Goal: Complete application form: Complete application form

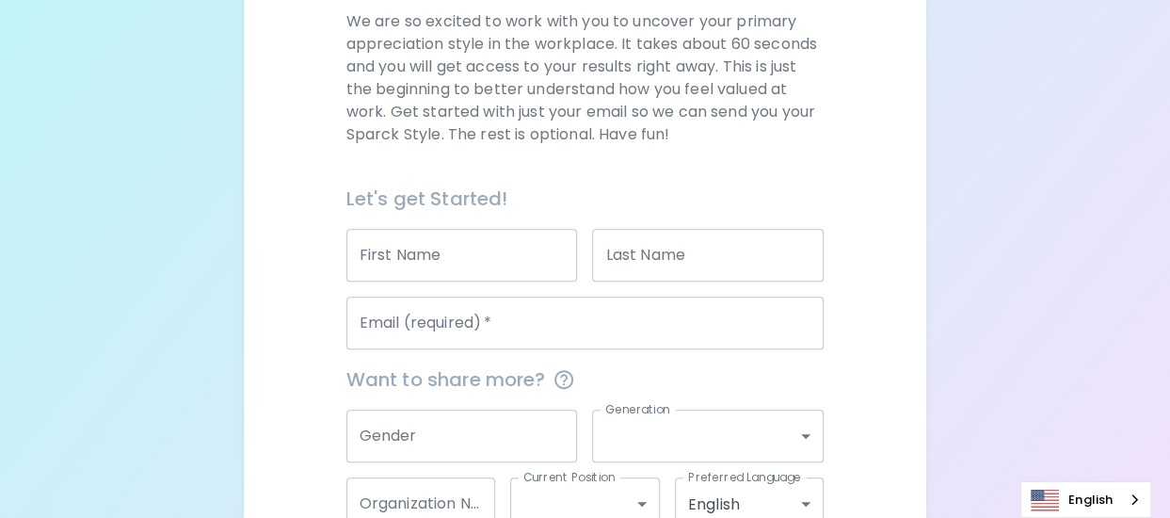
scroll to position [401, 0]
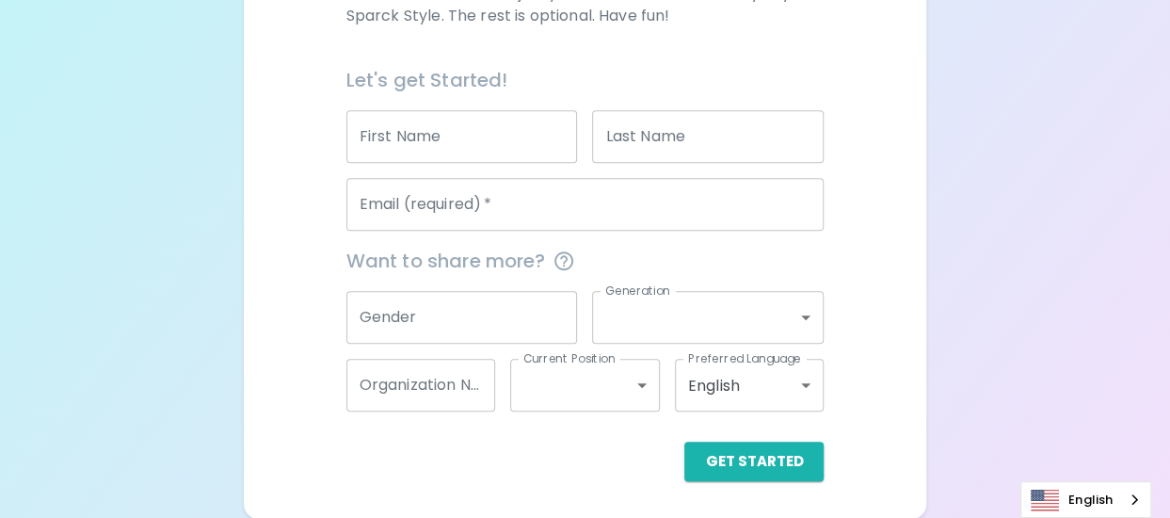
click at [414, 148] on input "First Name" at bounding box center [462, 136] width 232 height 53
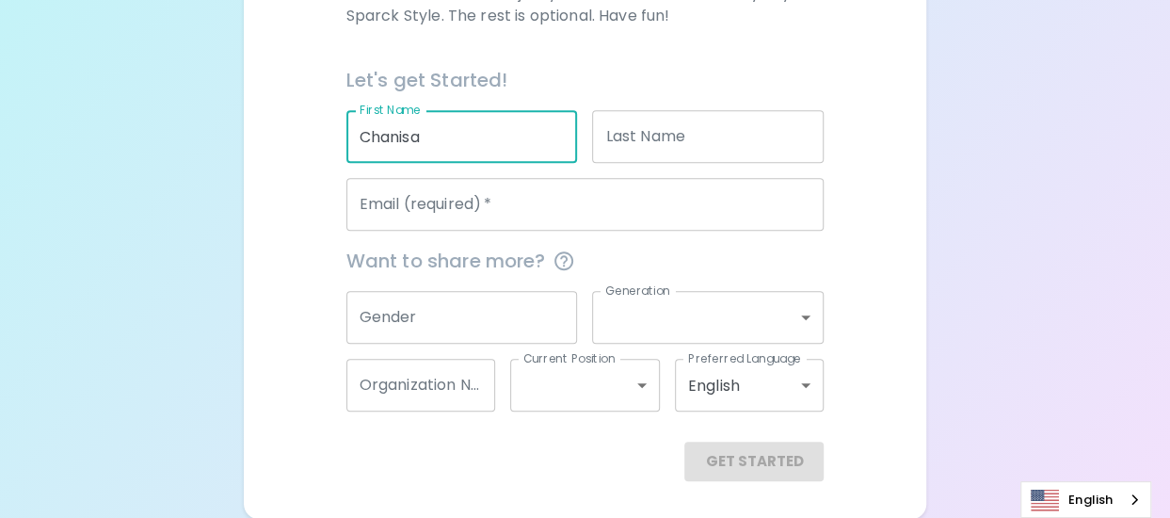
type input "Chanisa"
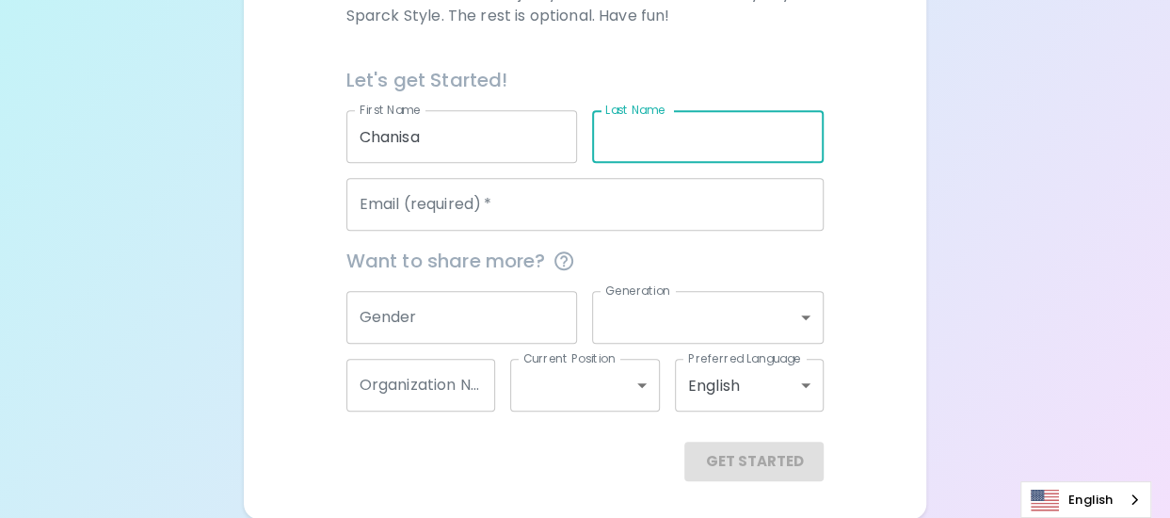
click at [648, 155] on input "Last Name" at bounding box center [708, 136] width 232 height 53
type input "Klinpakak"
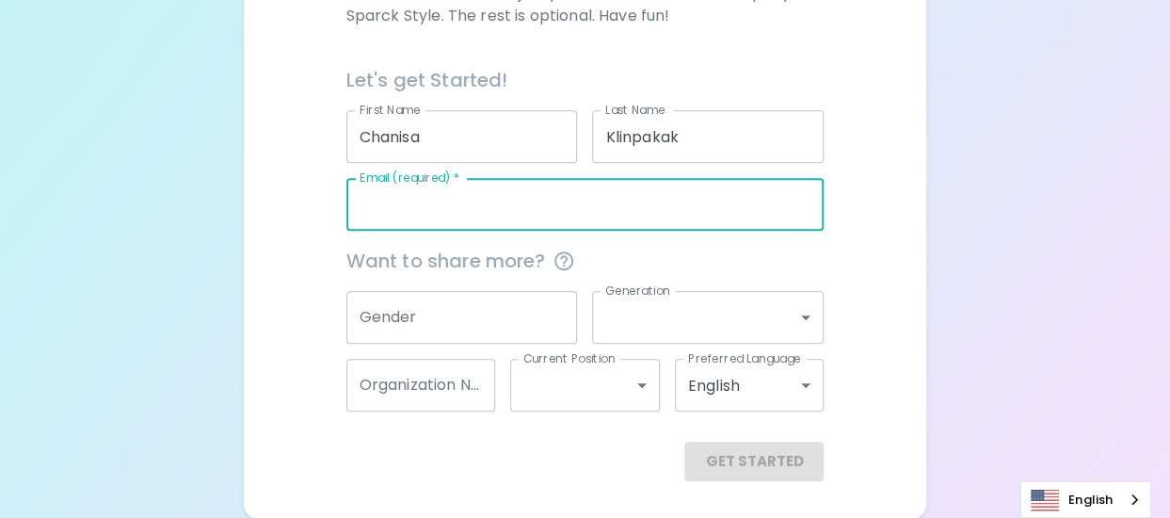
click at [655, 210] on input "Email (required)   *" at bounding box center [585, 204] width 478 height 53
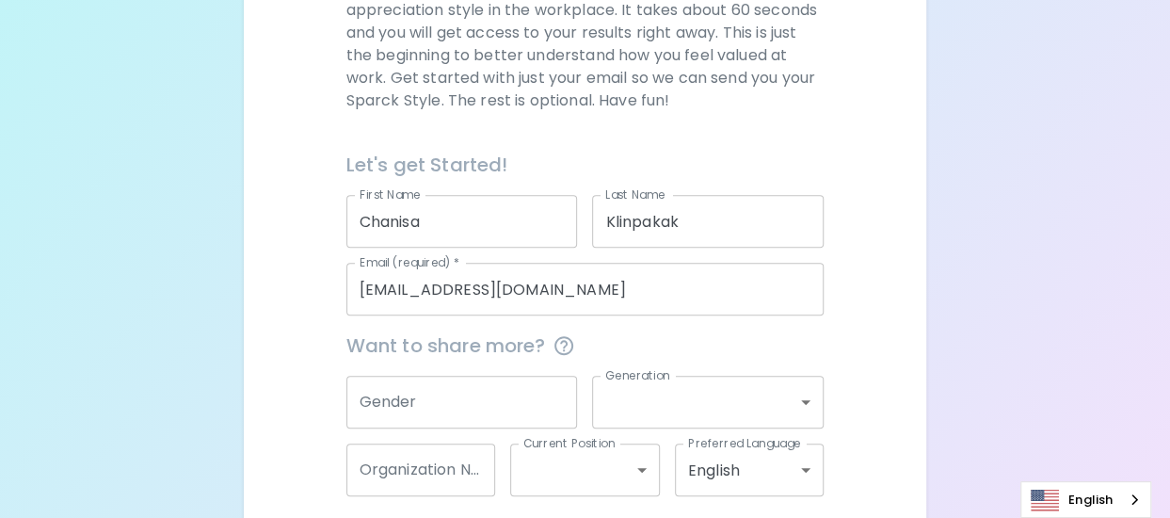
scroll to position [119, 0]
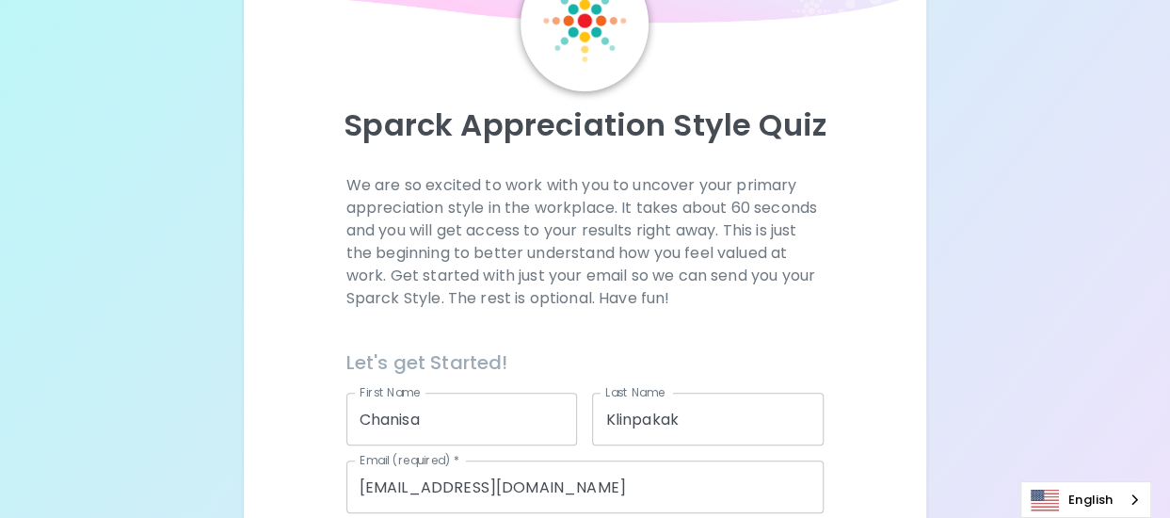
drag, startPoint x: 591, startPoint y: 238, endPoint x: 512, endPoint y: 147, distance: 120.8
click at [512, 147] on div "Sparck Appreciation Style Quiz" at bounding box center [584, 132] width 637 height 83
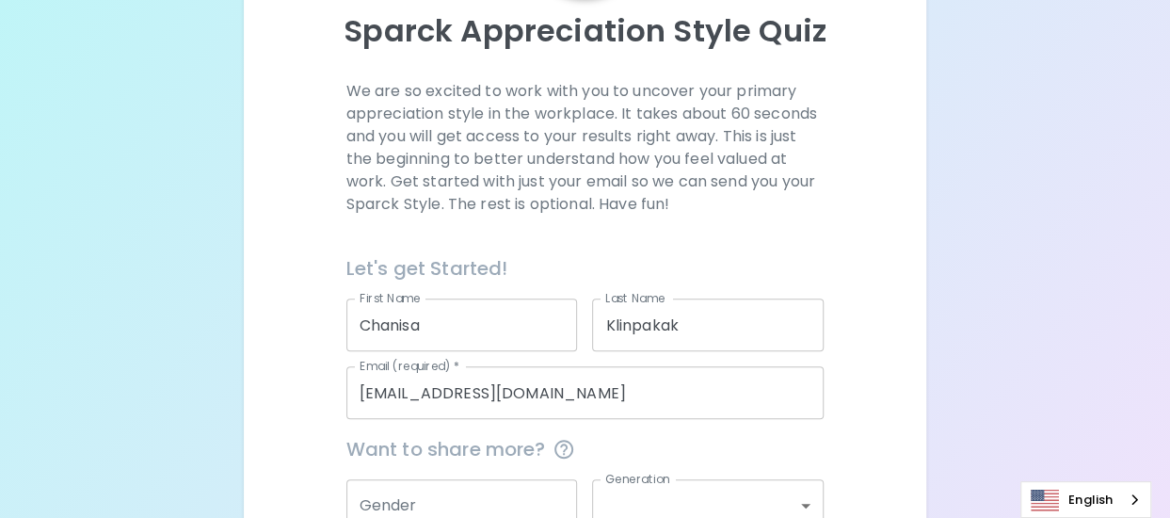
scroll to position [401, 0]
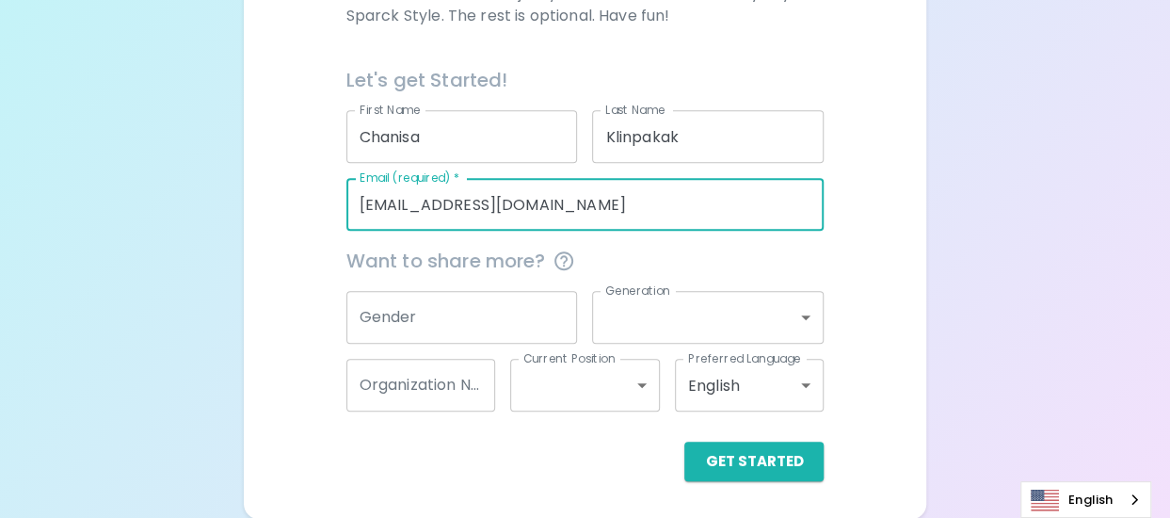
click at [545, 205] on input "[EMAIL_ADDRESS][DOMAIN_NAME]" at bounding box center [585, 204] width 478 height 53
click at [546, 208] on input "[EMAIL_ADDRESS][DOMAIN_NAME]" at bounding box center [585, 204] width 478 height 53
type input "[EMAIL_ADDRESS][DOMAIN_NAME]"
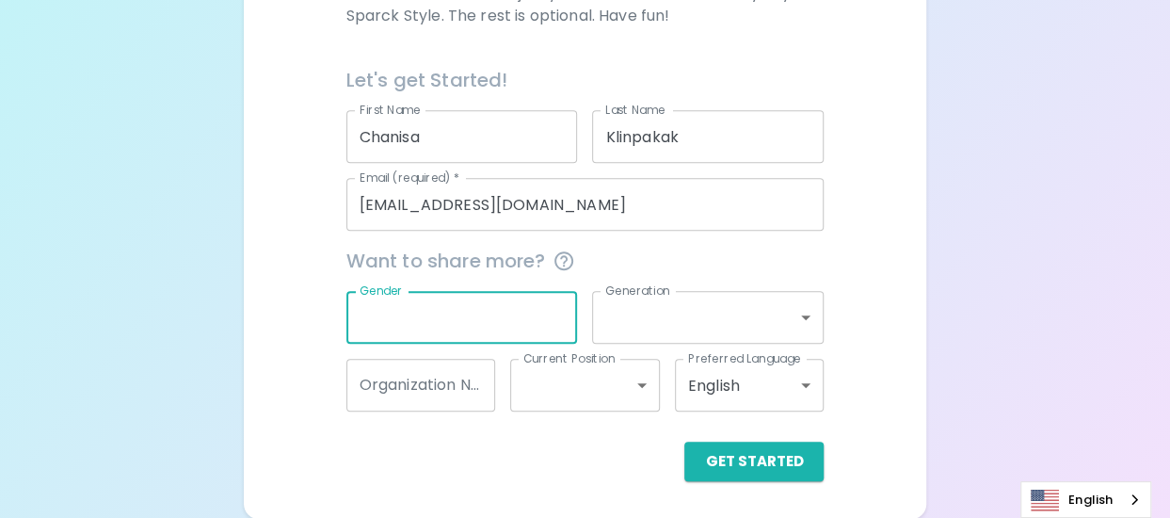
click at [510, 307] on input "Gender" at bounding box center [462, 317] width 232 height 53
click at [776, 319] on body "Sparck Appreciation Style Quiz We are so excited to work with you to uncover yo…" at bounding box center [585, 59] width 1170 height 920
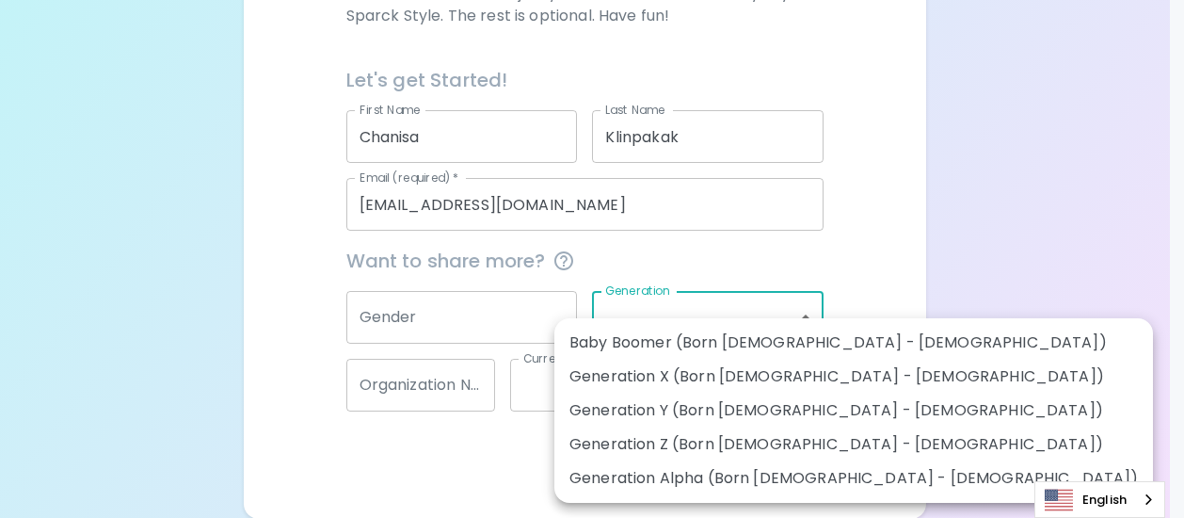
click at [657, 441] on li "Generation Z (Born [DEMOGRAPHIC_DATA] - [DEMOGRAPHIC_DATA])" at bounding box center [854, 444] width 599 height 34
type input "generation_z"
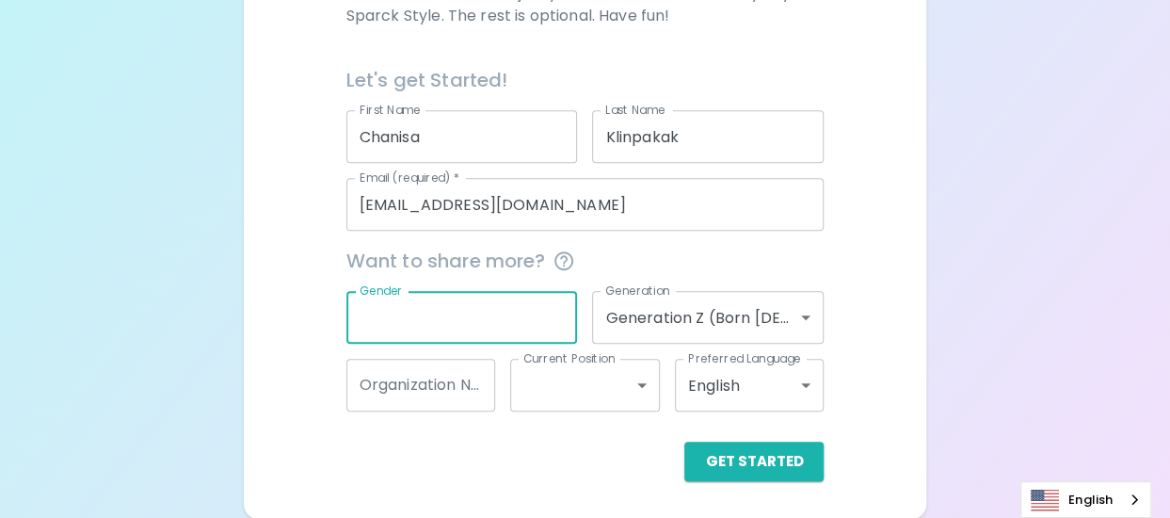
click at [507, 329] on input "Gender" at bounding box center [462, 317] width 232 height 53
type input "F"
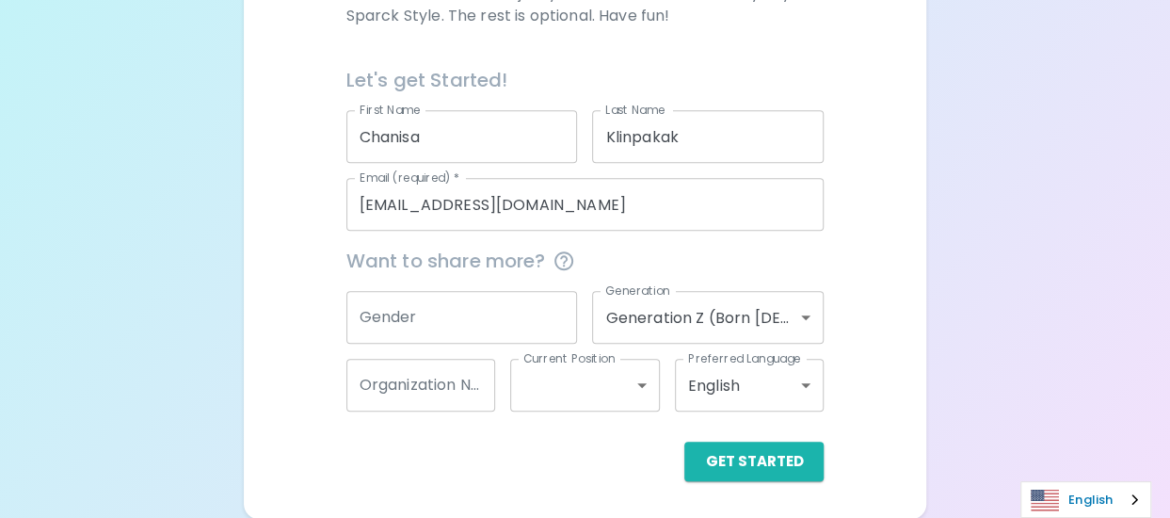
click at [1048, 490] on img "Language" at bounding box center [1045, 500] width 28 height 23
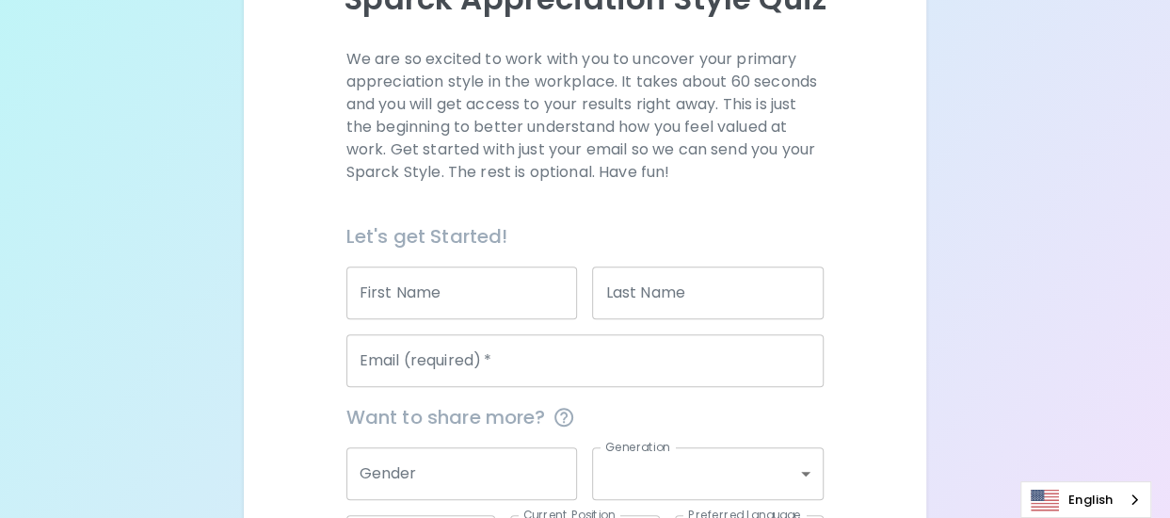
scroll to position [282, 0]
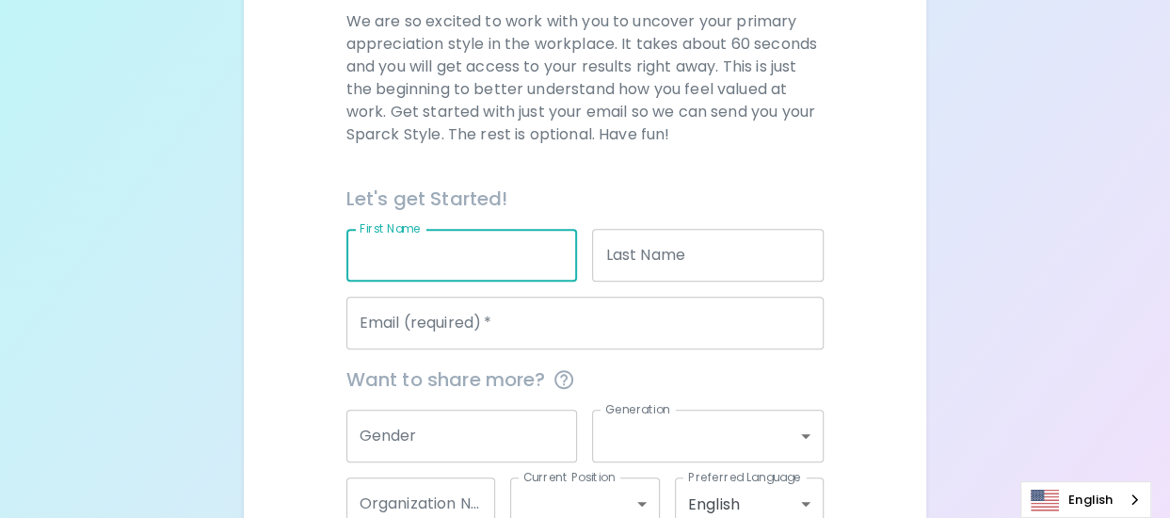
click at [477, 266] on input "First Name" at bounding box center [462, 255] width 232 height 53
type input "jirawat"
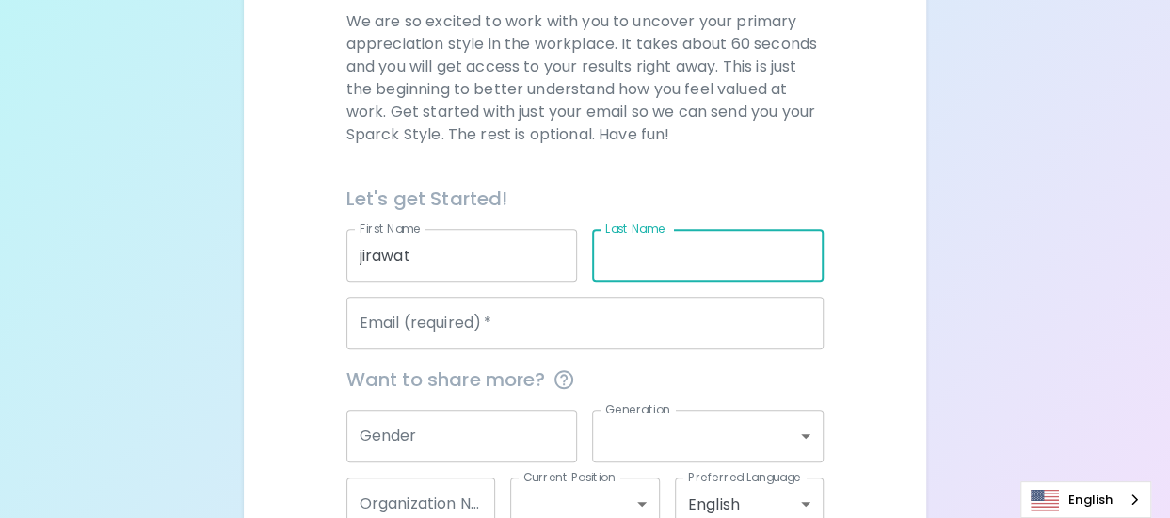
click at [620, 248] on input "Last Name" at bounding box center [708, 255] width 232 height 53
type input "SUD-OUN"
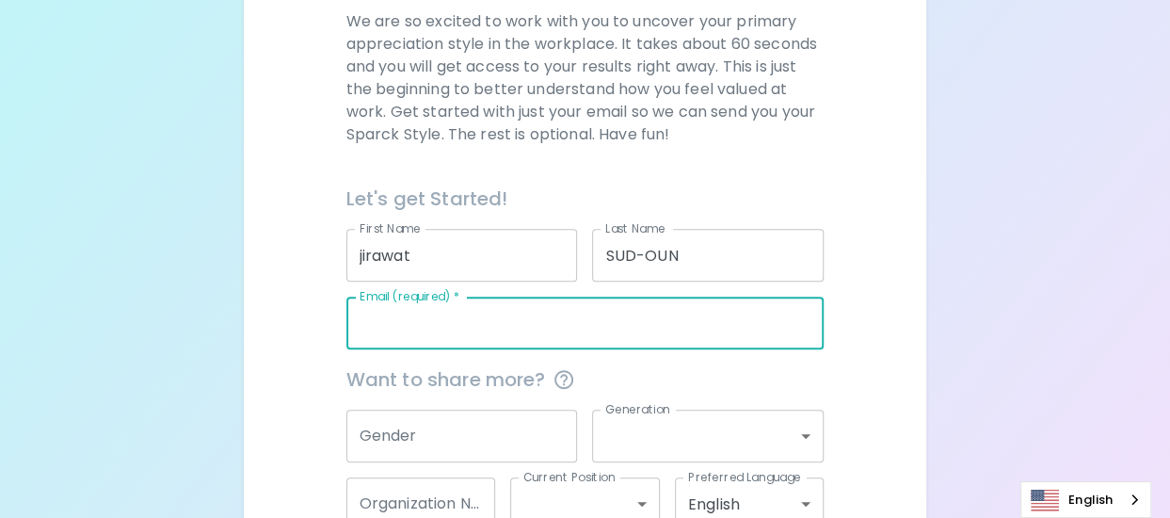
click at [612, 308] on input "Email (required)   *" at bounding box center [585, 323] width 478 height 53
type input "J"
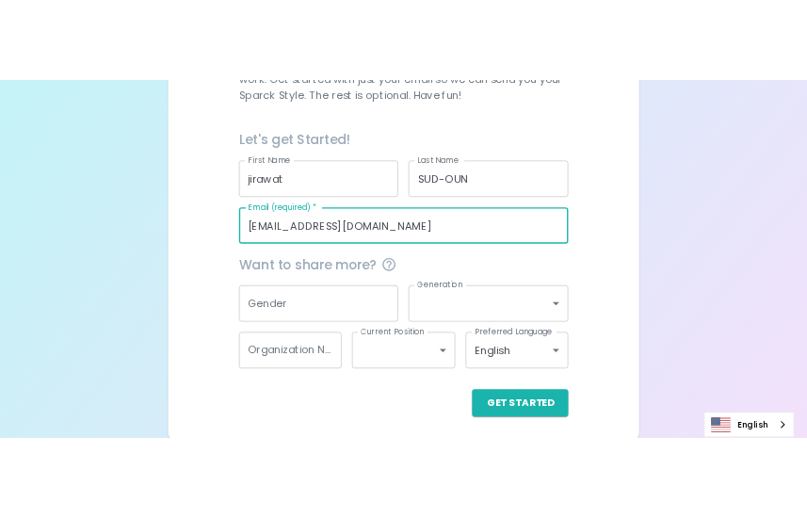
scroll to position [401, 0]
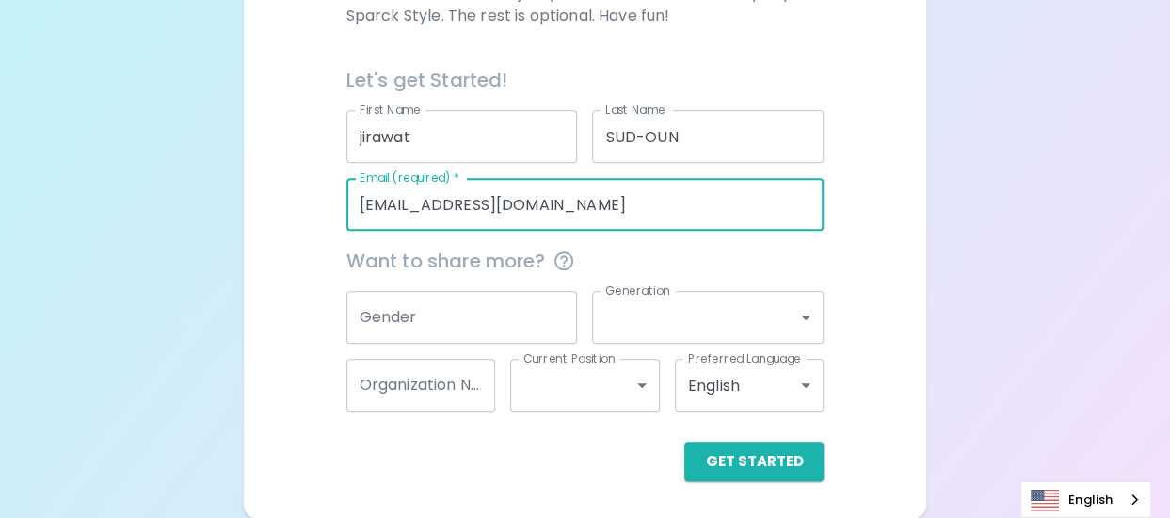
type input "[EMAIL_ADDRESS][DOMAIN_NAME]"
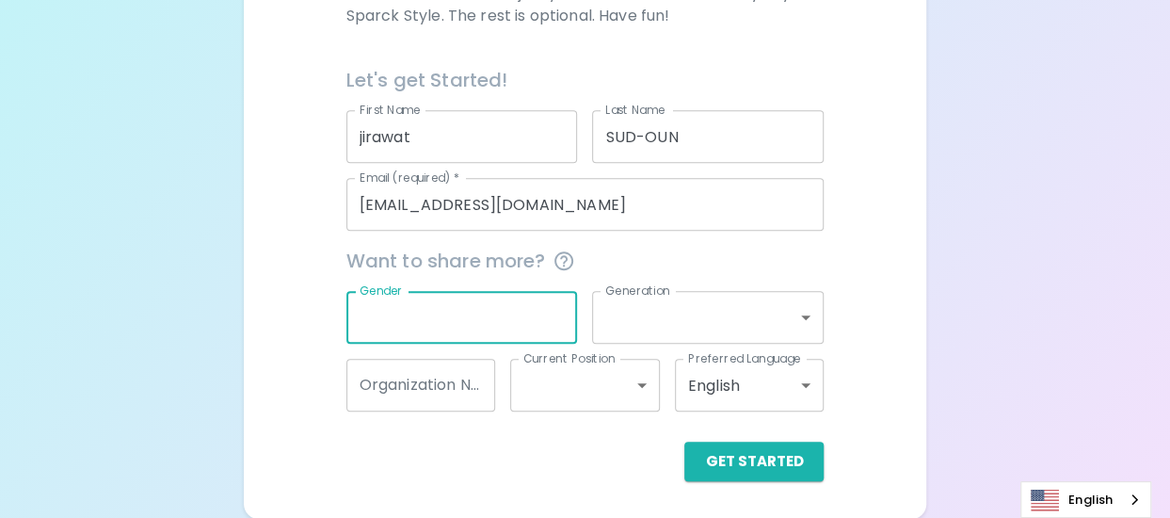
click at [508, 329] on input "Gender" at bounding box center [462, 317] width 232 height 53
click at [800, 316] on body "Sparck Appreciation Style Quiz We are so excited to work with you to uncover yo…" at bounding box center [585, 59] width 1170 height 920
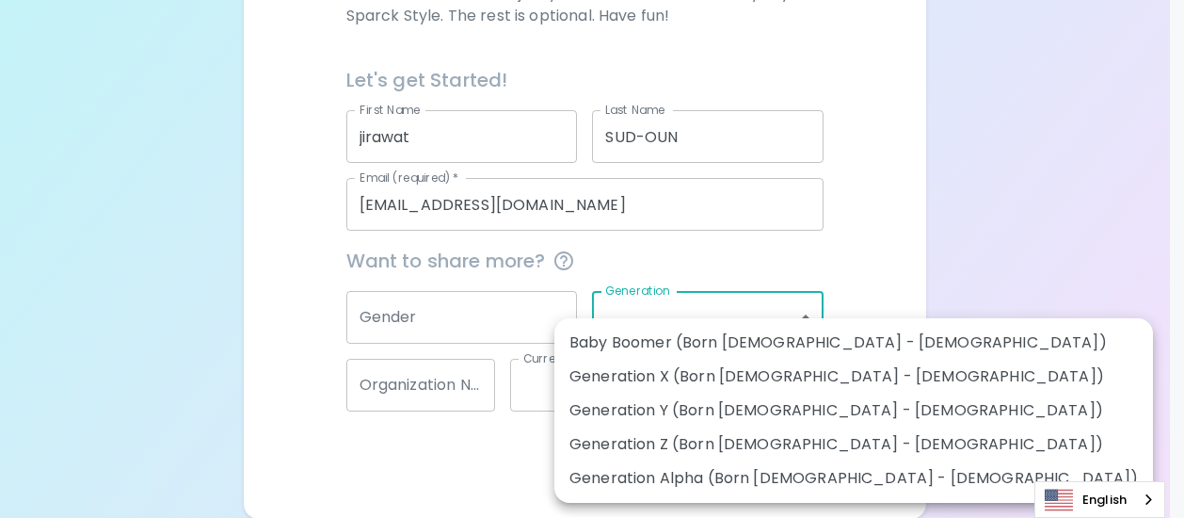
click at [458, 308] on div at bounding box center [592, 259] width 1184 height 518
click at [803, 314] on body "Sparck Appreciation Style Quiz We are so excited to work with you to uncover yo…" at bounding box center [592, 59] width 1184 height 920
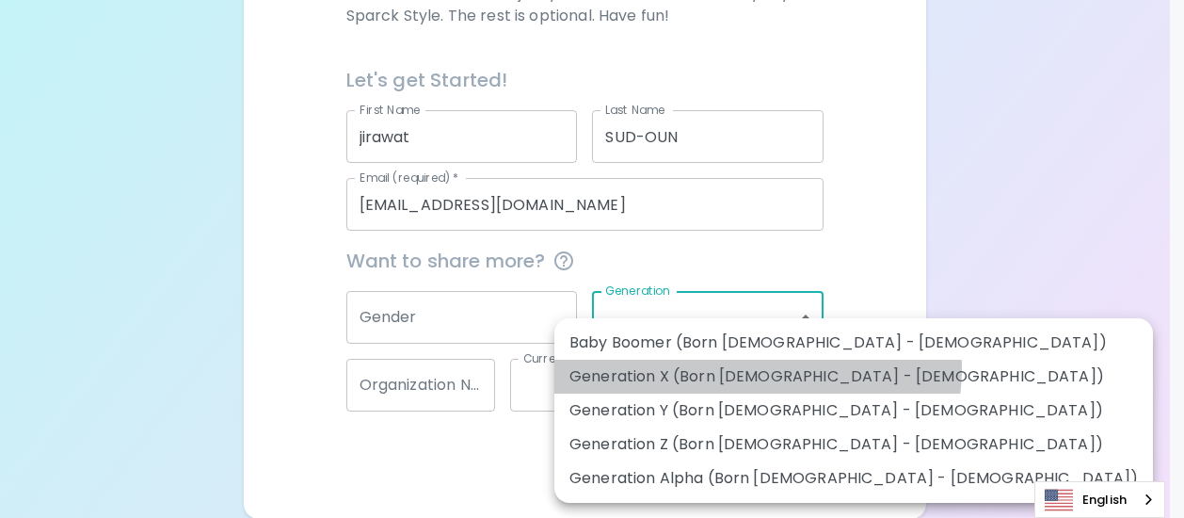
click at [757, 368] on li "Generation X (Born [DEMOGRAPHIC_DATA] - [DEMOGRAPHIC_DATA])" at bounding box center [854, 377] width 599 height 34
type input "generation_x"
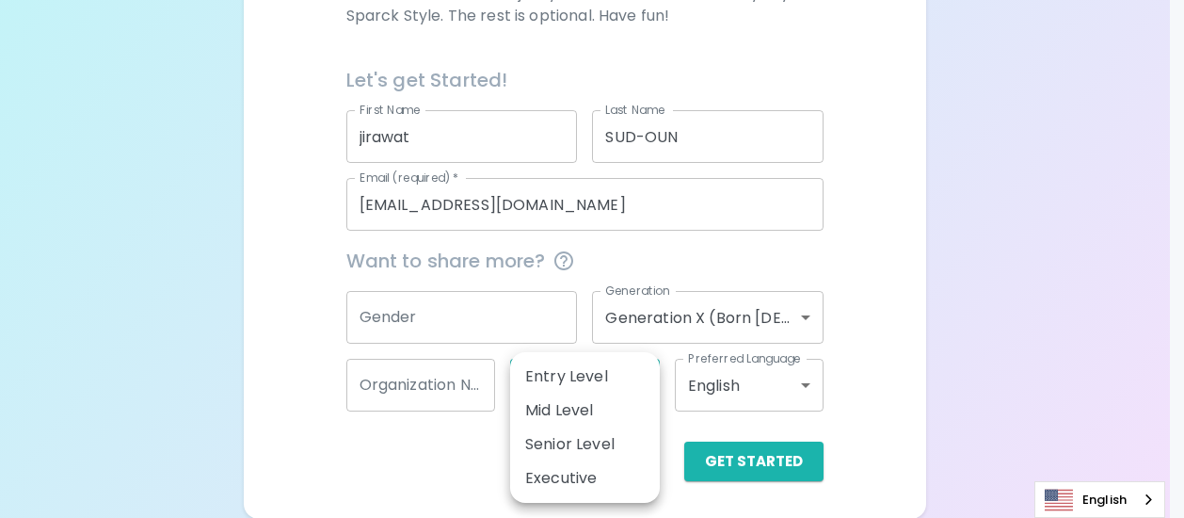
click at [644, 386] on body "Sparck Appreciation Style Quiz We are so excited to work with you to uncover yo…" at bounding box center [592, 59] width 1184 height 920
click at [486, 451] on div at bounding box center [592, 259] width 1184 height 518
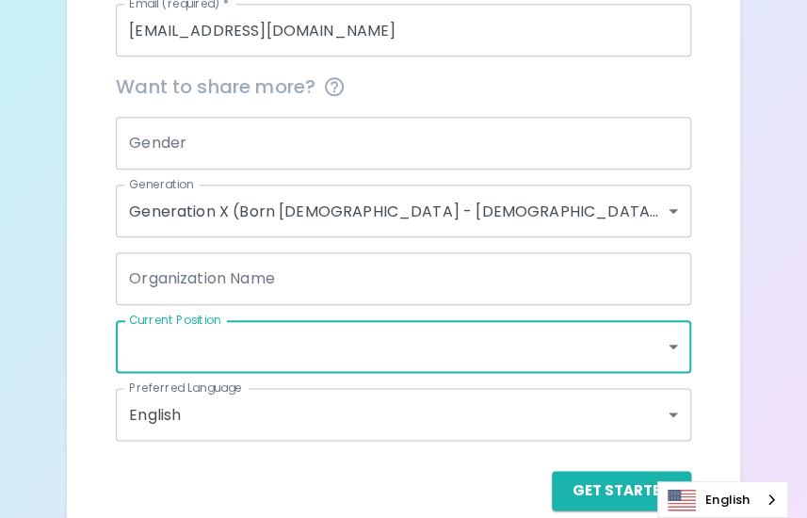
scroll to position [578, 0]
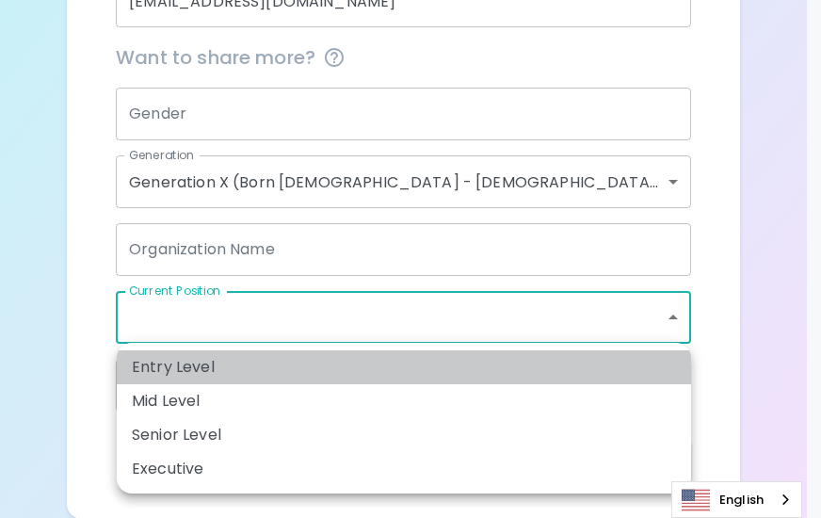
click at [192, 364] on li "Entry Level" at bounding box center [404, 367] width 574 height 34
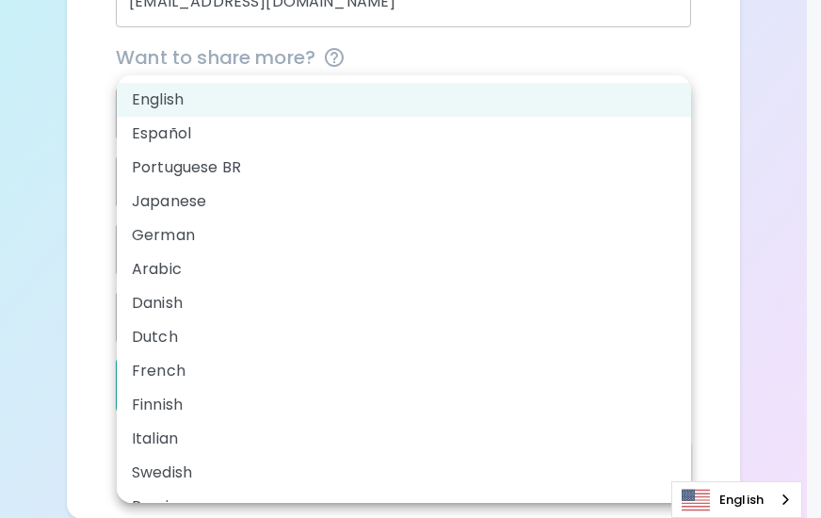
click at [706, 47] on div at bounding box center [410, 259] width 821 height 518
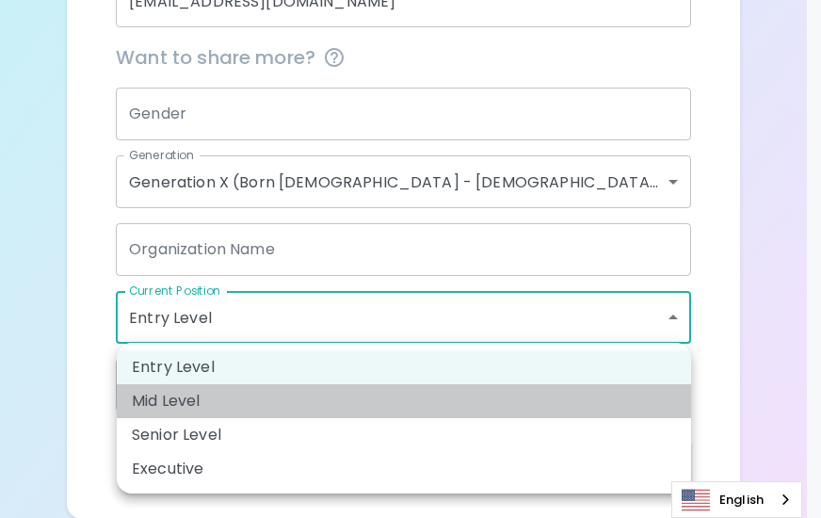
click at [234, 402] on li "Mid Level" at bounding box center [404, 401] width 574 height 34
type input "mid_level"
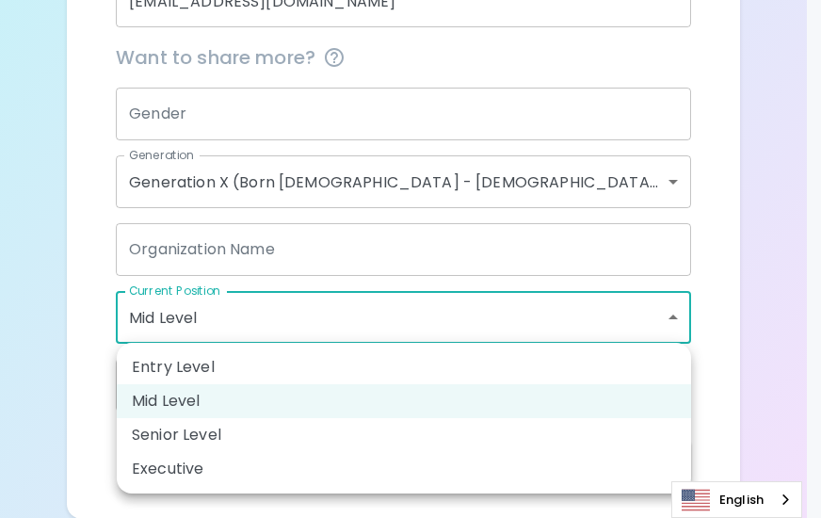
drag, startPoint x: 212, startPoint y: 314, endPoint x: 121, endPoint y: 311, distance: 90.5
click at [706, 328] on div at bounding box center [410, 259] width 821 height 518
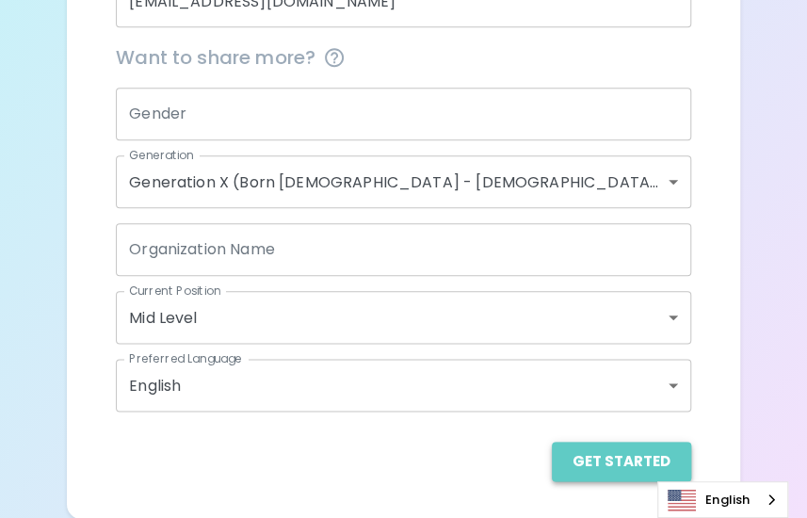
click at [628, 449] on button "Get Started" at bounding box center [621, 462] width 139 height 40
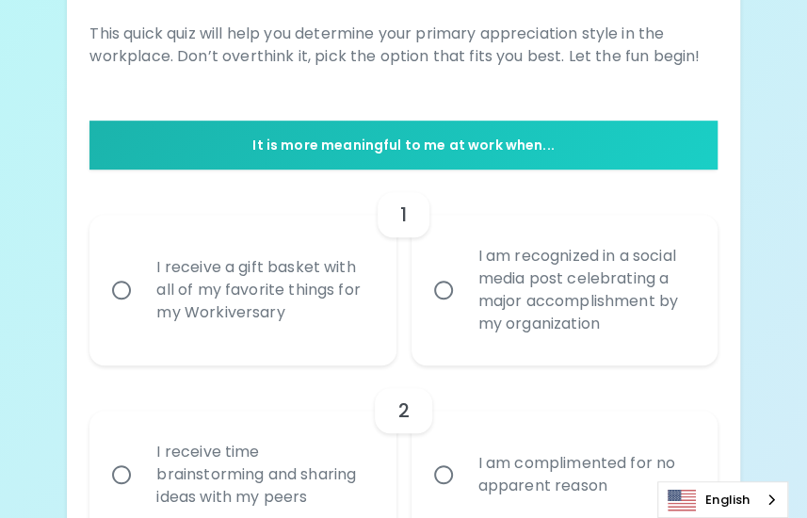
scroll to position [296, 0]
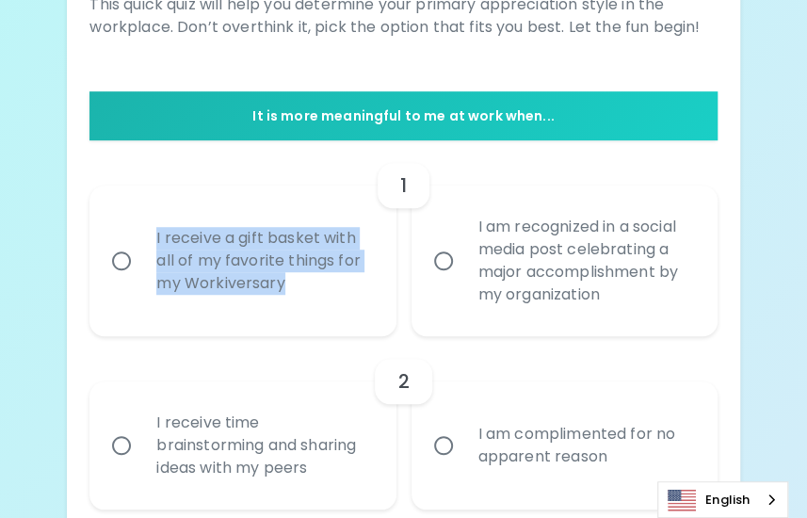
drag, startPoint x: 293, startPoint y: 287, endPoint x: 158, endPoint y: 233, distance: 145.3
click at [158, 233] on div "I receive a gift basket with all of my favorite things for my Workiversary" at bounding box center [263, 260] width 244 height 113
copy div "I receive a gift basket with all of my favorite things for my Workiversary"
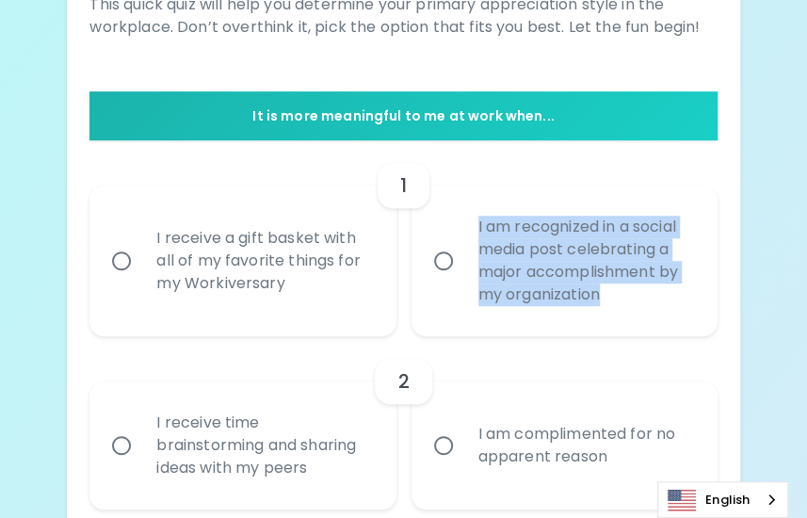
drag, startPoint x: 618, startPoint y: 298, endPoint x: 474, endPoint y: 221, distance: 163.4
click at [474, 221] on div "I am recognized in a social media post celebrating a major accomplishment by my…" at bounding box center [585, 261] width 244 height 136
copy div "I am recognized in a social media post celebrating a major accomplishment by my…"
click at [439, 259] on input "I am recognized in a social media post celebrating a major accomplishment by my…" at bounding box center [444, 261] width 40 height 40
radio input "true"
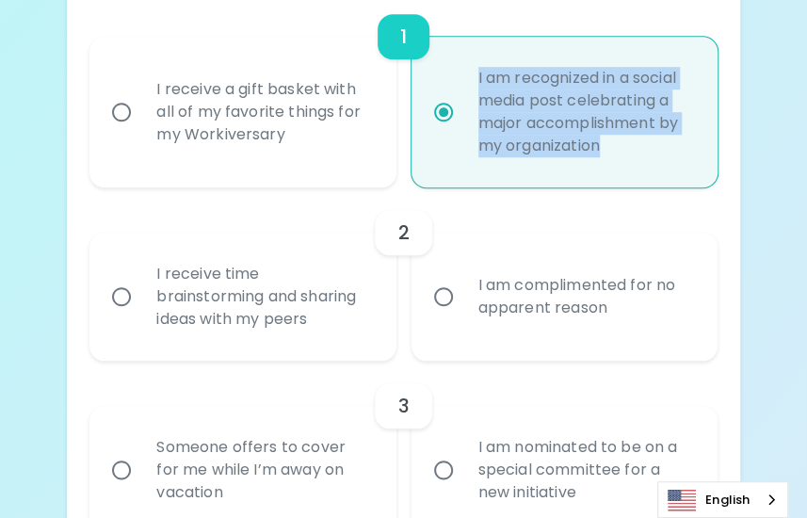
scroll to position [446, 0]
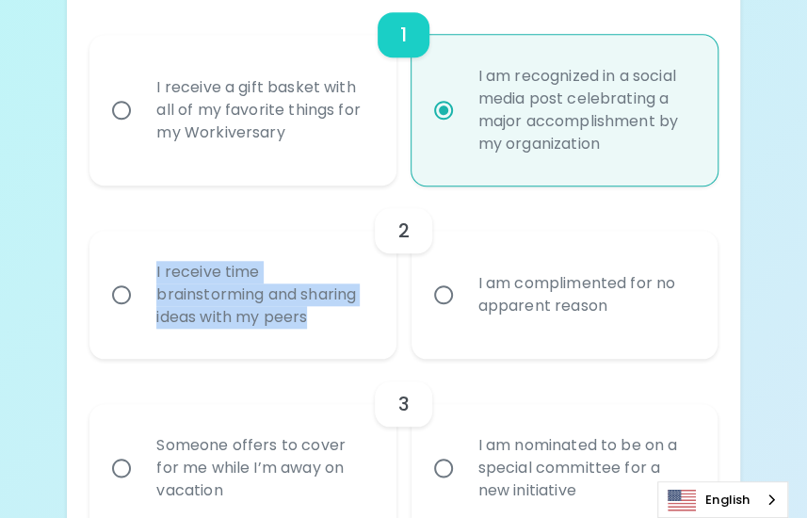
drag, startPoint x: 314, startPoint y: 315, endPoint x: 156, endPoint y: 267, distance: 165.3
click at [156, 267] on div "I receive time brainstorming and sharing ideas with my peers" at bounding box center [263, 294] width 244 height 113
copy div "I receive time brainstorming and sharing ideas with my peers"
click at [121, 292] on input "I receive time brainstorming and sharing ideas with my peers" at bounding box center [122, 295] width 40 height 40
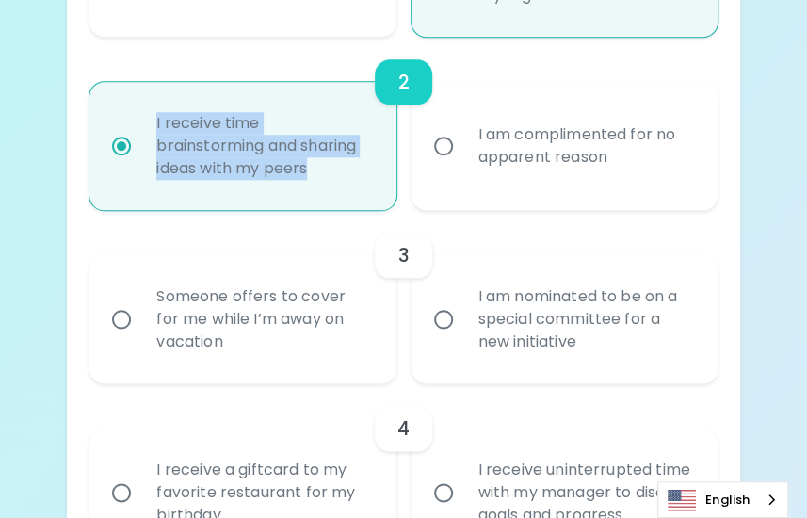
scroll to position [597, 0]
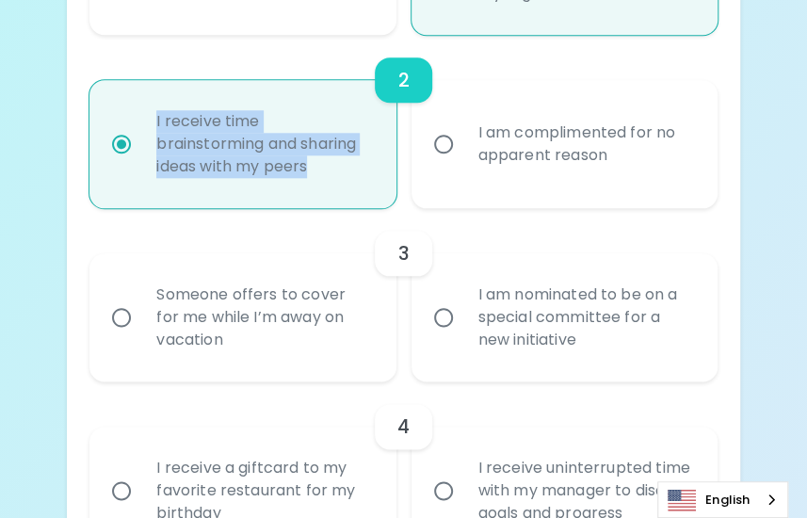
radio input "true"
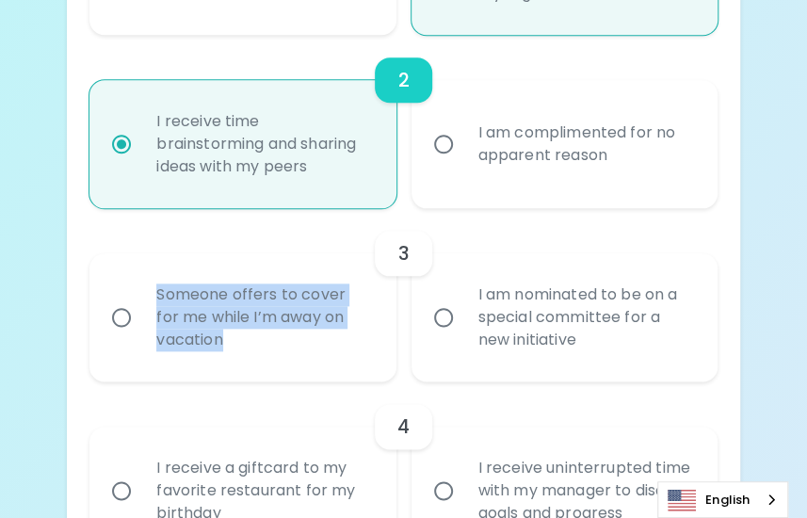
drag, startPoint x: 252, startPoint y: 337, endPoint x: 160, endPoint y: 291, distance: 103.2
click at [160, 291] on div "Someone offers to cover for me while I’m away on vacation" at bounding box center [263, 317] width 244 height 113
copy div "Someone offers to cover for me while I’m away on vacation"
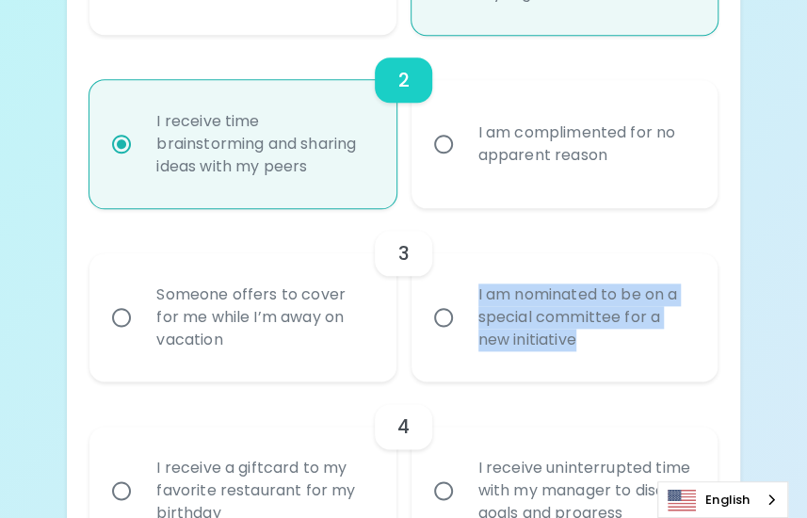
drag, startPoint x: 597, startPoint y: 338, endPoint x: 476, endPoint y: 293, distance: 128.7
click at [476, 293] on div "I am nominated to be on a special committee for a new initiative" at bounding box center [585, 317] width 244 height 113
copy div "I am nominated to be on a special committee for a new initiative"
click at [443, 317] on input "I am nominated to be on a special committee for a new initiative" at bounding box center [444, 318] width 40 height 40
radio input "false"
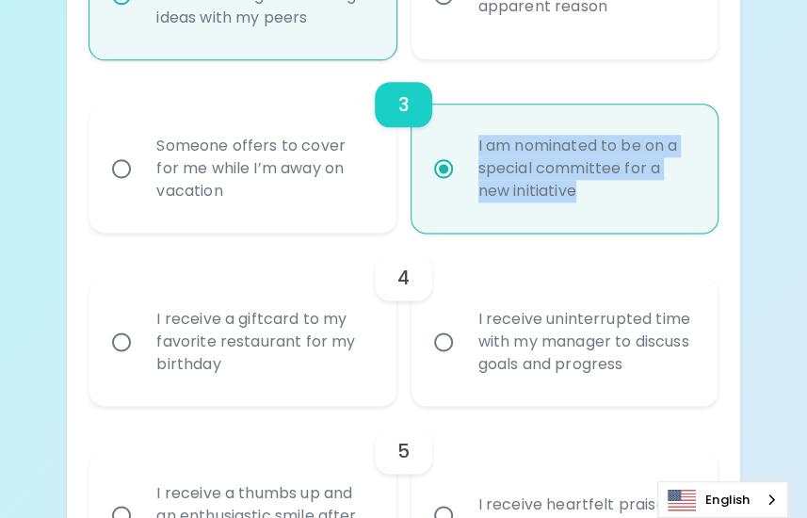
scroll to position [748, 0]
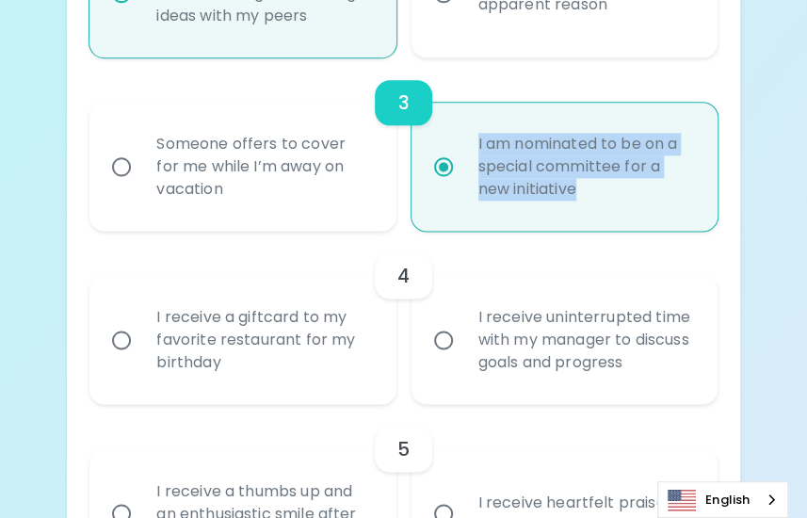
radio input "true"
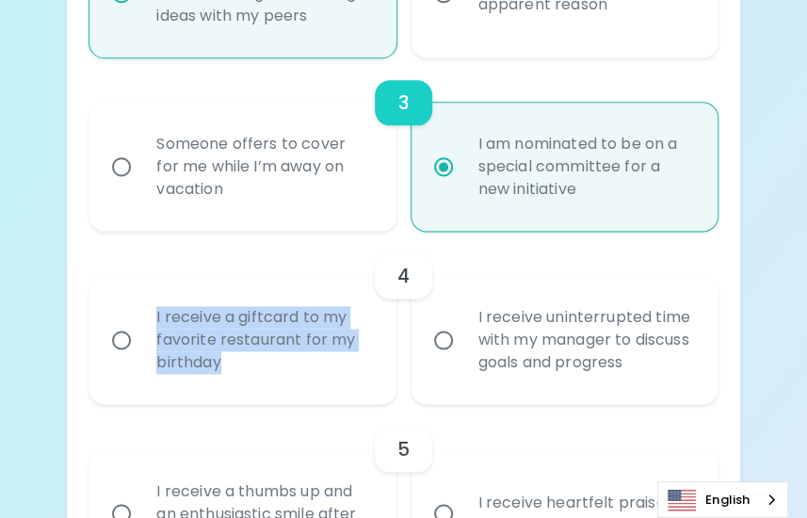
drag, startPoint x: 225, startPoint y: 367, endPoint x: 151, endPoint y: 310, distance: 94.0
click at [151, 310] on div "I receive a giftcard to my favorite restaurant for my birthday" at bounding box center [263, 339] width 244 height 113
copy div "I receive a giftcard to my favorite restaurant for my birthday"
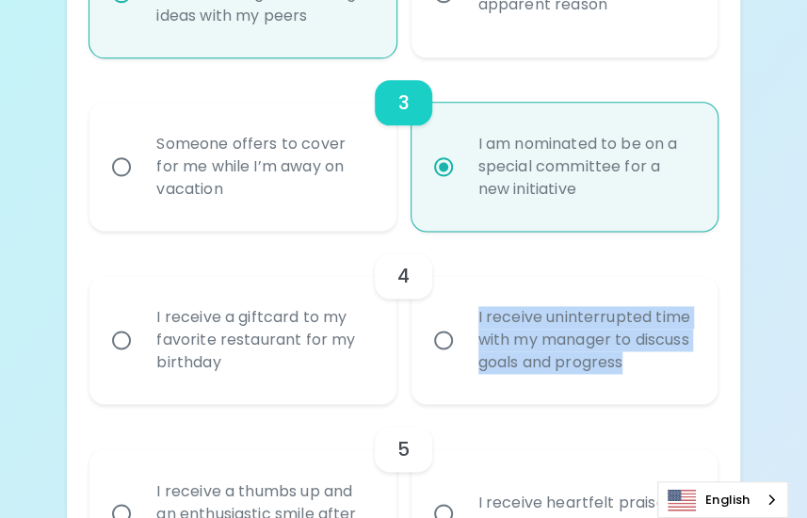
drag, startPoint x: 694, startPoint y: 366, endPoint x: 474, endPoint y: 317, distance: 225.7
click at [474, 317] on div "I receive uninterrupted time with my manager to discuss goals and progress" at bounding box center [585, 339] width 244 height 113
copy div "I receive uninterrupted time with my manager to discuss goals and progress"
click at [122, 330] on input "I receive a giftcard to my favorite restaurant for my birthday" at bounding box center [122, 340] width 40 height 40
radio input "false"
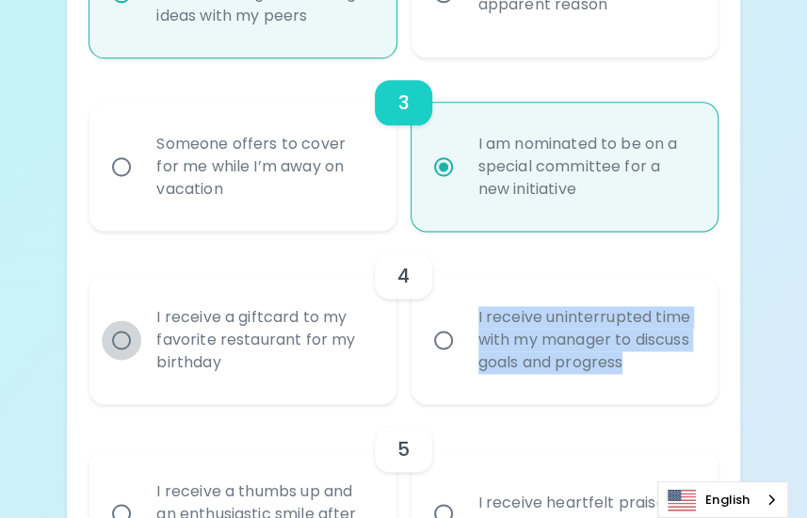
radio input "false"
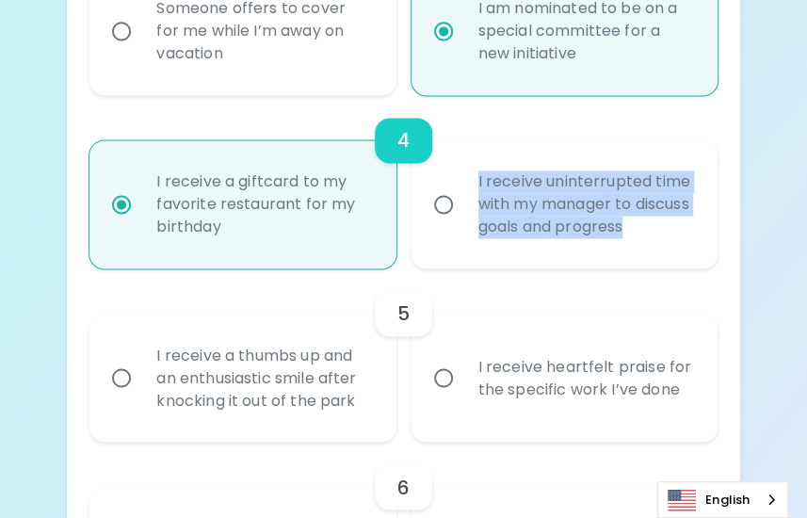
scroll to position [898, 0]
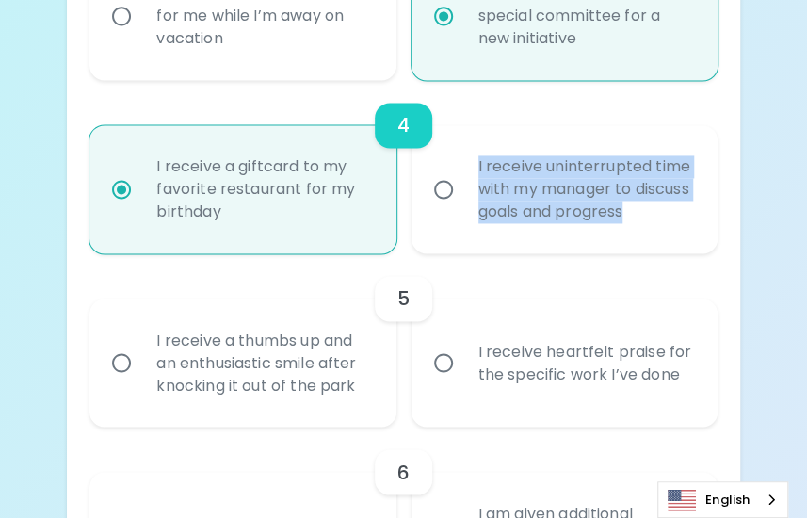
radio input "true"
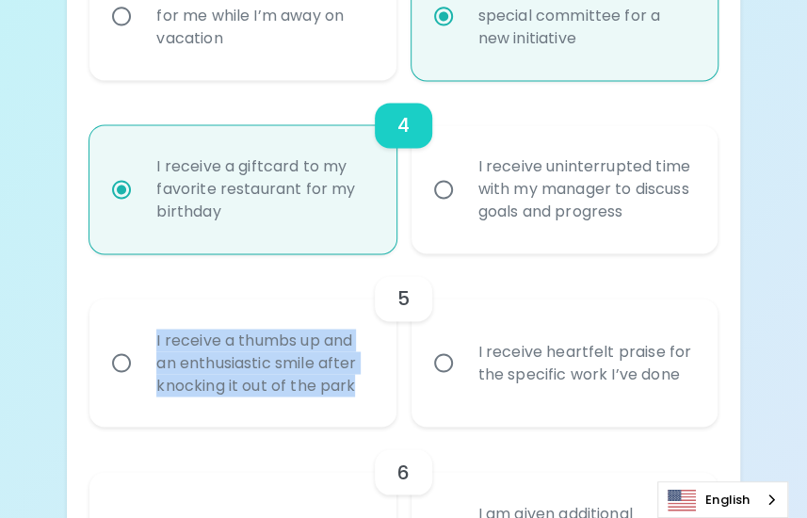
drag, startPoint x: 362, startPoint y: 391, endPoint x: 156, endPoint y: 336, distance: 212.4
click at [156, 336] on div "I receive a thumbs up and an enthusiastic smile after knocking it out of the pa…" at bounding box center [263, 362] width 244 height 113
copy div "I receive a thumbs up and an enthusiastic smile after knocking it out of the pa…"
click at [450, 364] on input "I receive heartfelt praise for the specific work I’ve done" at bounding box center [444, 363] width 40 height 40
radio input "false"
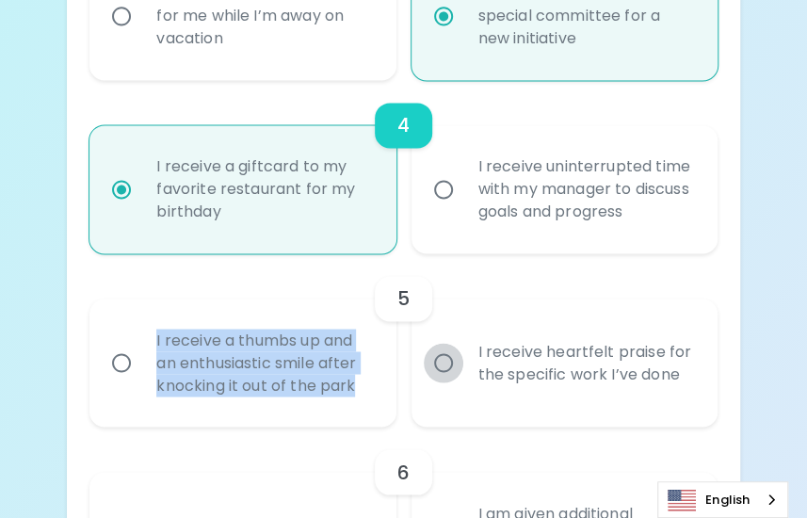
radio input "false"
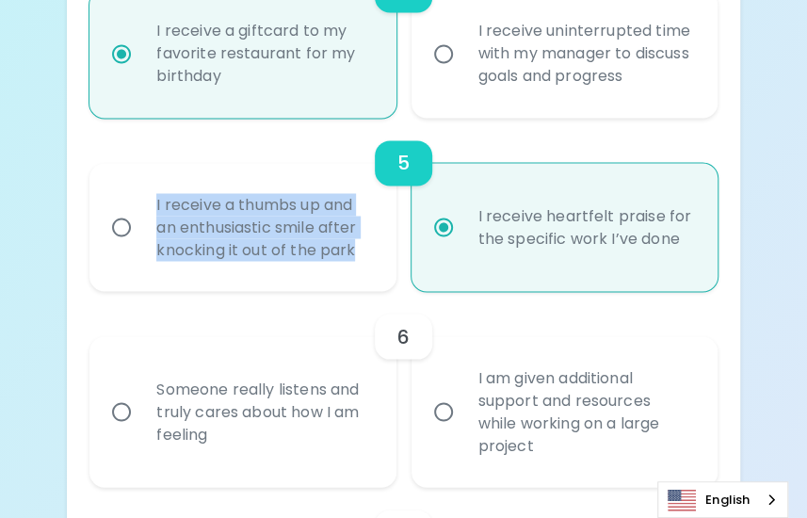
scroll to position [1049, 0]
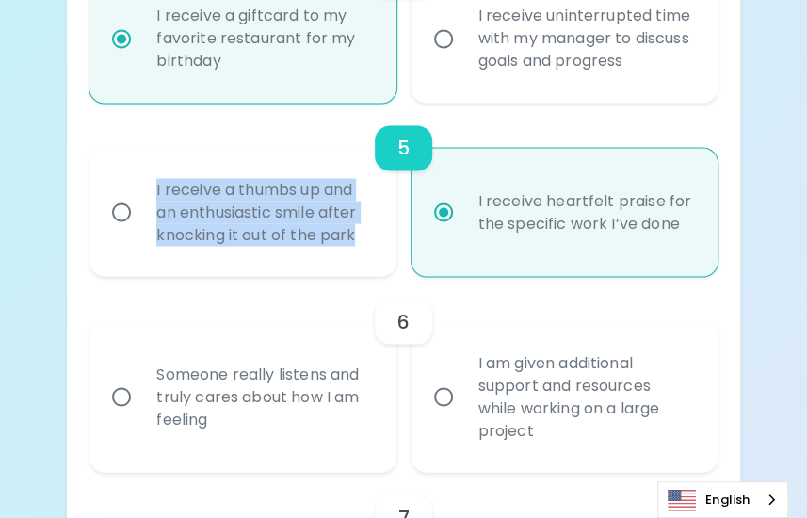
radio input "true"
click at [134, 205] on input "I receive a thumbs up and an enthusiastic smile after knocking it out of the pa…" at bounding box center [122, 212] width 40 height 40
radio input "false"
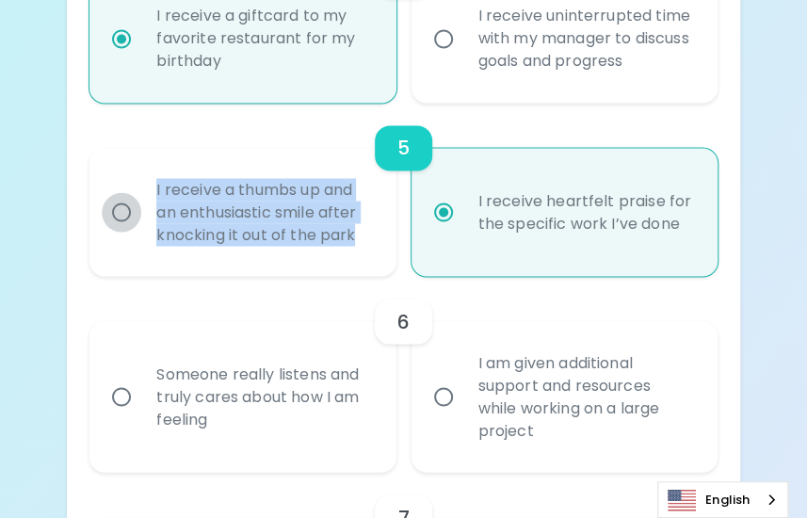
radio input "true"
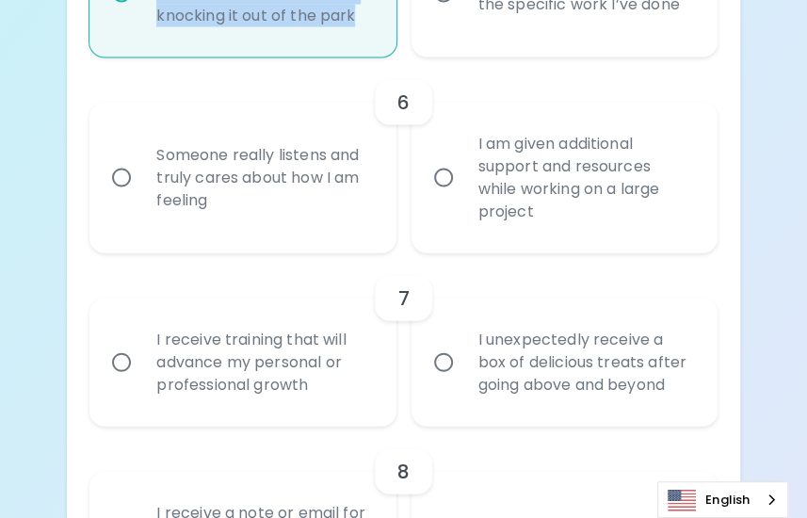
scroll to position [1260, 0]
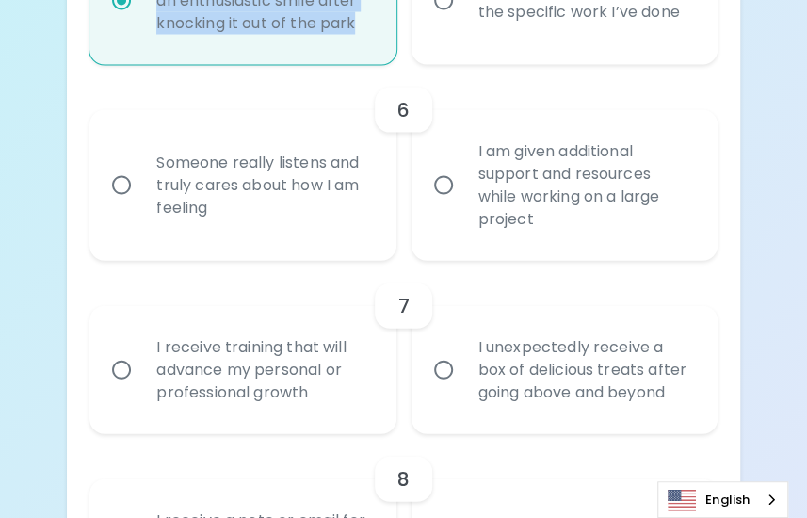
radio input "true"
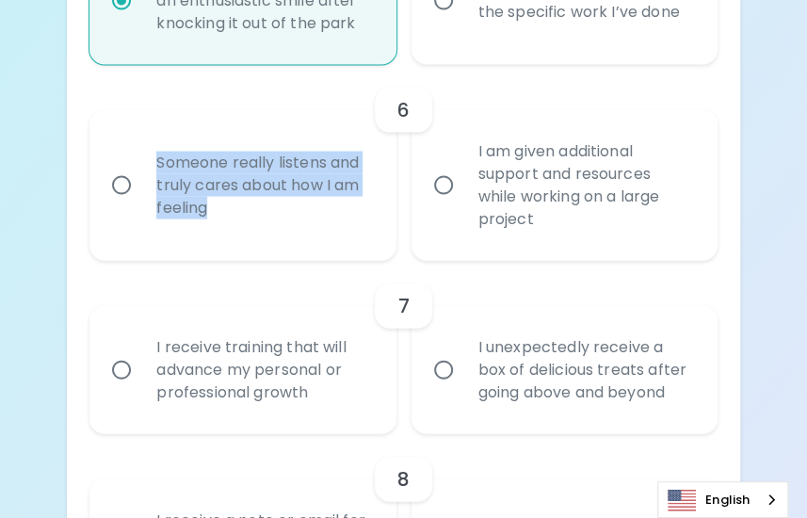
drag, startPoint x: 223, startPoint y: 207, endPoint x: 154, endPoint y: 169, distance: 78.8
click at [154, 169] on div "Someone really listens and truly cares about how I am feeling" at bounding box center [263, 185] width 244 height 113
copy div "Someone really listens and truly cares about how I am feeling"
click at [129, 179] on input "Someone really listens and truly cares about how I am feeling" at bounding box center [122, 186] width 40 height 40
radio input "false"
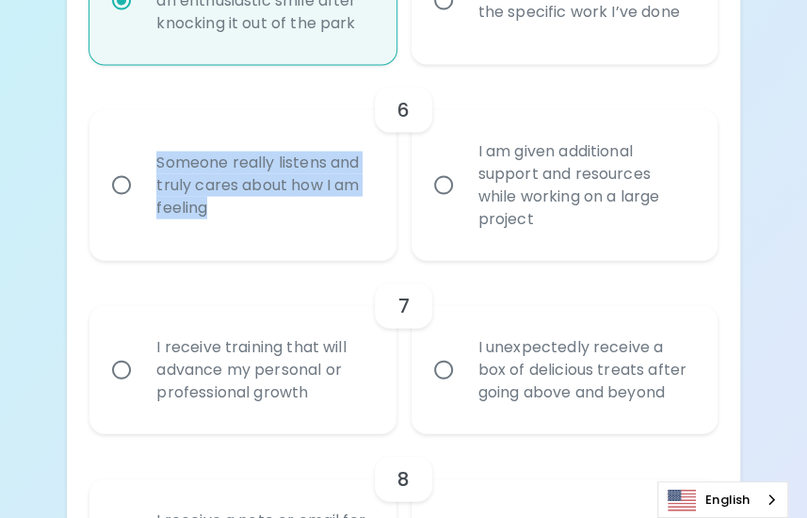
radio input "false"
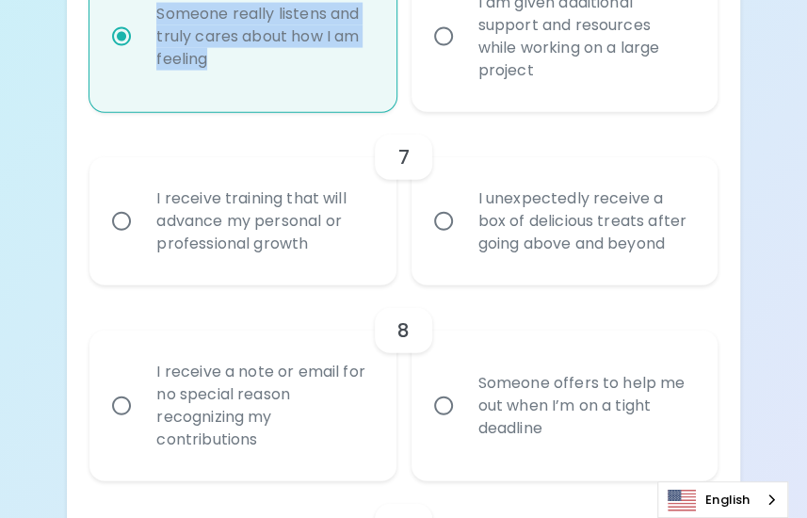
scroll to position [1410, 0]
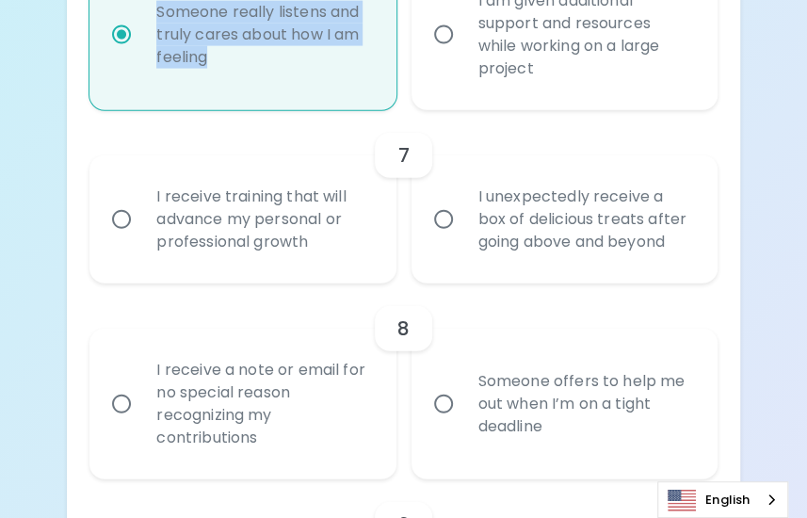
radio input "true"
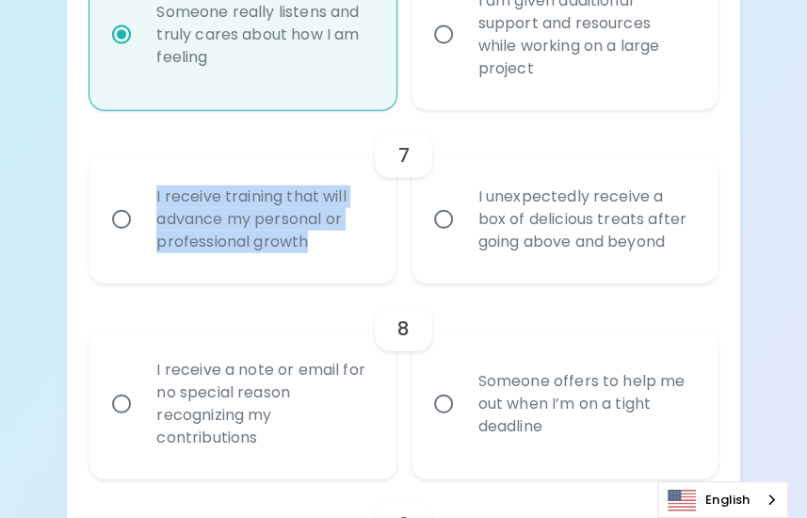
drag, startPoint x: 311, startPoint y: 244, endPoint x: 157, endPoint y: 193, distance: 161.7
click at [157, 193] on div "I receive training that will advance my personal or professional growth" at bounding box center [263, 219] width 244 height 113
copy div "I receive training that will advance my personal or professional growth"
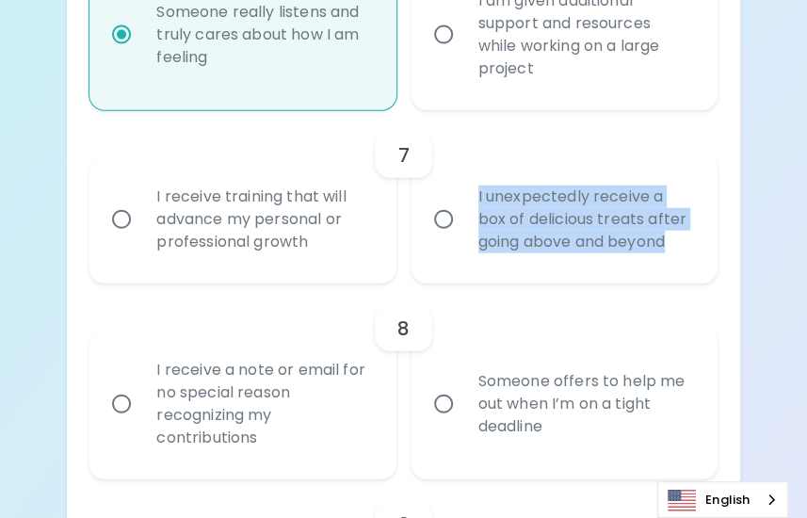
drag, startPoint x: 672, startPoint y: 242, endPoint x: 478, endPoint y: 191, distance: 200.5
click at [478, 191] on div "I unexpectedly receive a box of delicious treats after going above and beyond" at bounding box center [585, 219] width 244 height 113
click at [120, 217] on input "I receive training that will advance my personal or professional growth" at bounding box center [122, 220] width 40 height 40
radio input "false"
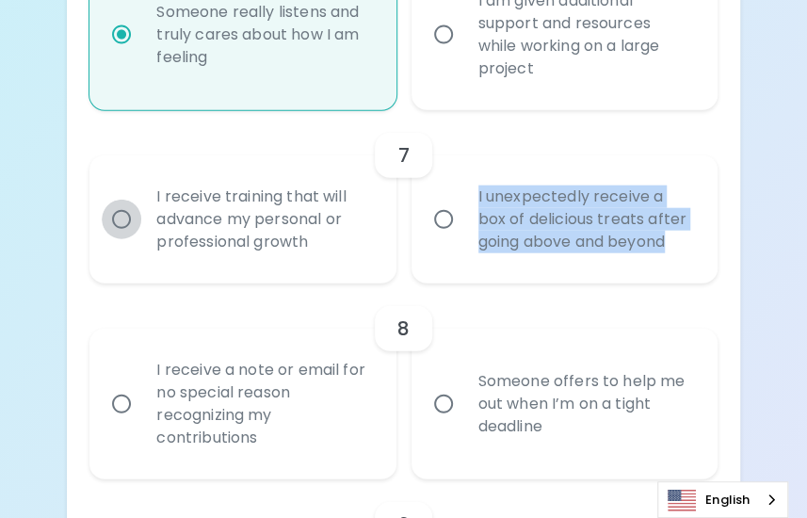
radio input "false"
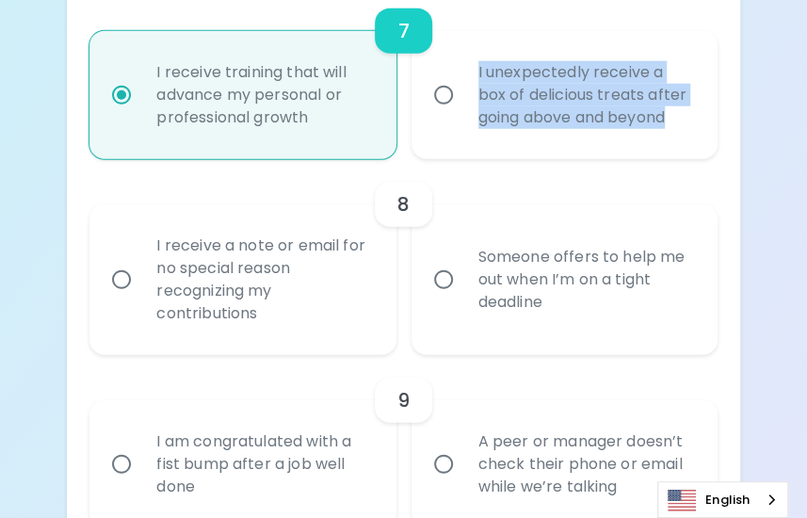
scroll to position [1561, 0]
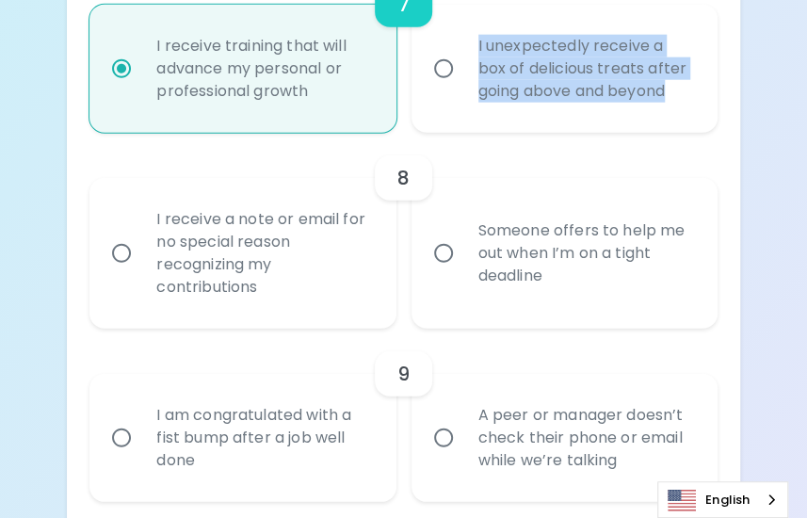
radio input "true"
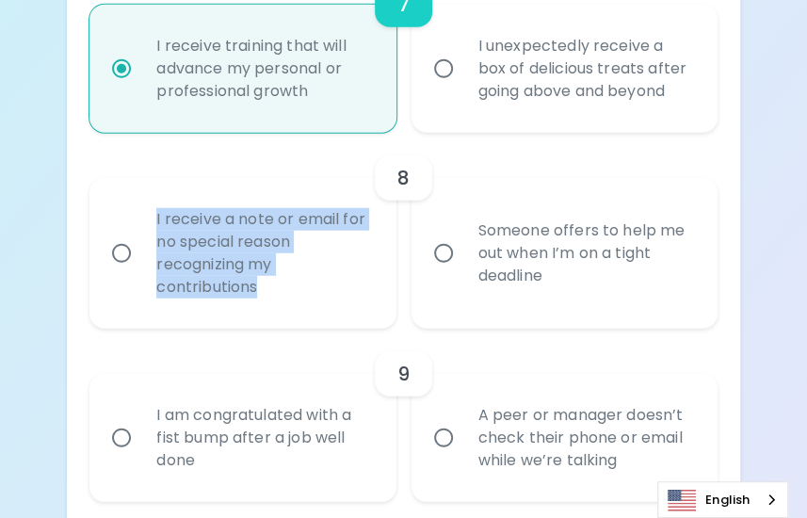
drag, startPoint x: 275, startPoint y: 291, endPoint x: 155, endPoint y: 226, distance: 136.1
click at [155, 226] on div "I receive a note or email for no special reason recognizing my contributions" at bounding box center [263, 253] width 244 height 136
click at [122, 251] on input "I receive a note or email for no special reason recognizing my contributions" at bounding box center [122, 254] width 40 height 40
radio input "false"
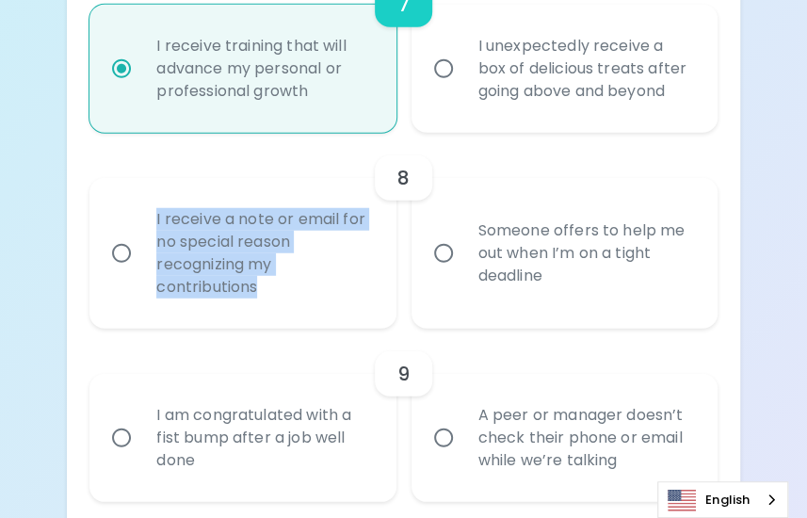
radio input "false"
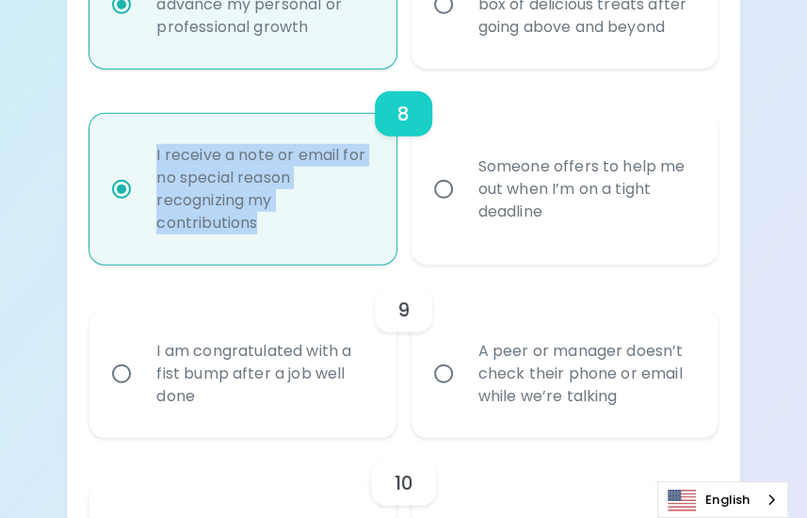
scroll to position [1712, 0]
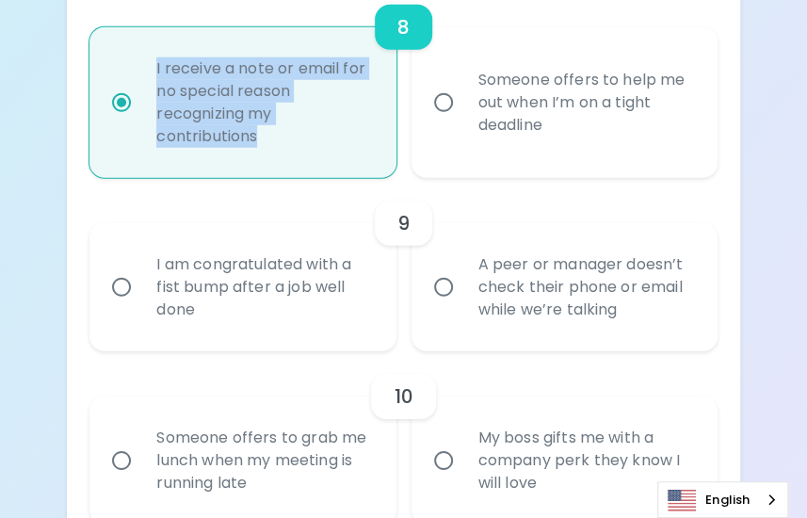
radio input "true"
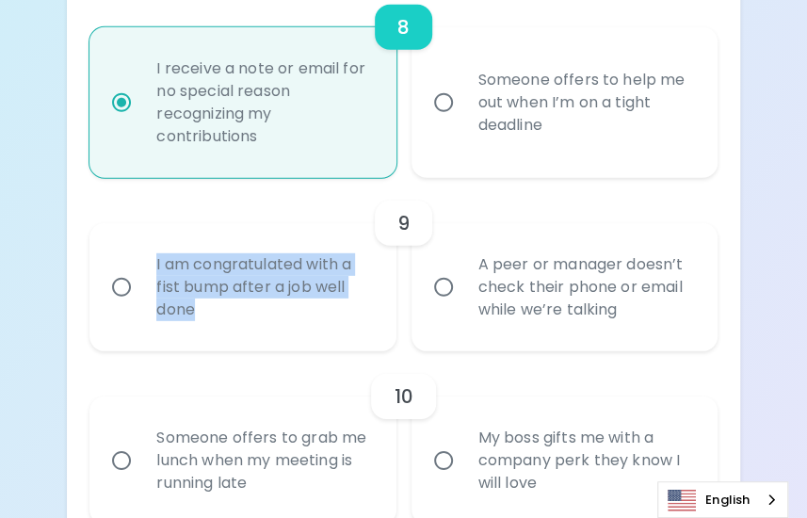
drag, startPoint x: 205, startPoint y: 312, endPoint x: 154, endPoint y: 266, distance: 68.0
click at [154, 266] on div "I am congratulated with a fist bump after a job well done" at bounding box center [263, 287] width 244 height 113
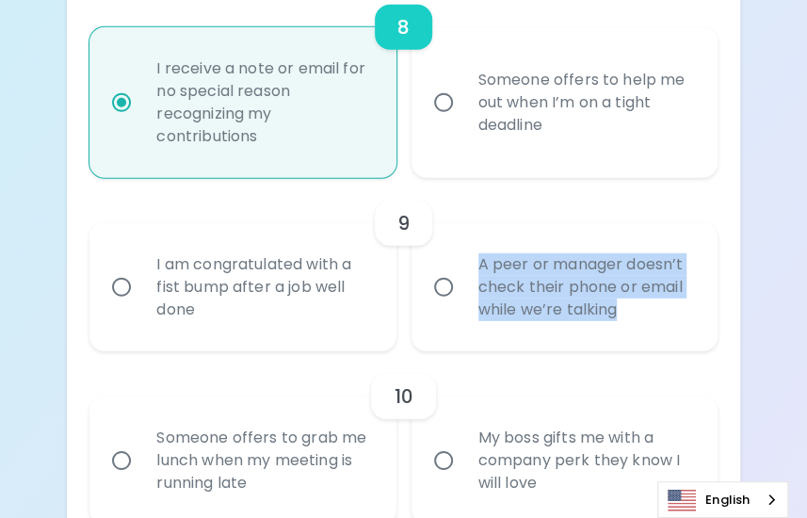
drag, startPoint x: 625, startPoint y: 314, endPoint x: 475, endPoint y: 261, distance: 159.9
click at [475, 261] on div "A peer or manager doesn’t check their phone or email while we’re talking" at bounding box center [585, 287] width 244 height 113
click at [118, 284] on input "I am congratulated with a fist bump after a job well done" at bounding box center [122, 287] width 40 height 40
radio input "false"
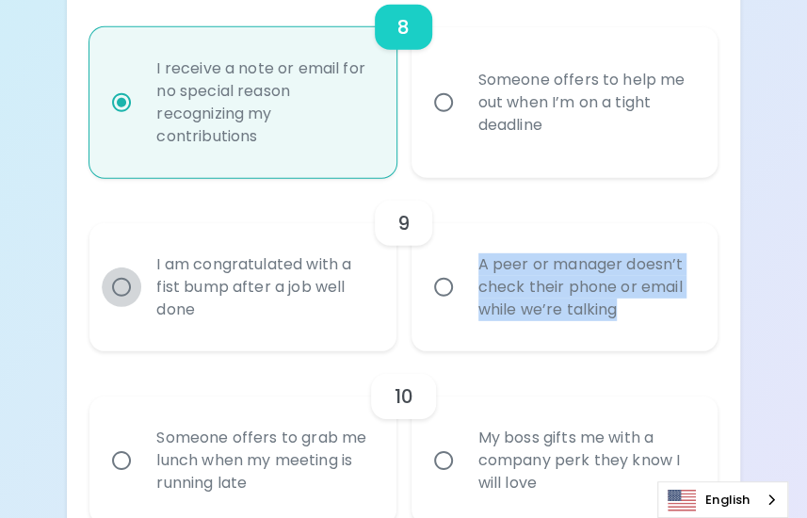
radio input "false"
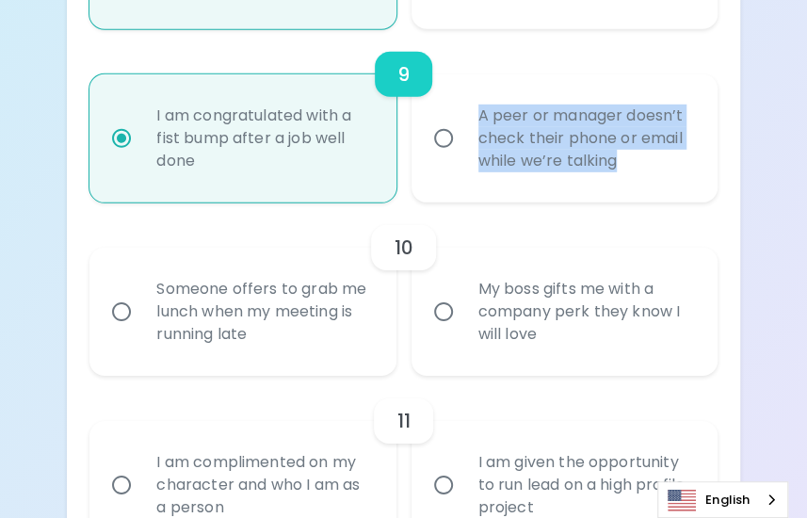
scroll to position [1862, 0]
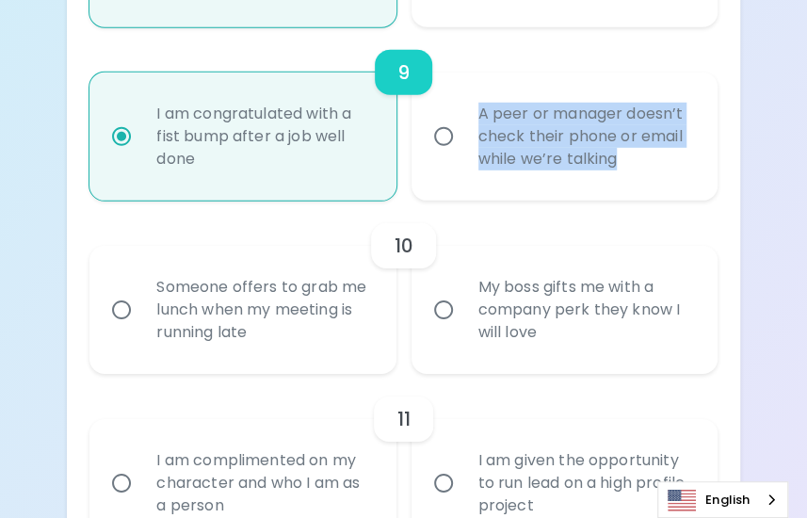
radio input "true"
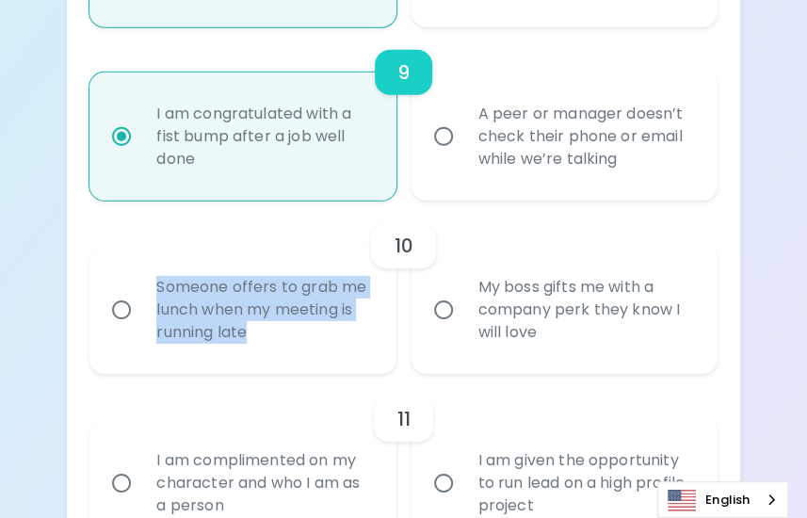
drag, startPoint x: 256, startPoint y: 336, endPoint x: 160, endPoint y: 289, distance: 107.0
click at [160, 289] on div "Someone offers to grab me lunch when my meeting is running late" at bounding box center [263, 309] width 244 height 113
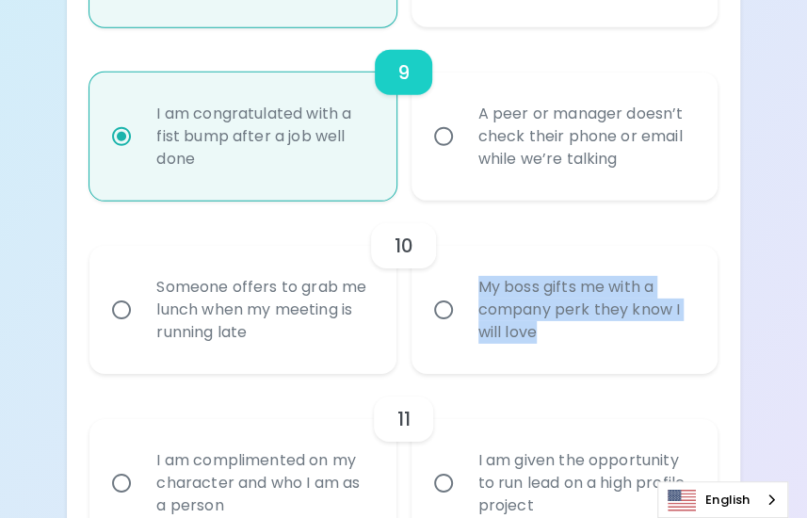
drag, startPoint x: 552, startPoint y: 331, endPoint x: 474, endPoint y: 282, distance: 92.7
click at [474, 282] on div "My boss gifts me with a company perk they know I will love" at bounding box center [585, 309] width 244 height 113
click at [443, 316] on input "My boss gifts me with a company perk they know I will love" at bounding box center [444, 310] width 40 height 40
radio input "false"
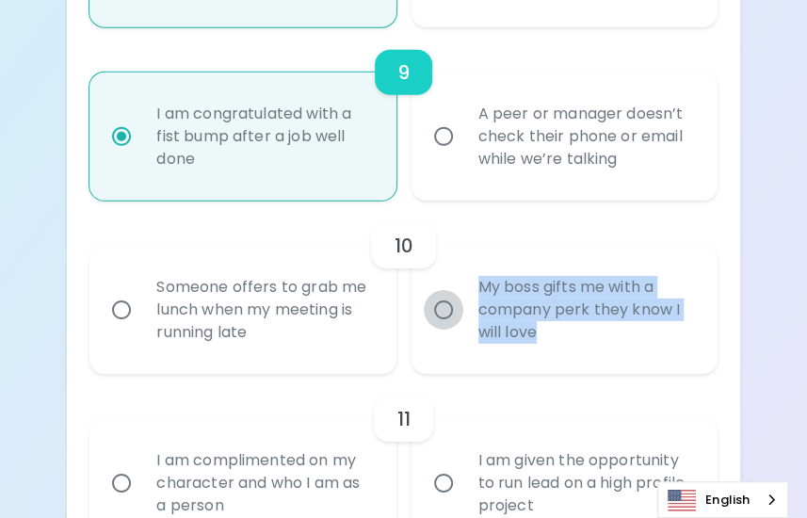
radio input "false"
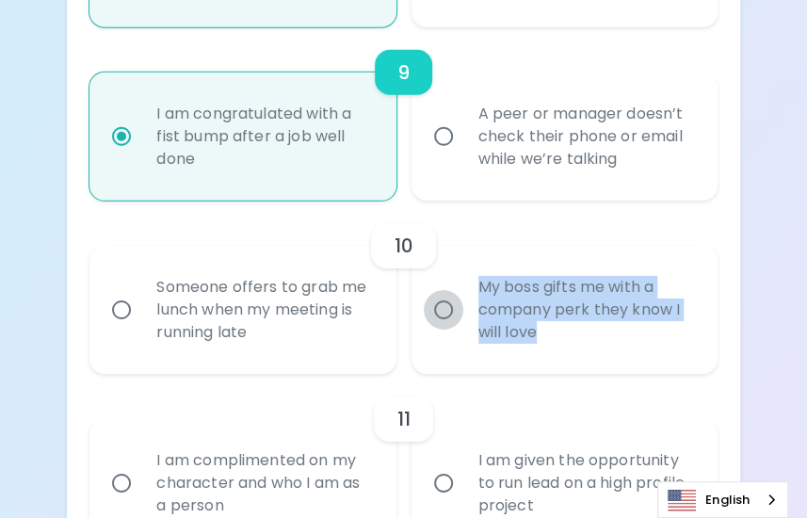
radio input "false"
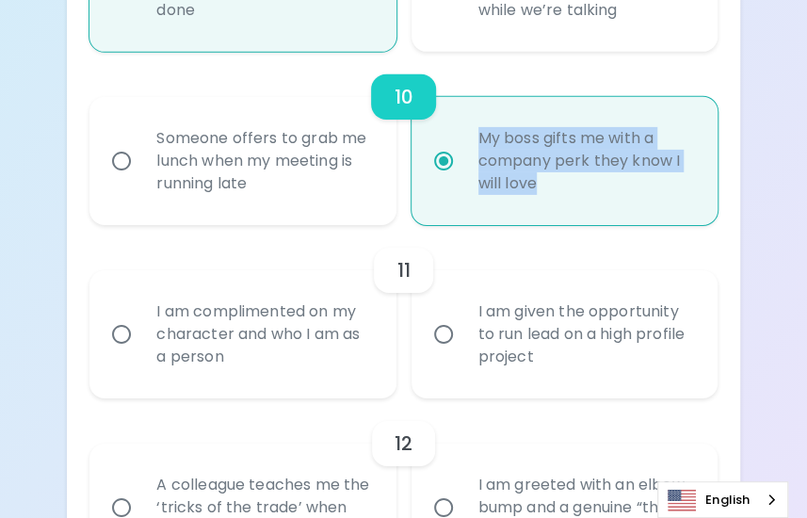
scroll to position [2013, 0]
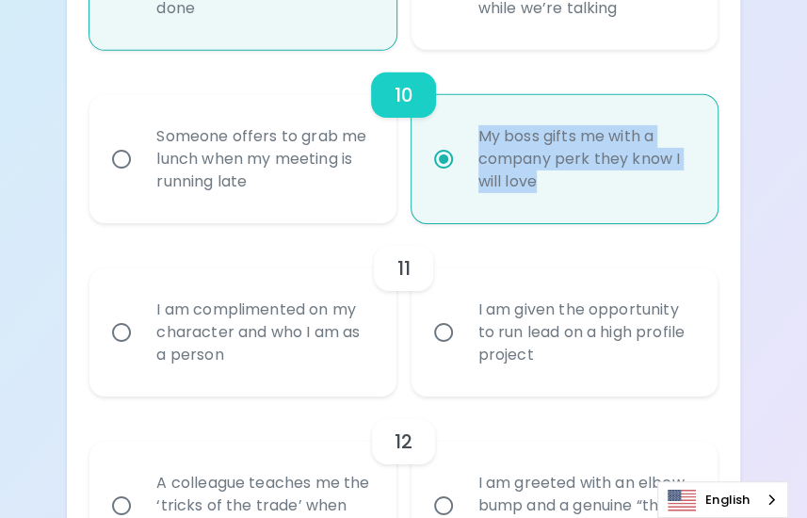
radio input "true"
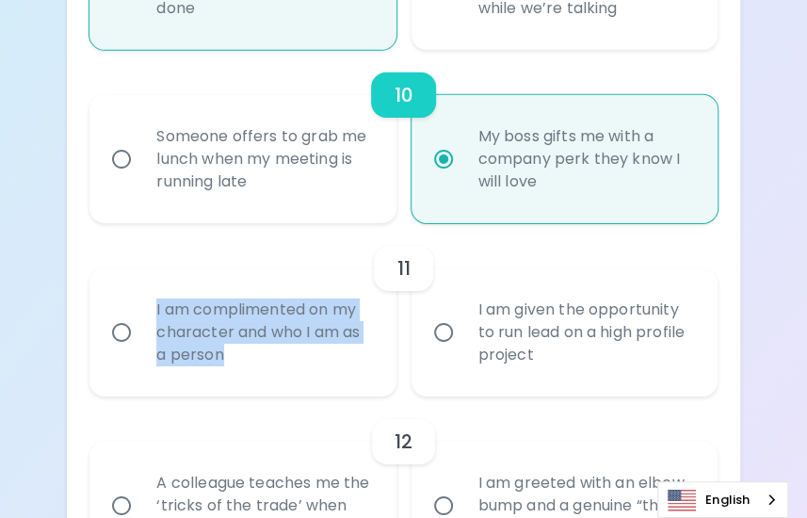
drag, startPoint x: 252, startPoint y: 359, endPoint x: 151, endPoint y: 314, distance: 111.3
click at [151, 314] on div "I am complimented on my character and who I am as a person" at bounding box center [263, 332] width 244 height 113
click at [126, 330] on input "I am complimented on my character and who I am as a person" at bounding box center [122, 333] width 40 height 40
radio input "false"
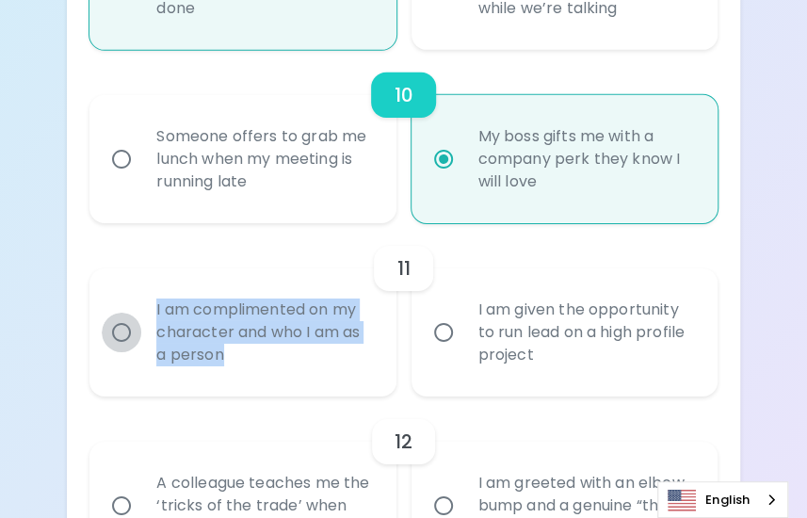
radio input "false"
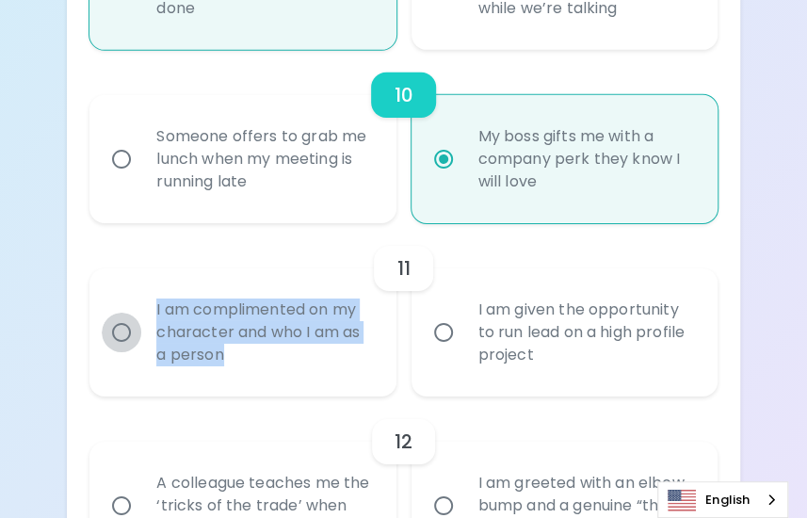
radio input "false"
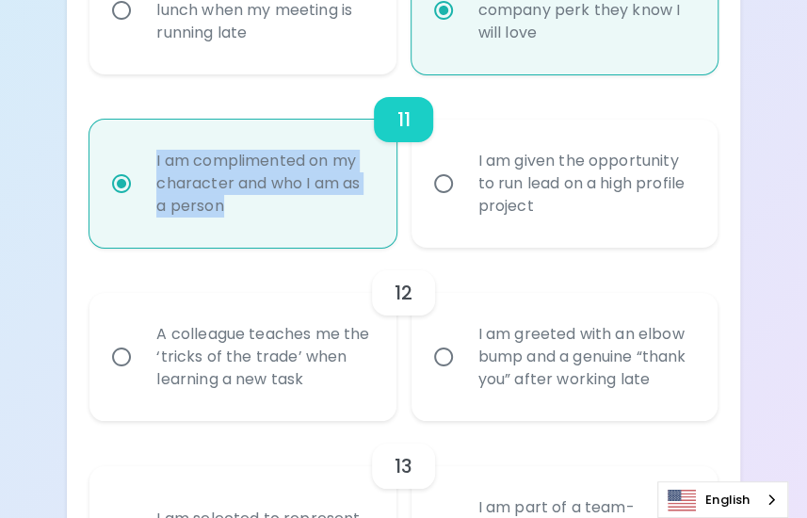
scroll to position [2164, 0]
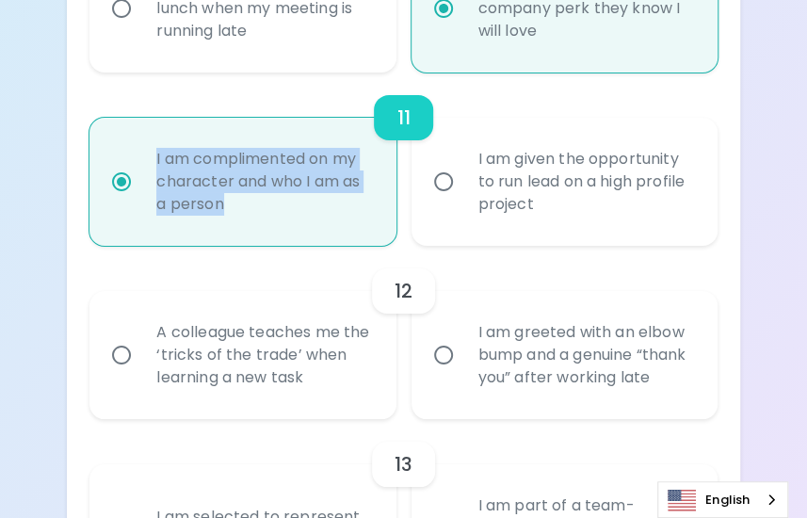
radio input "true"
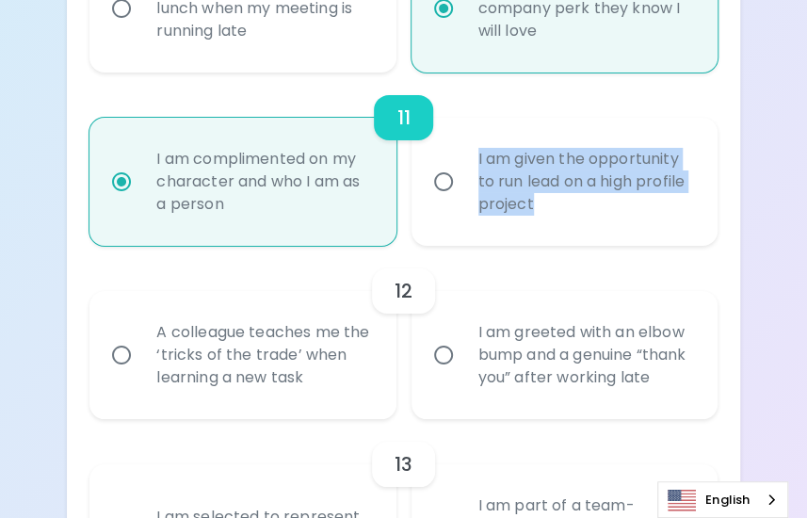
drag, startPoint x: 553, startPoint y: 205, endPoint x: 470, endPoint y: 157, distance: 95.8
click at [470, 157] on div "I am given the opportunity to run lead on a high profile project" at bounding box center [585, 181] width 244 height 113
click at [445, 181] on input "I am given the opportunity to run lead on a high profile project" at bounding box center [444, 182] width 40 height 40
radio input "false"
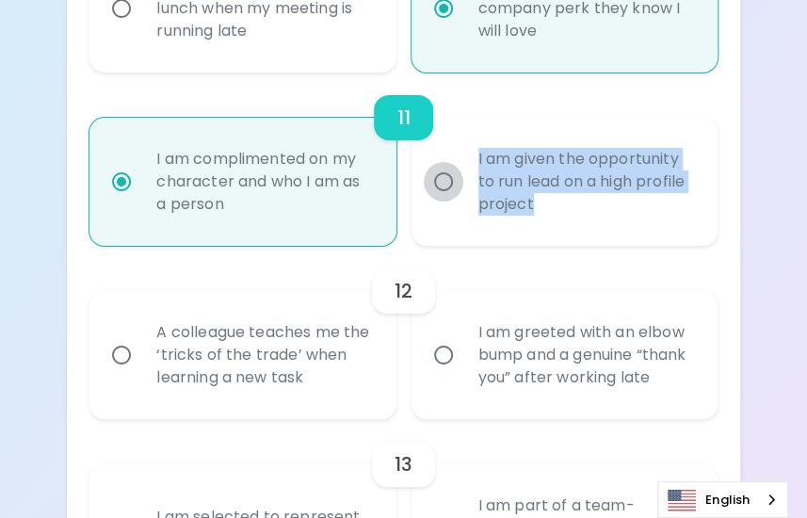
radio input "false"
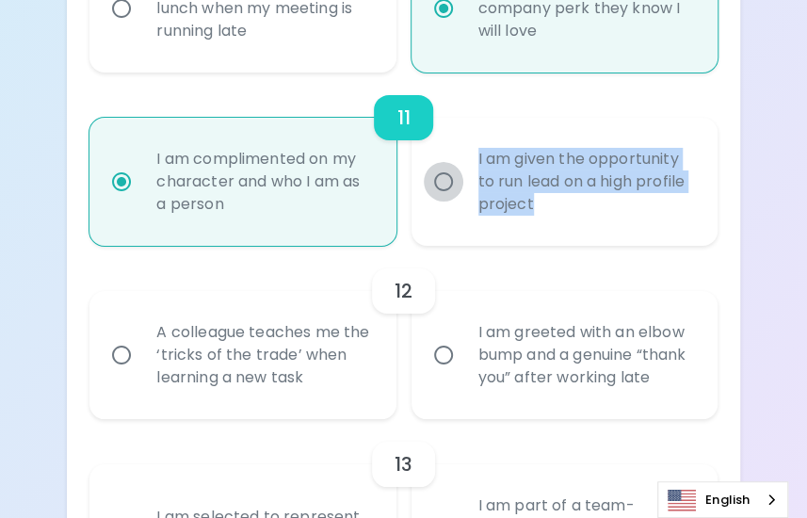
radio input "false"
radio input "true"
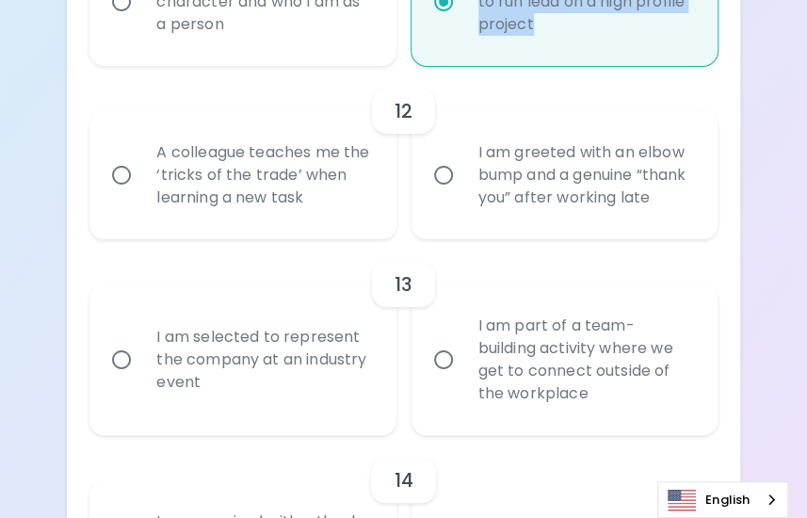
scroll to position [2352, 0]
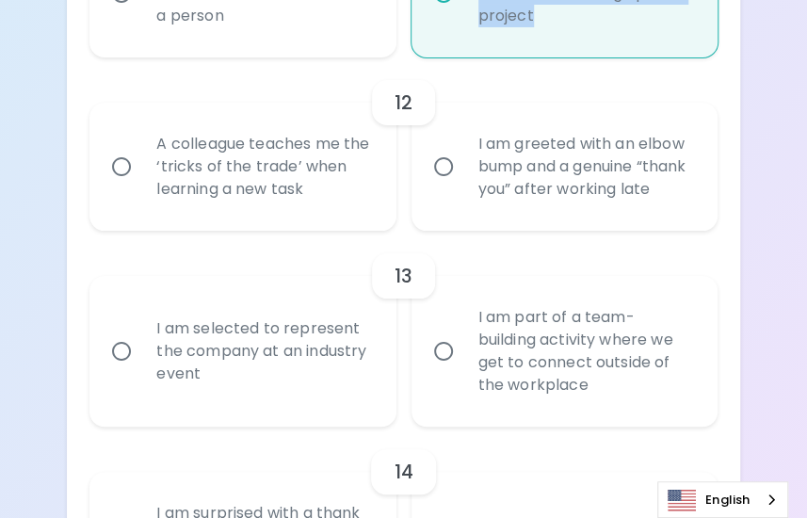
radio input "true"
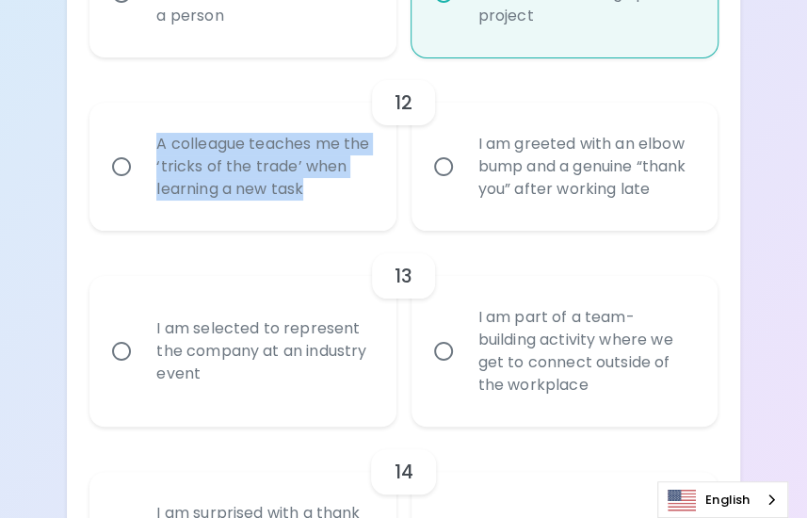
drag, startPoint x: 356, startPoint y: 199, endPoint x: 159, endPoint y: 152, distance: 202.3
click at [159, 152] on div "A colleague teaches me the ‘tricks of the trade’ when learning a new task" at bounding box center [263, 166] width 244 height 113
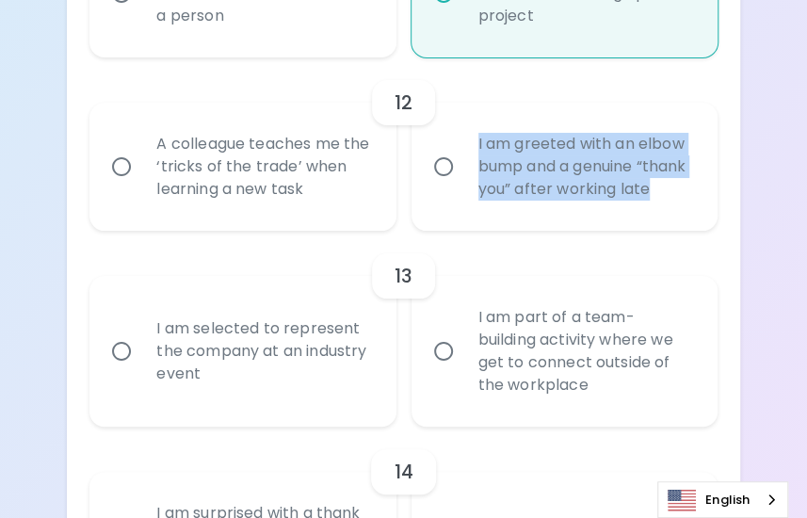
drag, startPoint x: 526, startPoint y: 212, endPoint x: 473, endPoint y: 148, distance: 83.5
click at [473, 148] on div "I am greeted with an elbow bump and a genuine “thank you” after working late" at bounding box center [585, 166] width 244 height 113
click at [121, 179] on input "A colleague teaches me the ‘tricks of the trade’ when learning a new task" at bounding box center [122, 167] width 40 height 40
radio input "false"
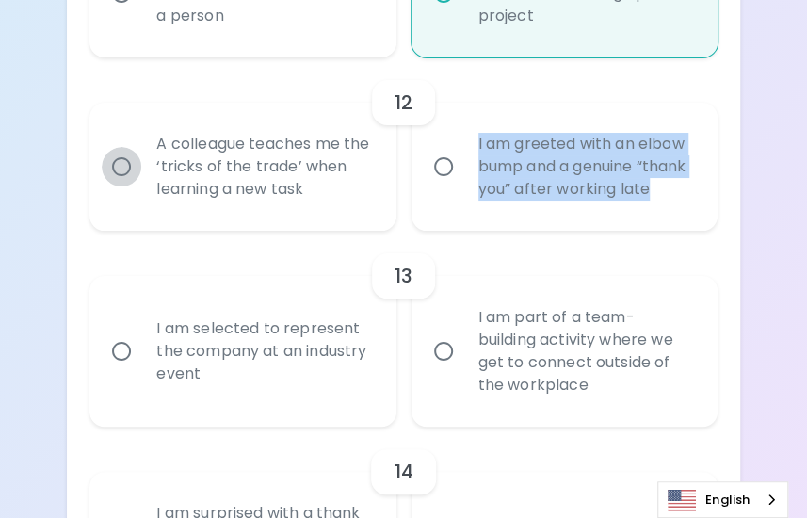
radio input "false"
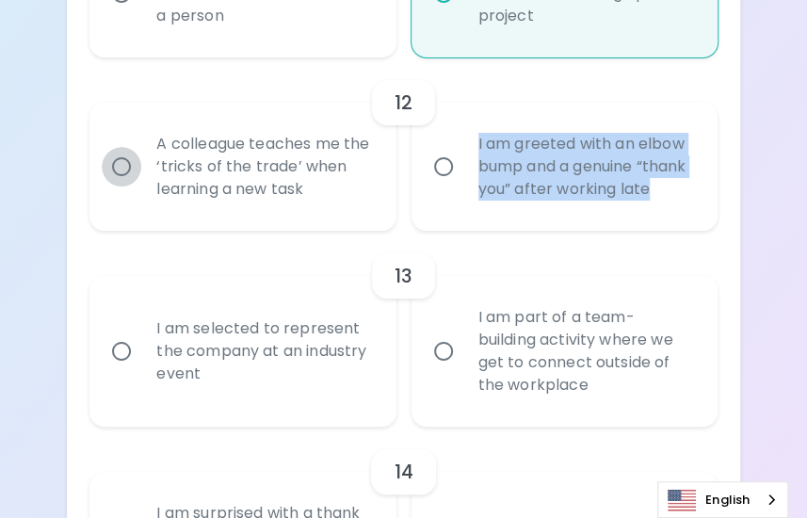
radio input "false"
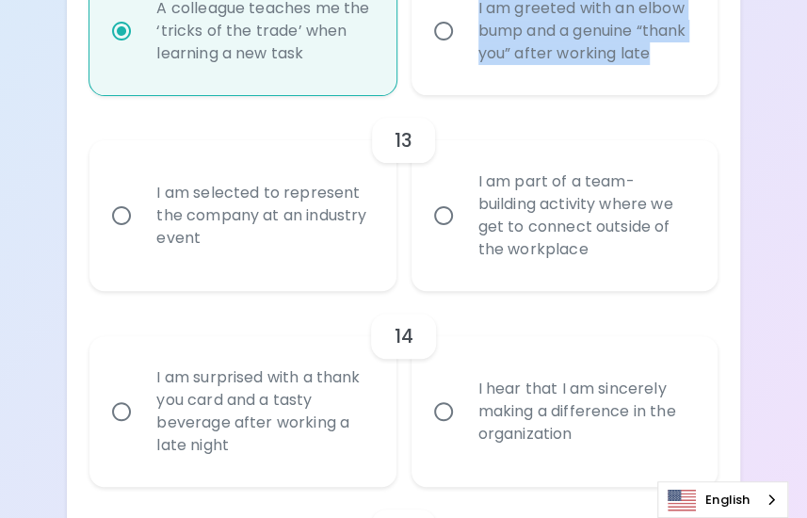
scroll to position [2503, 0]
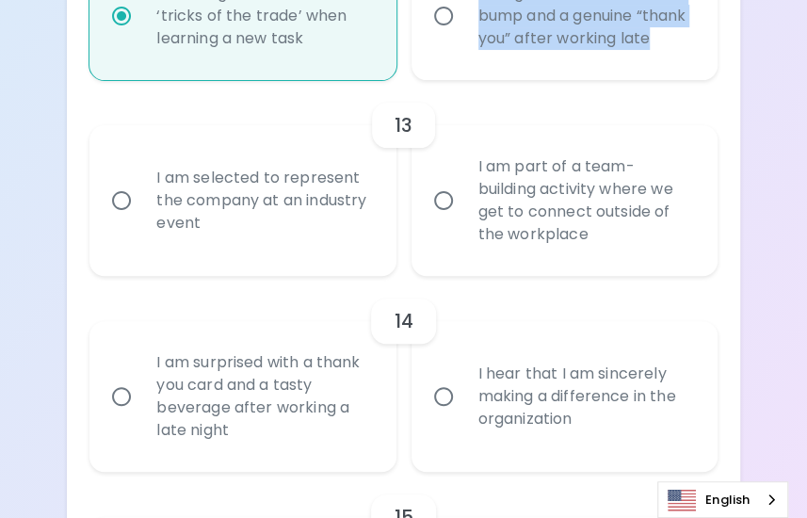
radio input "true"
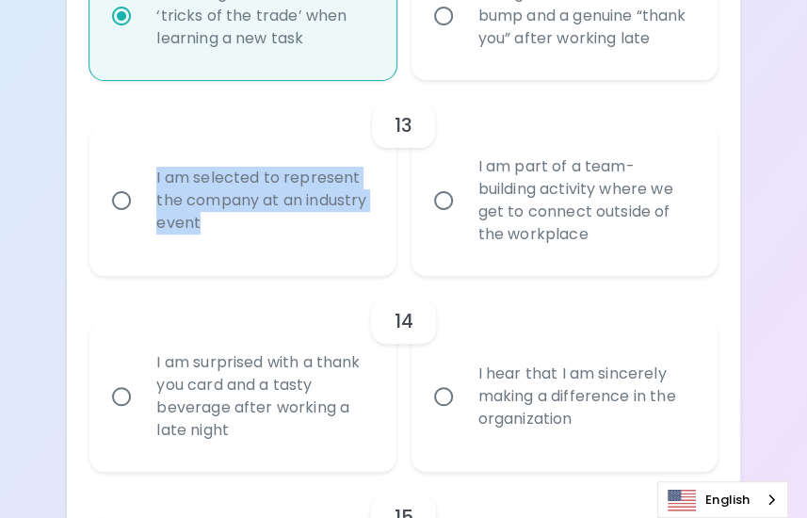
drag, startPoint x: 215, startPoint y: 248, endPoint x: 154, endPoint y: 202, distance: 75.3
click at [154, 202] on div "I am selected to represent the company at an industry event" at bounding box center [263, 200] width 244 height 113
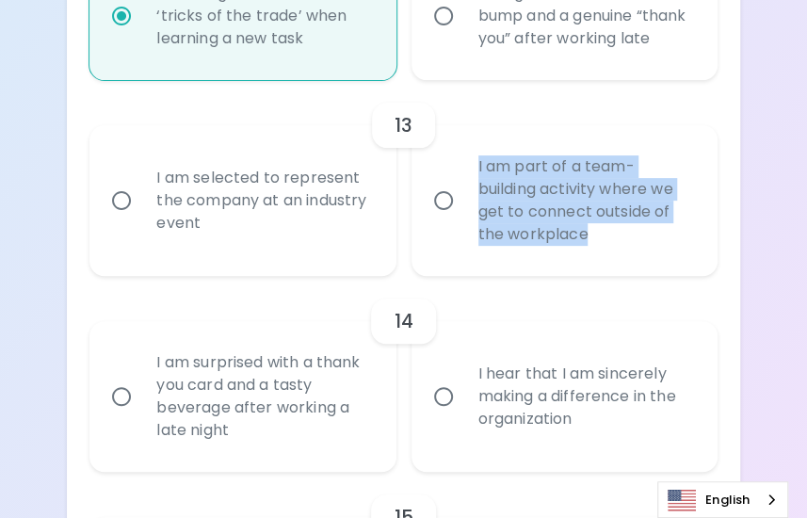
drag, startPoint x: 597, startPoint y: 261, endPoint x: 471, endPoint y: 195, distance: 142.3
click at [471, 195] on div "I am part of a team-building activity where we get to connect outside of the wo…" at bounding box center [585, 201] width 244 height 136
click at [656, 257] on div "I am part of a team-building activity where we get to connect outside of the wo…" at bounding box center [585, 201] width 244 height 136
click at [463, 220] on input "I am part of a team-building activity where we get to connect outside of the wo…" at bounding box center [444, 201] width 40 height 40
radio input "false"
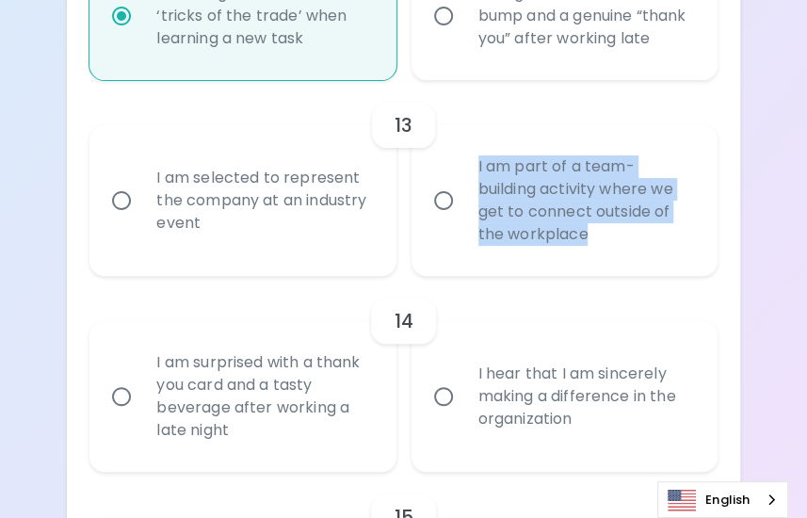
radio input "false"
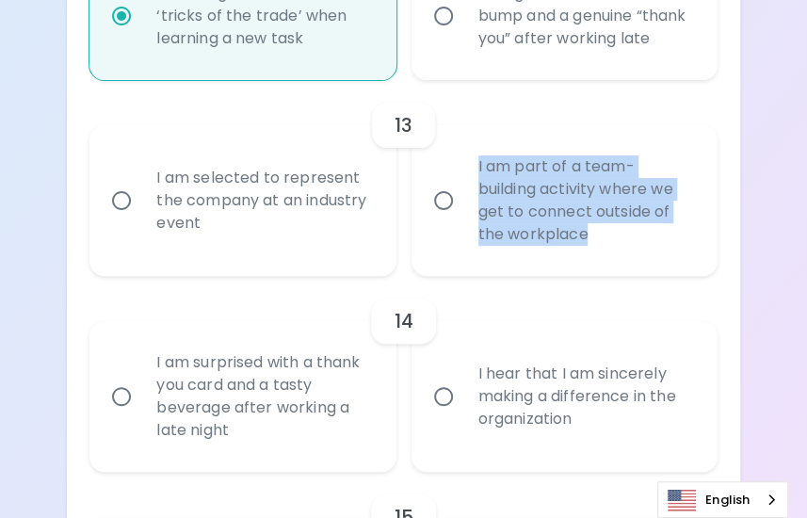
radio input "false"
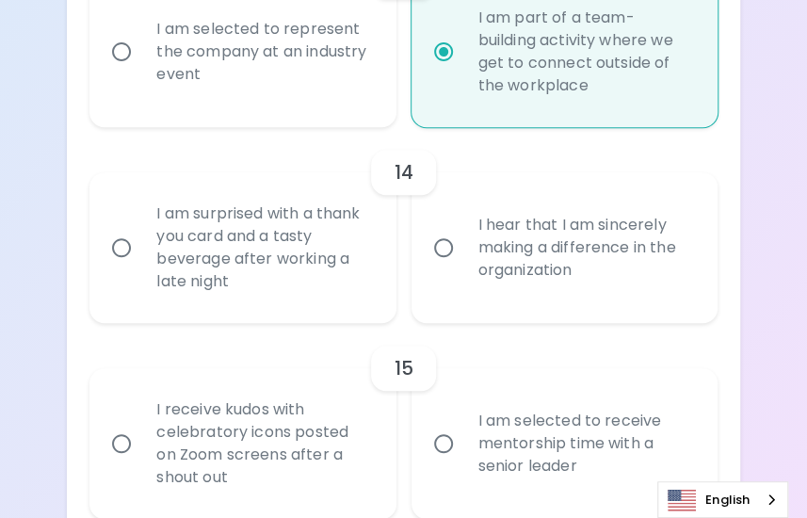
scroll to position [2653, 0]
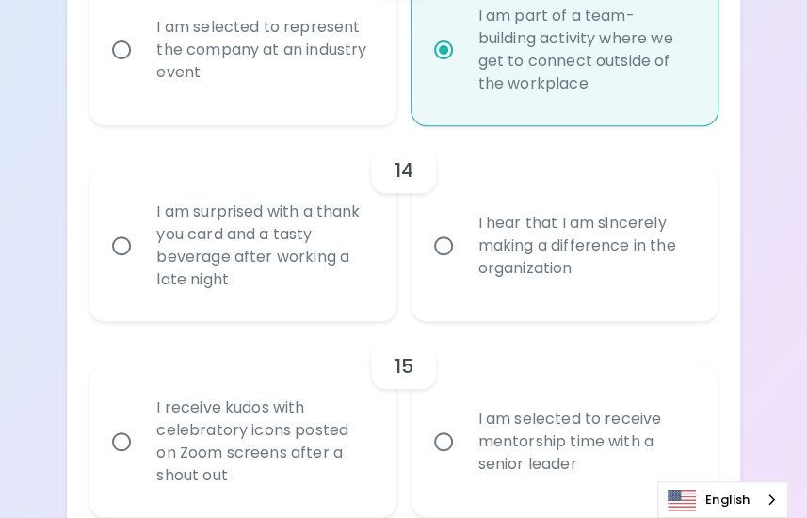
radio input "true"
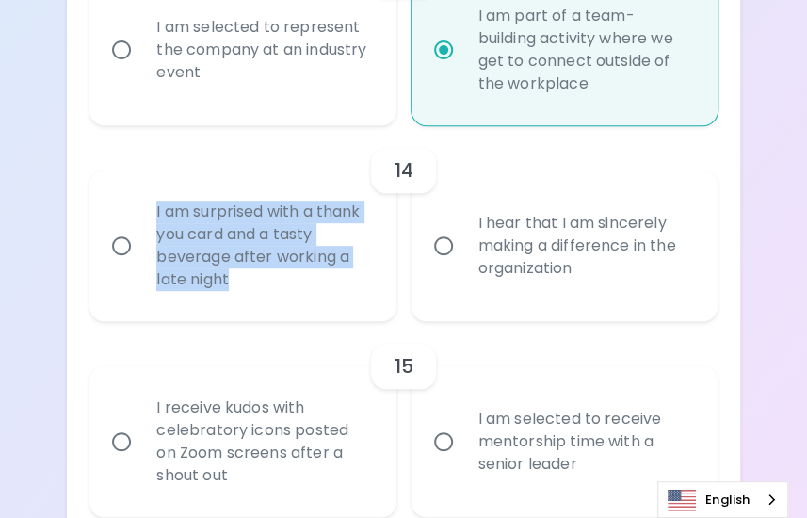
drag, startPoint x: 236, startPoint y: 297, endPoint x: 156, endPoint y: 229, distance: 104.9
click at [156, 229] on div "I am surprised with a thank you card and a tasty beverage after working a late …" at bounding box center [263, 246] width 244 height 136
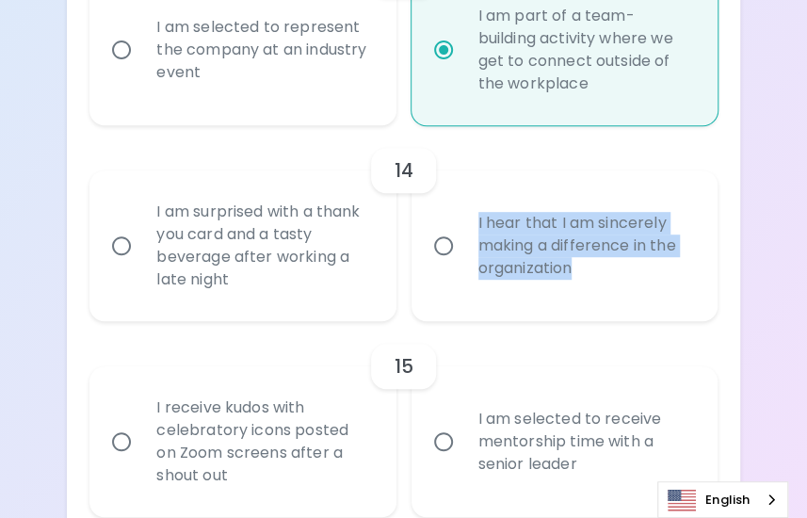
drag, startPoint x: 599, startPoint y: 293, endPoint x: 477, endPoint y: 239, distance: 132.8
click at [477, 239] on div "I hear that I am sincerely making a difference in the organization" at bounding box center [585, 245] width 244 height 113
click at [638, 302] on div "I hear that I am sincerely making a difference in the organization" at bounding box center [585, 245] width 244 height 113
click at [463, 266] on input "I hear that I am sincerely making a difference in the organization" at bounding box center [444, 246] width 40 height 40
radio input "false"
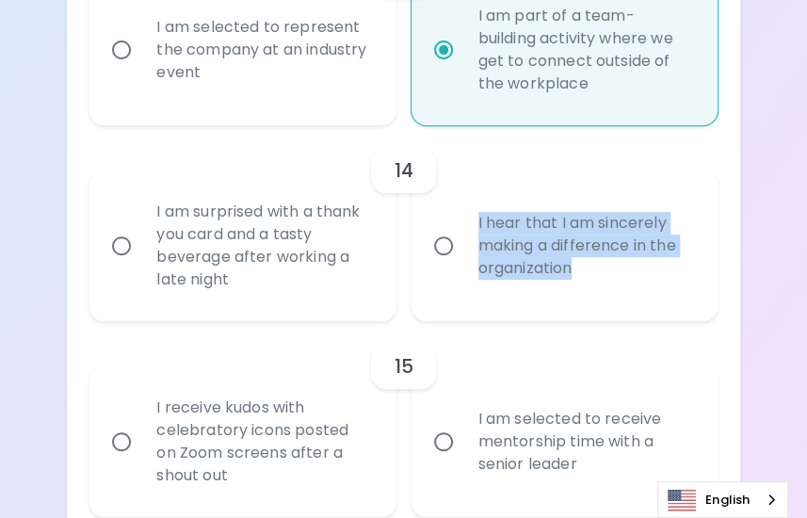
radio input "false"
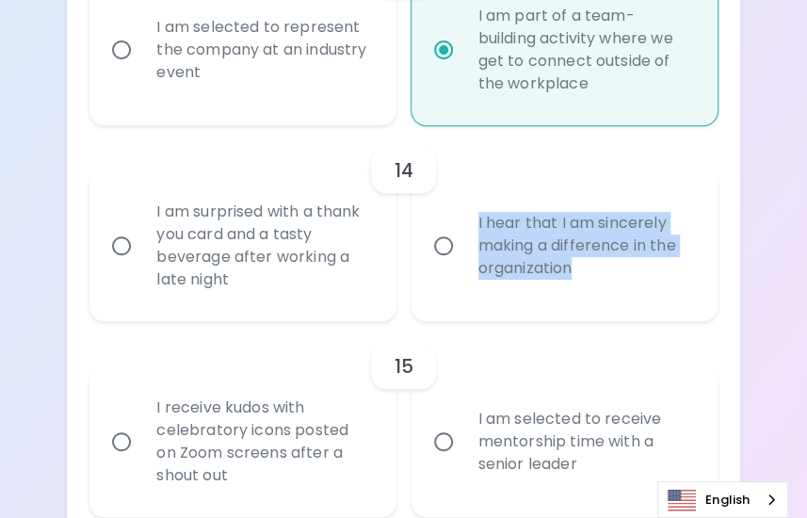
radio input "false"
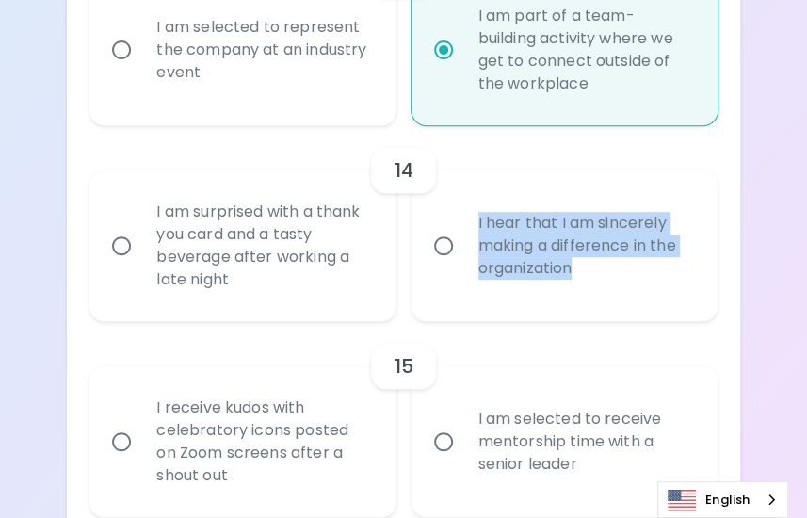
radio input "false"
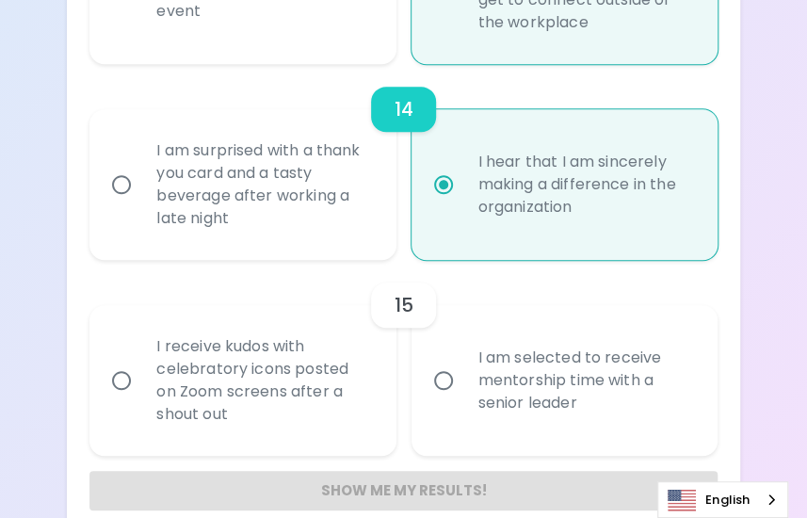
scroll to position [2766, 0]
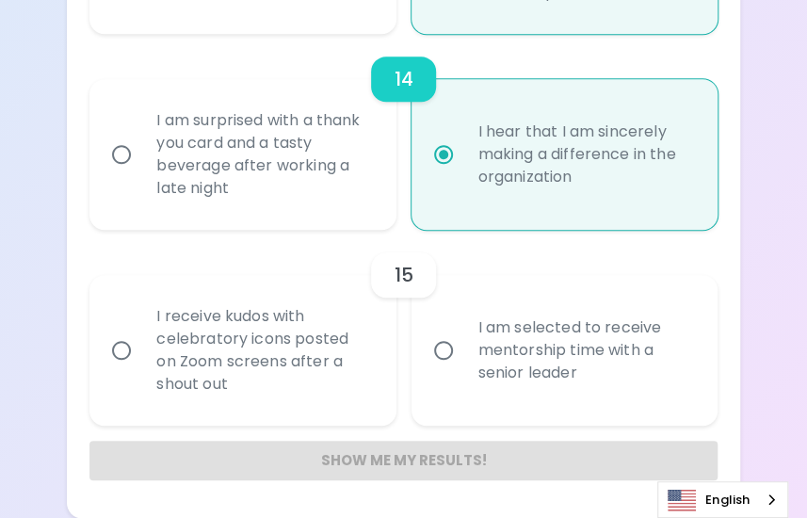
radio input "true"
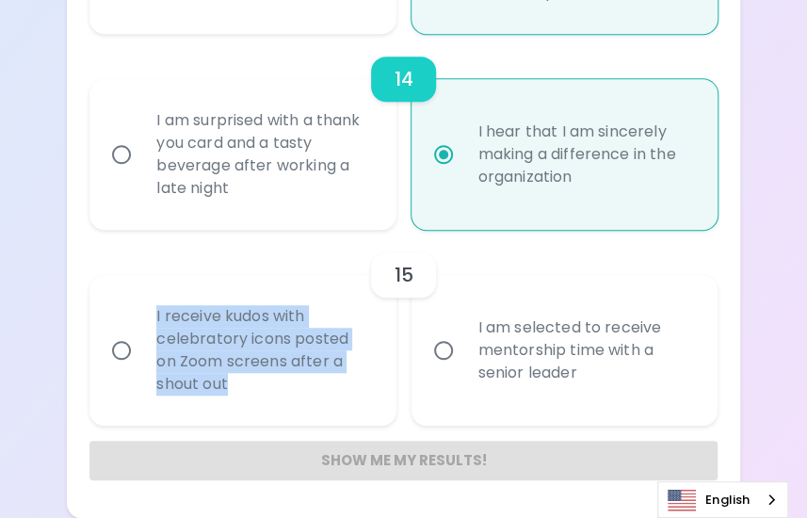
drag, startPoint x: 236, startPoint y: 385, endPoint x: 148, endPoint y: 319, distance: 110.3
click at [148, 319] on div "I receive kudos with celebratory icons posted on Zoom screens after a shout out" at bounding box center [263, 350] width 244 height 136
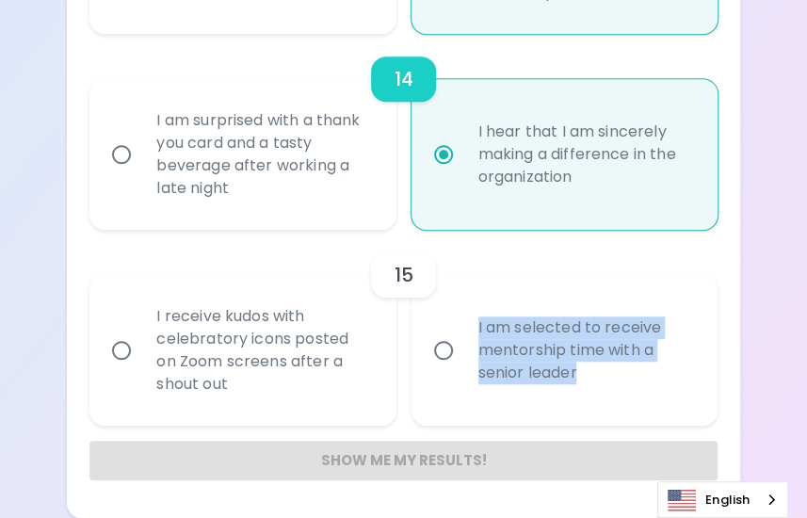
drag, startPoint x: 593, startPoint y: 378, endPoint x: 475, endPoint y: 321, distance: 130.5
click at [475, 321] on div "I am selected to receive mentorship time with a senior leader" at bounding box center [585, 350] width 244 height 113
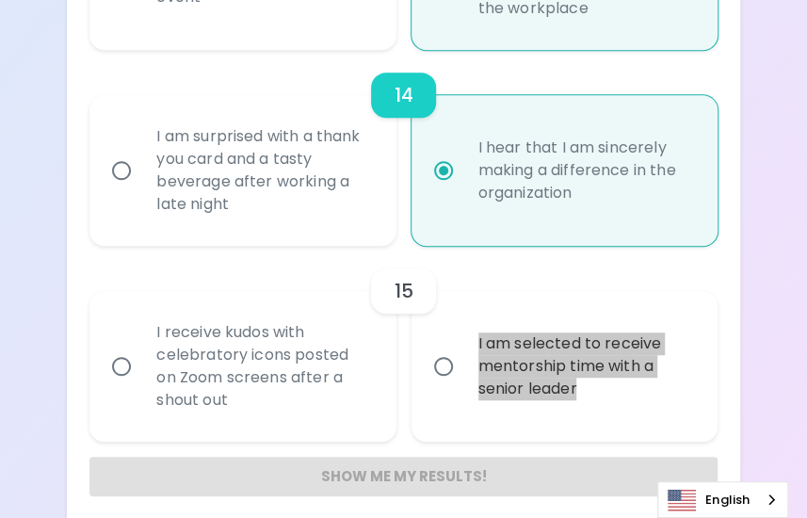
scroll to position [2730, 0]
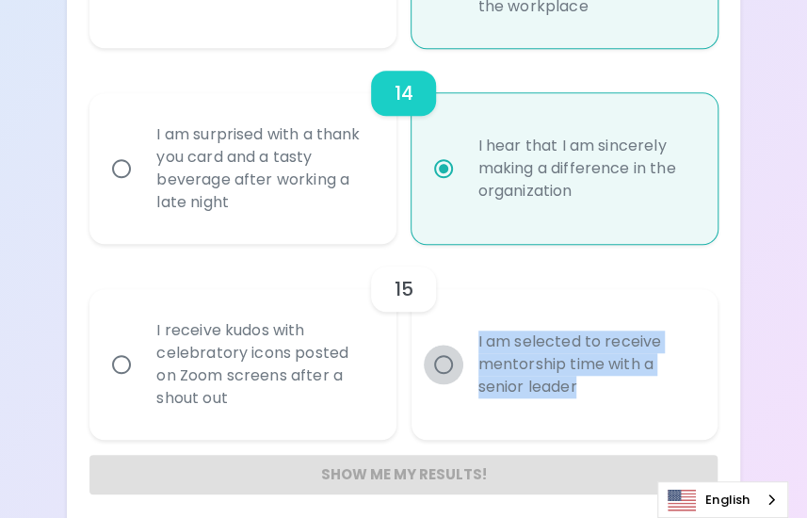
click at [443, 384] on input "I am selected to receive mentorship time with a senior leader" at bounding box center [444, 365] width 40 height 40
radio input "false"
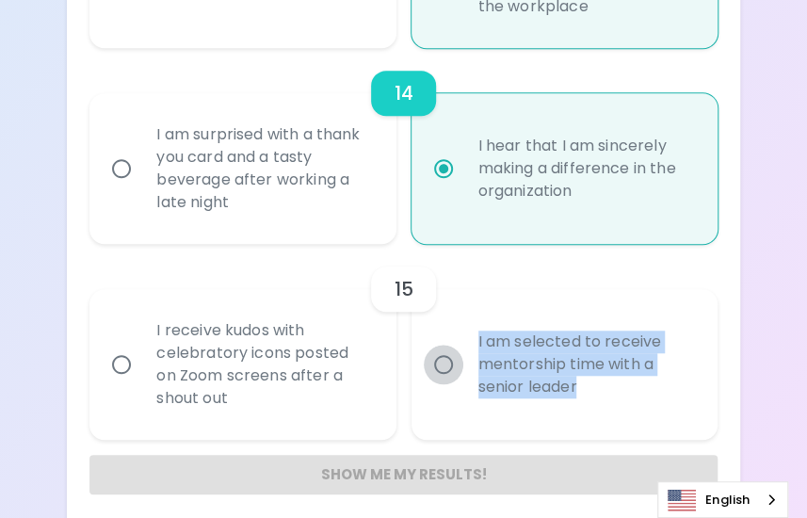
radio input "false"
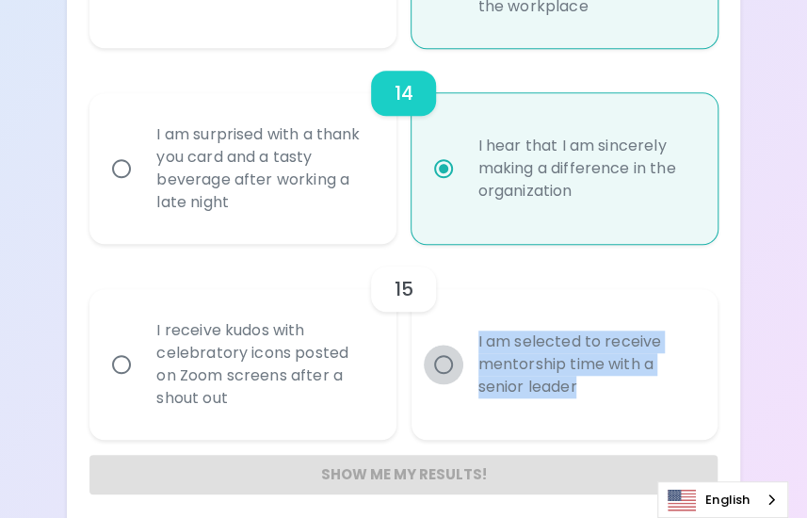
radio input "false"
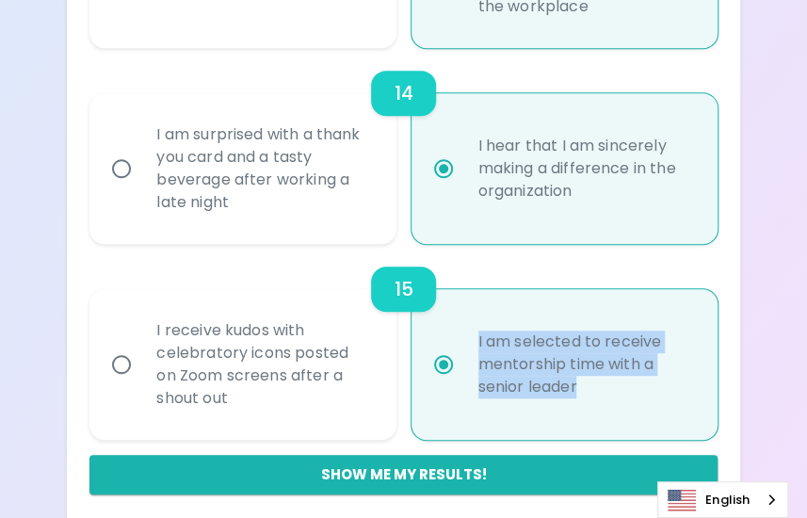
scroll to position [2766, 0]
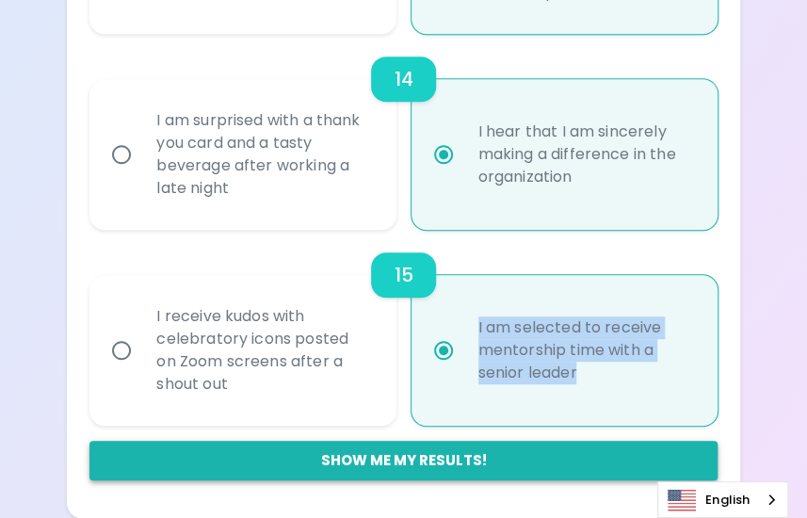
radio input "true"
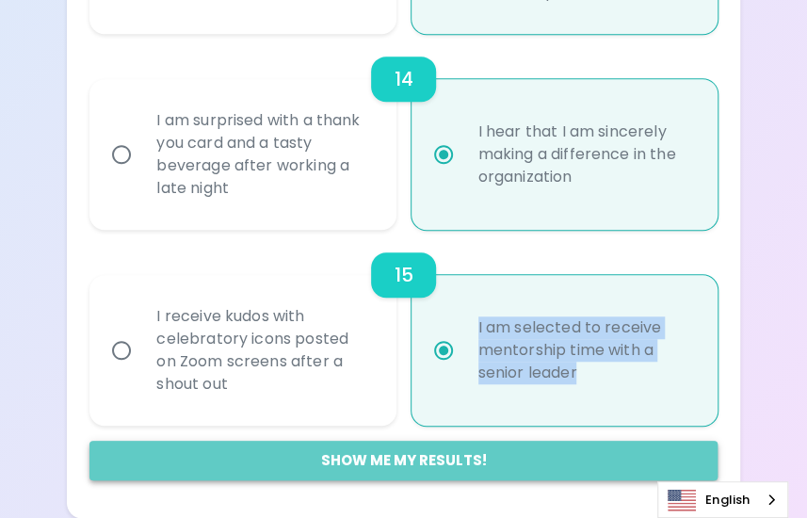
click at [392, 457] on button "Show me my results!" at bounding box center [402, 461] width 627 height 40
radio input "false"
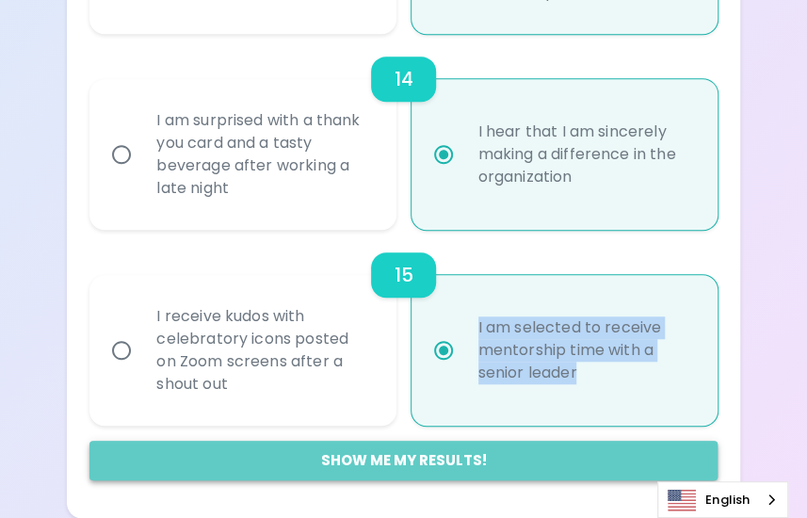
radio input "false"
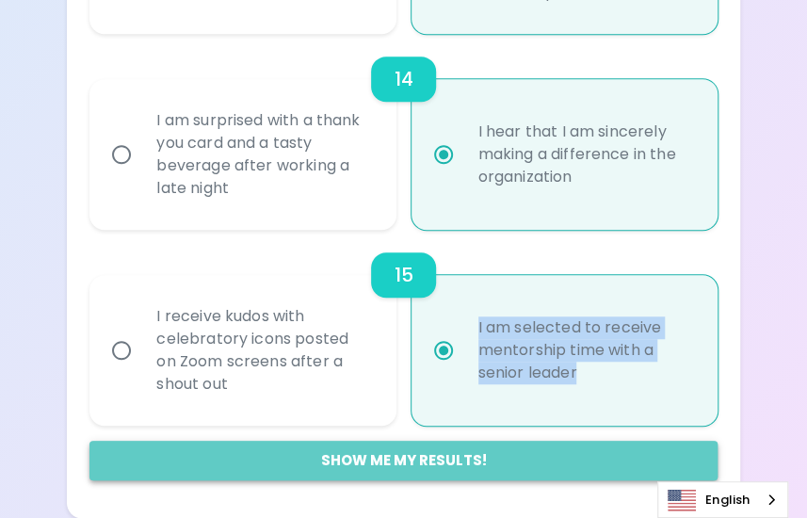
radio input "false"
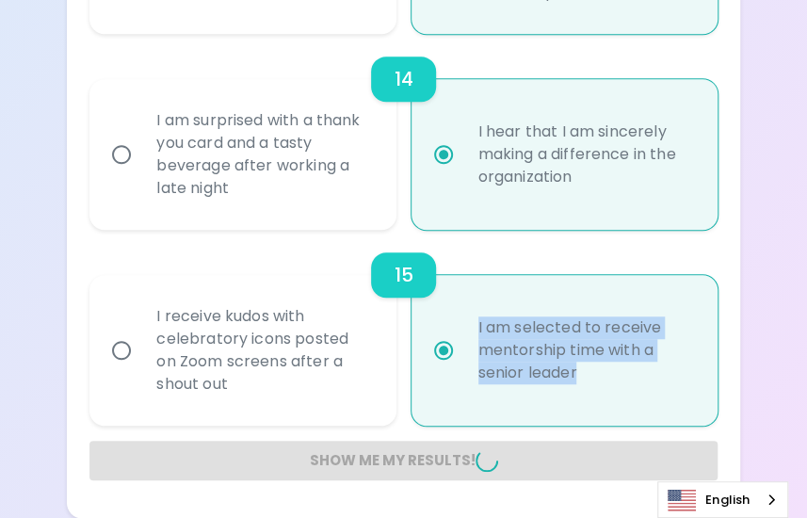
radio input "false"
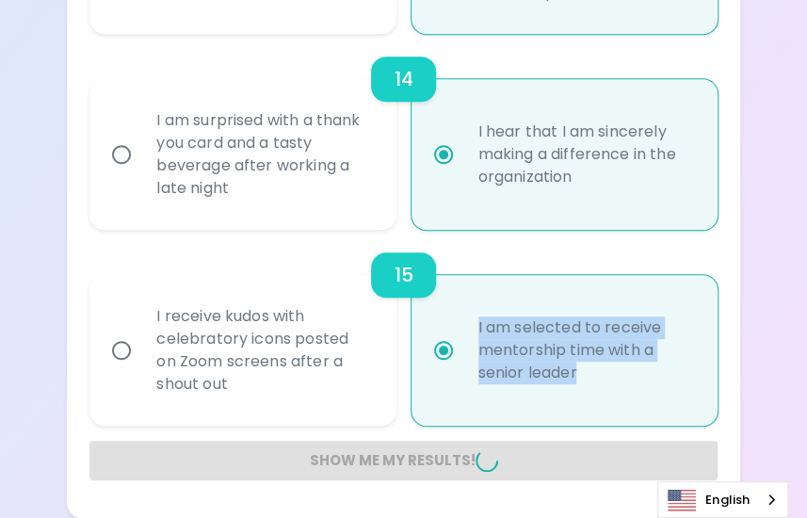
radio input "false"
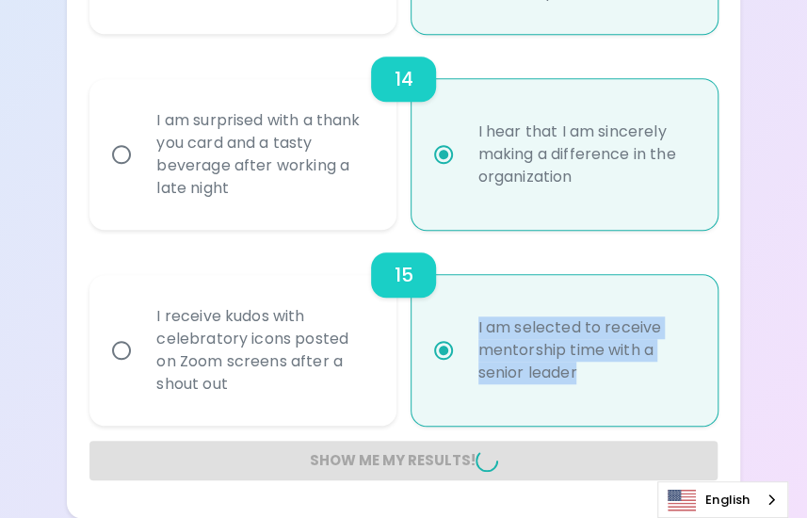
radio input "false"
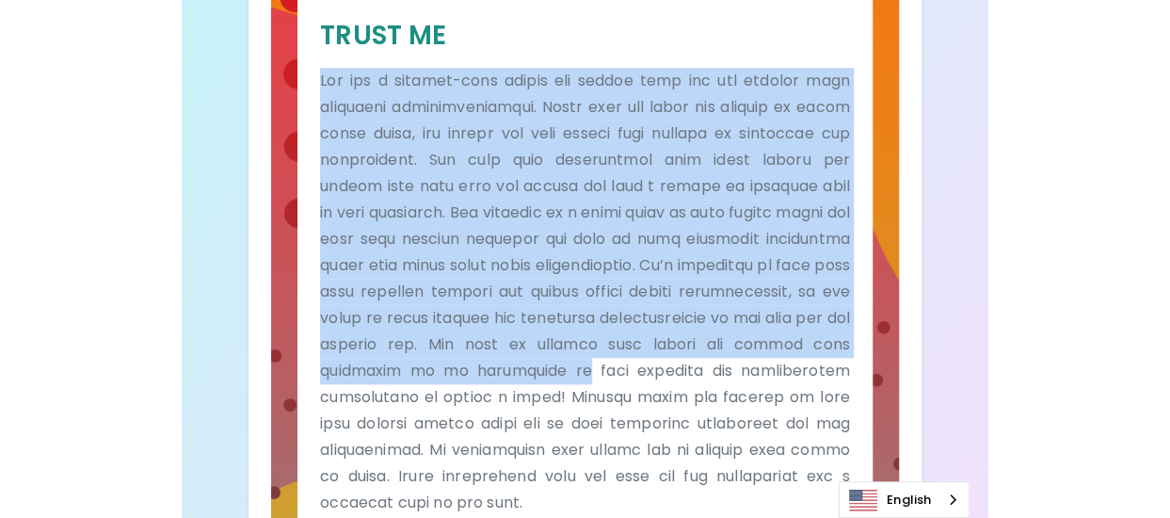
scroll to position [559, 0]
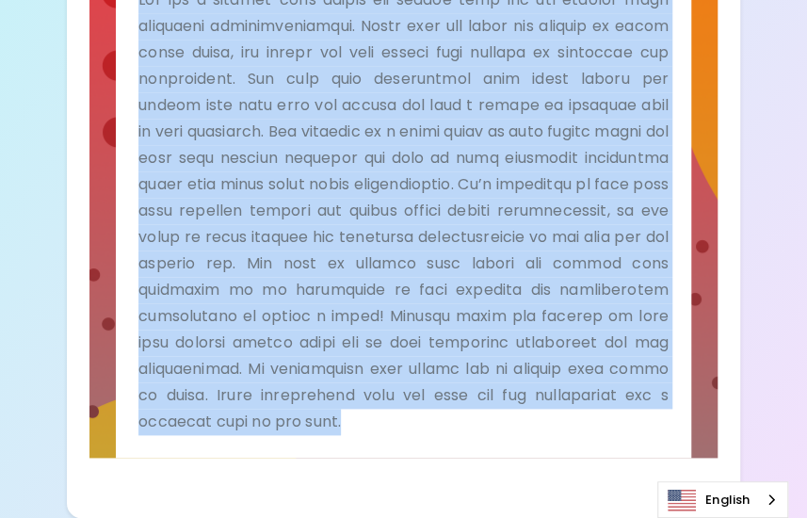
drag, startPoint x: 141, startPoint y: 93, endPoint x: 365, endPoint y: 415, distance: 392.3
click at [365, 415] on p at bounding box center [403, 211] width 530 height 448
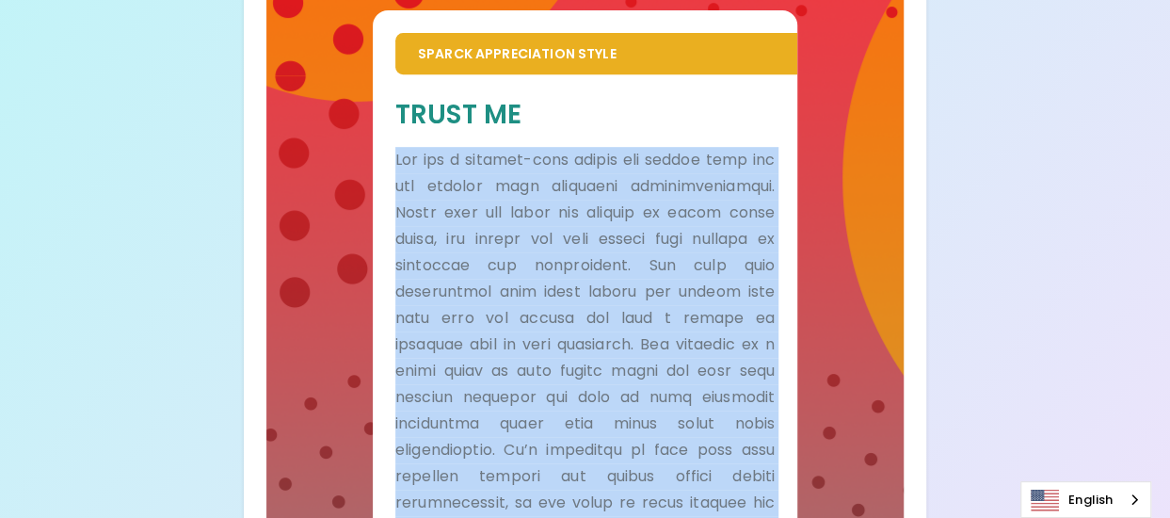
scroll to position [183, 0]
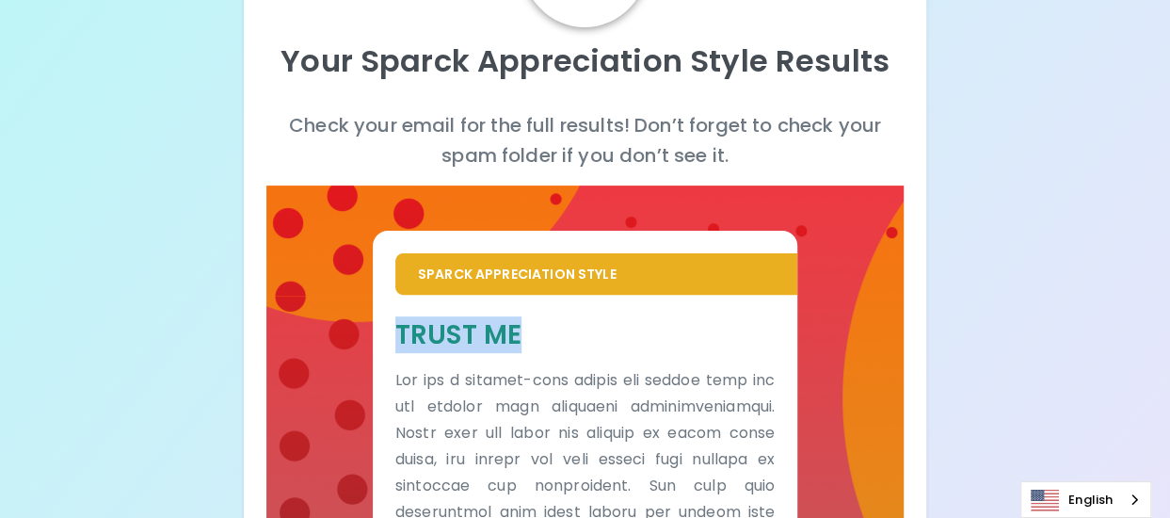
drag, startPoint x: 399, startPoint y: 333, endPoint x: 525, endPoint y: 335, distance: 126.2
click at [525, 335] on h5 "Trust Me" at bounding box center [584, 334] width 379 height 35
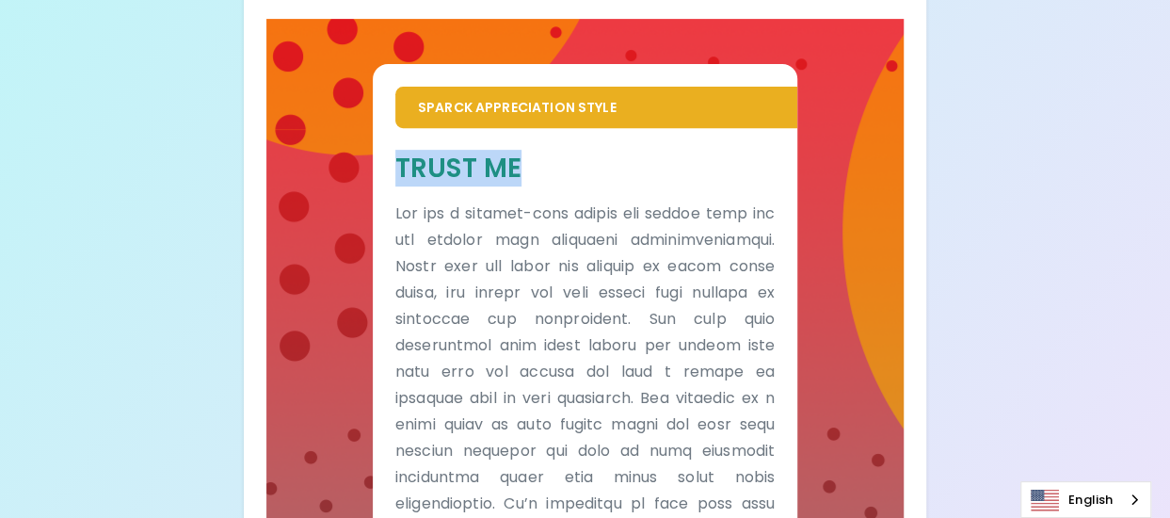
scroll to position [282, 0]
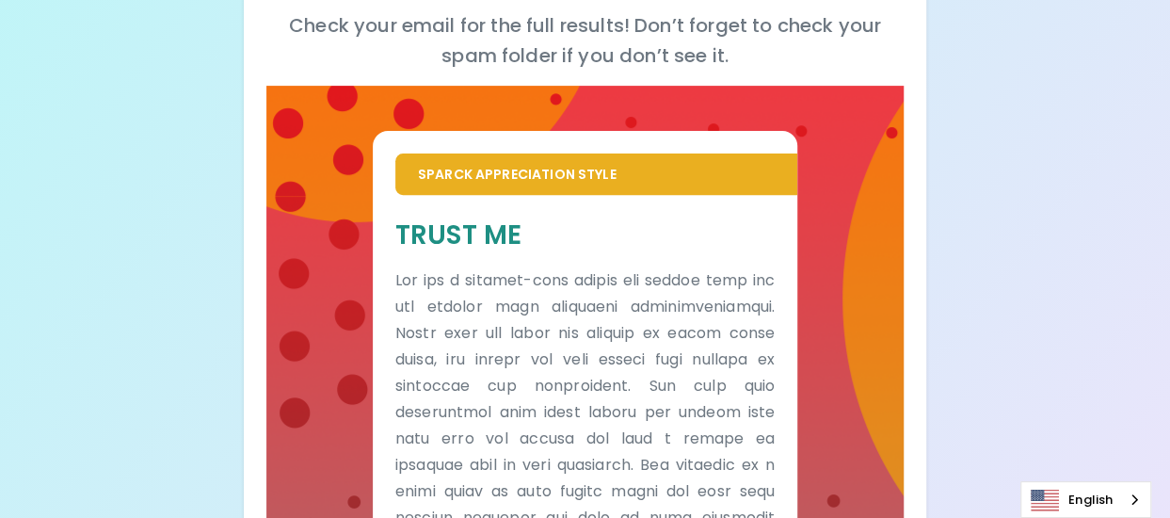
click at [506, 167] on p "Sparck Appreciation Style" at bounding box center [596, 174] width 357 height 19
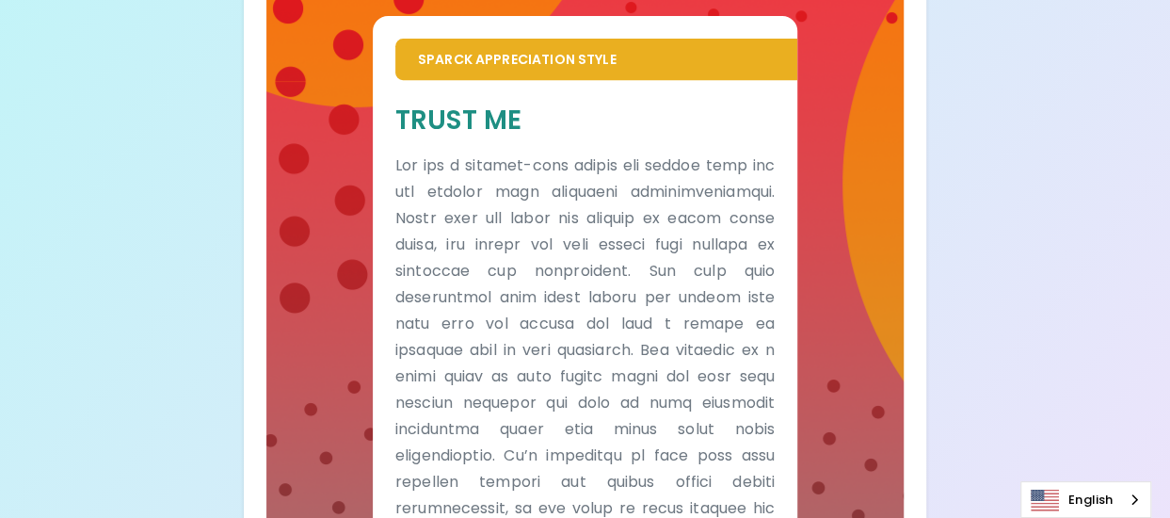
scroll to position [115, 0]
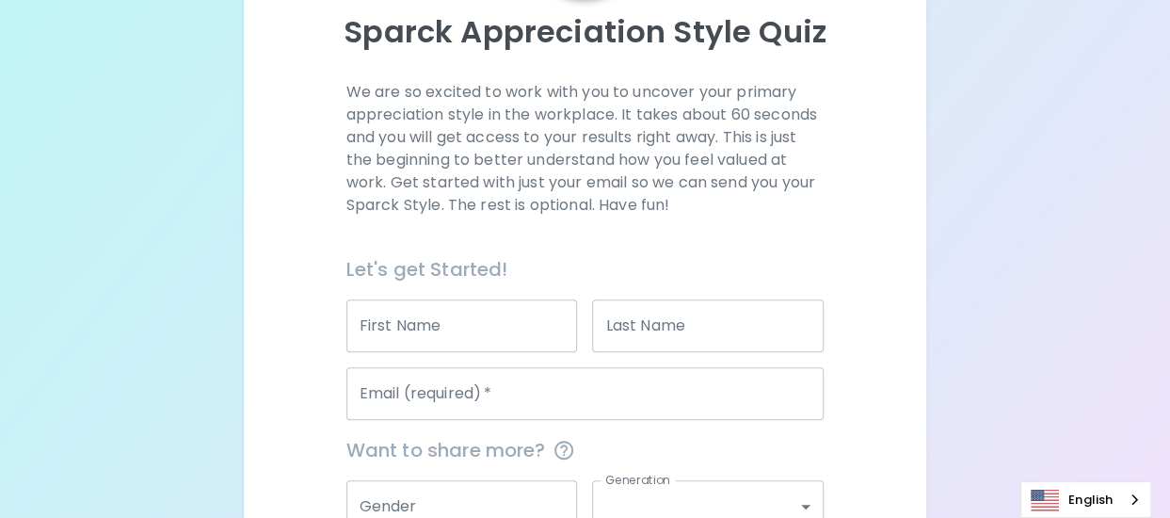
scroll to position [401, 0]
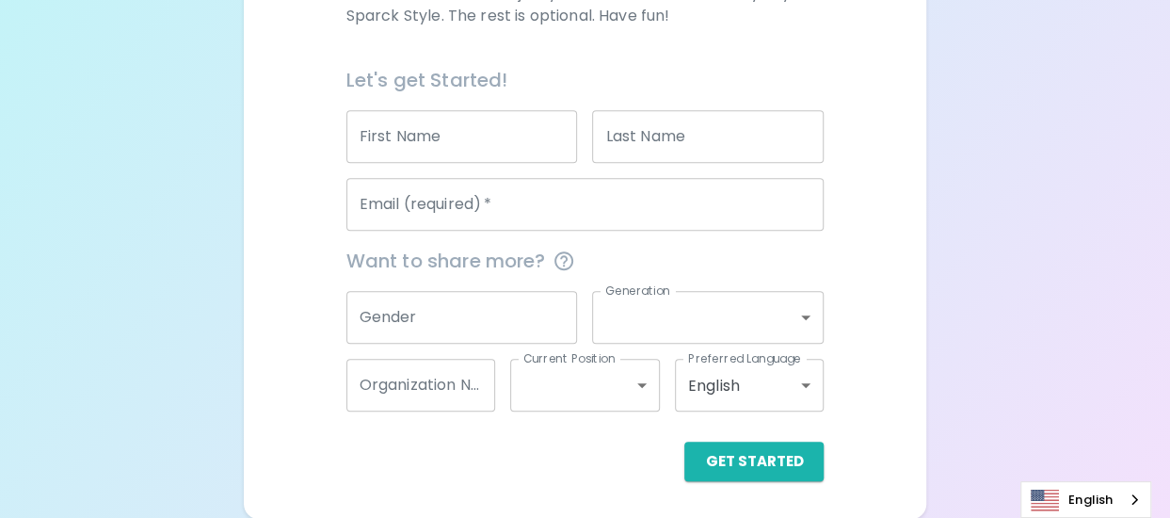
click at [473, 138] on input "First Name" at bounding box center [462, 136] width 232 height 53
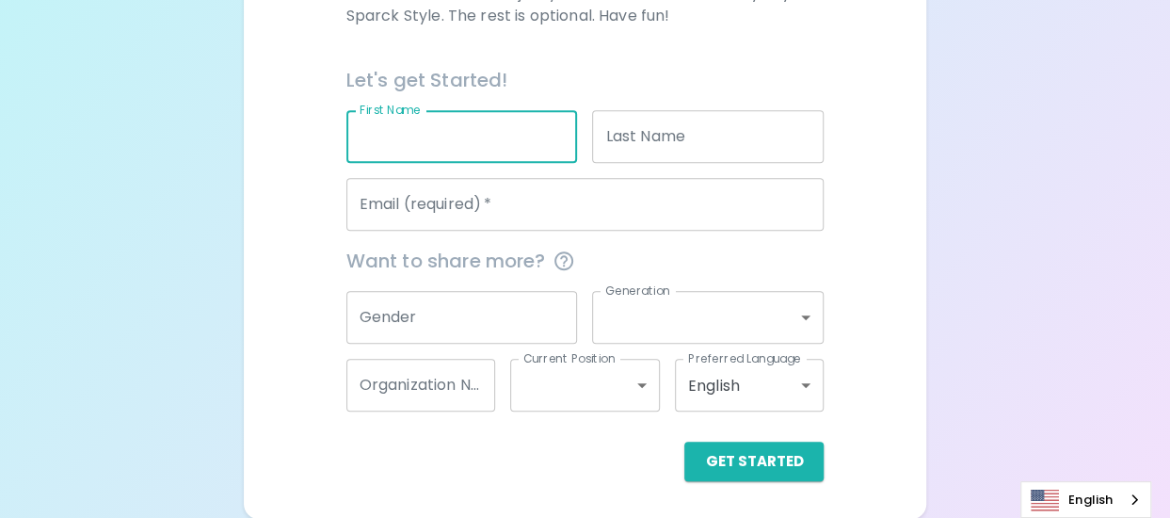
type input "jirawat"
type input "SUD-OUN"
type input "[EMAIL_ADDRESS][DOMAIN_NAME]"
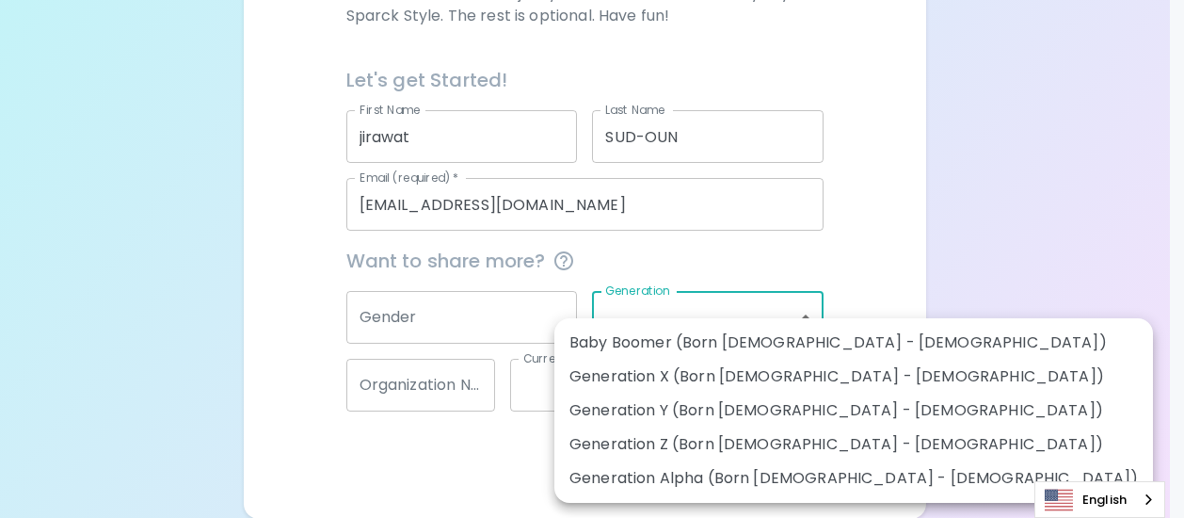
click at [805, 316] on body "Sparck Appreciation Style Quiz We are so excited to work with you to uncover yo…" at bounding box center [592, 59] width 1184 height 920
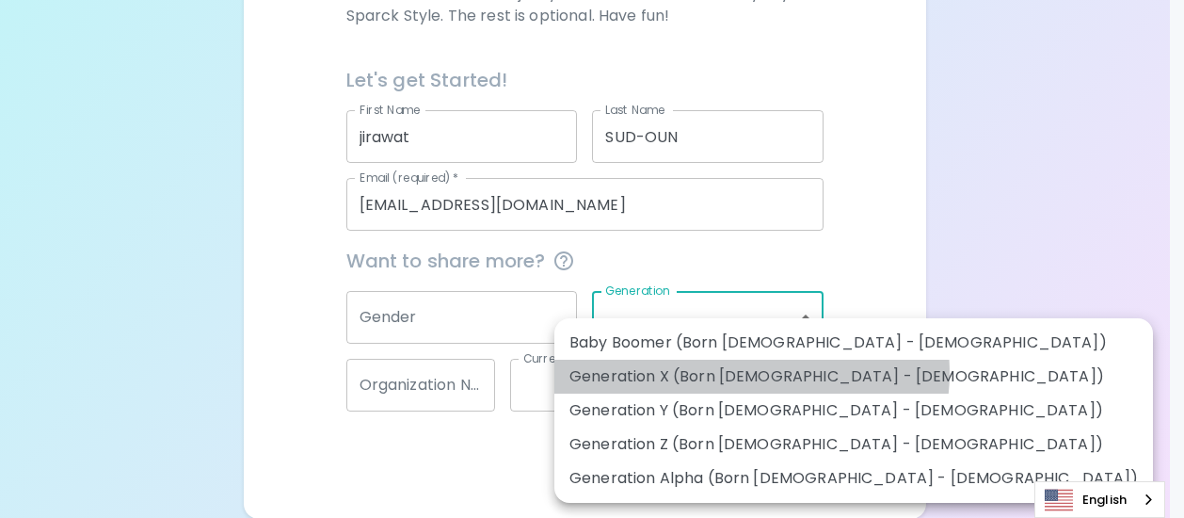
click at [751, 373] on li "Generation X (Born [DEMOGRAPHIC_DATA] - [DEMOGRAPHIC_DATA])" at bounding box center [854, 377] width 599 height 34
type input "generation_x"
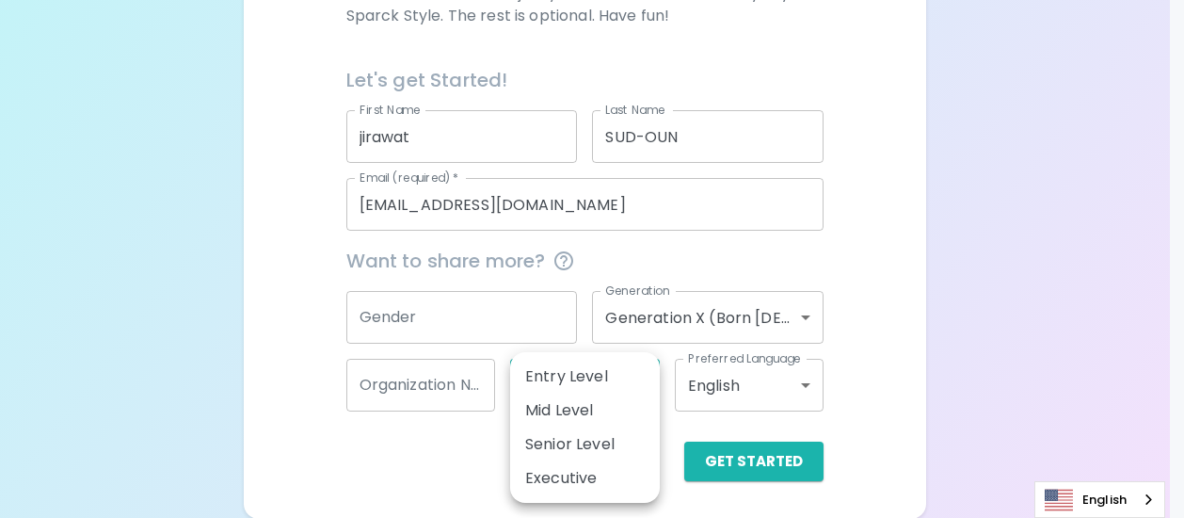
click at [643, 388] on body "Sparck Appreciation Style Quiz We are so excited to work with you to uncover yo…" at bounding box center [592, 59] width 1184 height 920
click at [575, 410] on li "Mid Level" at bounding box center [585, 411] width 150 height 34
type input "mid_level"
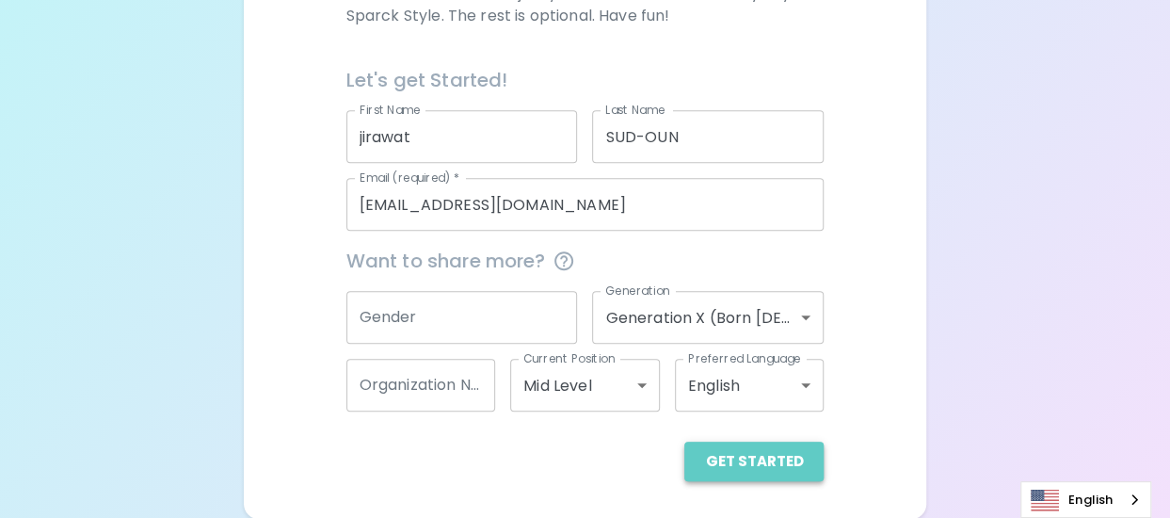
click at [774, 455] on button "Get Started" at bounding box center [753, 462] width 139 height 40
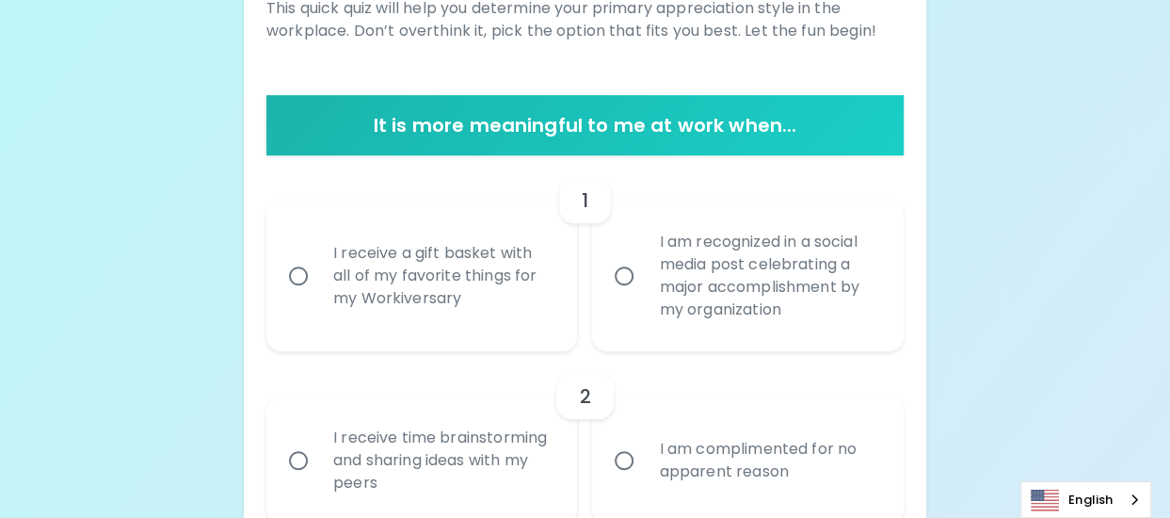
scroll to position [288, 0]
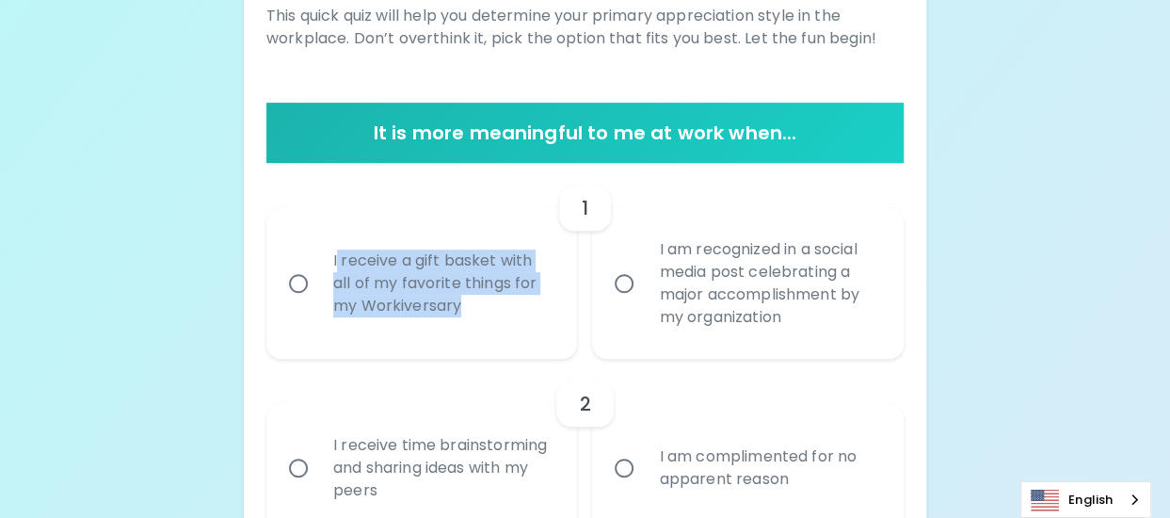
drag, startPoint x: 471, startPoint y: 309, endPoint x: 336, endPoint y: 251, distance: 146.4
click at [336, 251] on div "I receive a gift basket with all of my favorite things for my Workiversary" at bounding box center [443, 283] width 250 height 113
click at [507, 315] on div "I receive a gift basket with all of my favorite things for my Workiversary" at bounding box center [443, 283] width 250 height 113
click at [318, 303] on input "I receive a gift basket with all of my favorite things for my Workiversary" at bounding box center [299, 284] width 40 height 40
radio input "true"
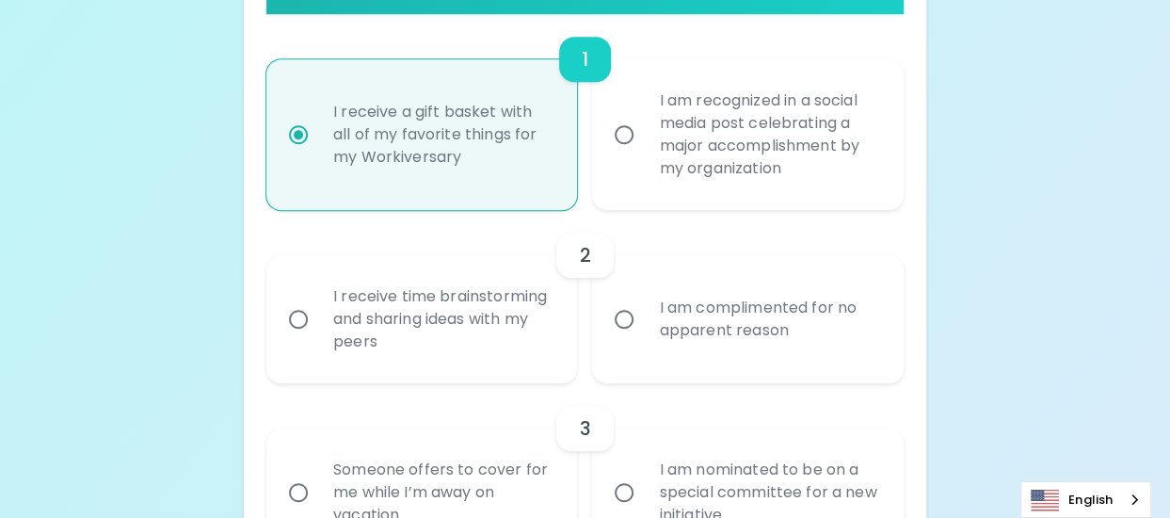
scroll to position [439, 0]
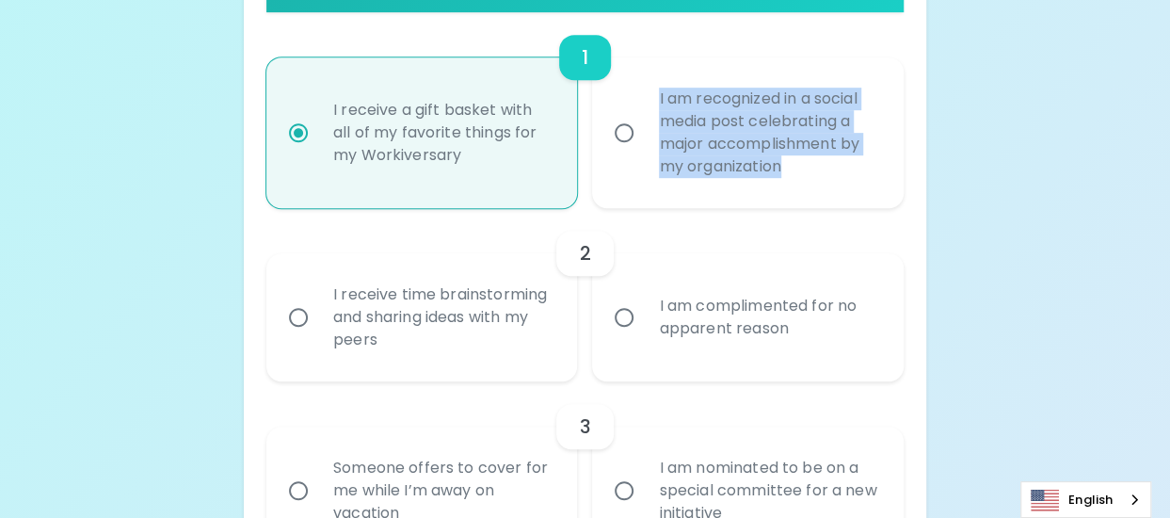
drag, startPoint x: 799, startPoint y: 161, endPoint x: 656, endPoint y: 89, distance: 160.4
click at [656, 89] on div "I am recognized in a social media post celebrating a major accomplishment by my…" at bounding box center [769, 133] width 250 height 136
copy div "I am recognized in a social media post celebrating a major accomplishment by my…"
click at [629, 130] on input "I am recognized in a social media post celebrating a major accomplishment by my…" at bounding box center [624, 133] width 40 height 40
radio input "true"
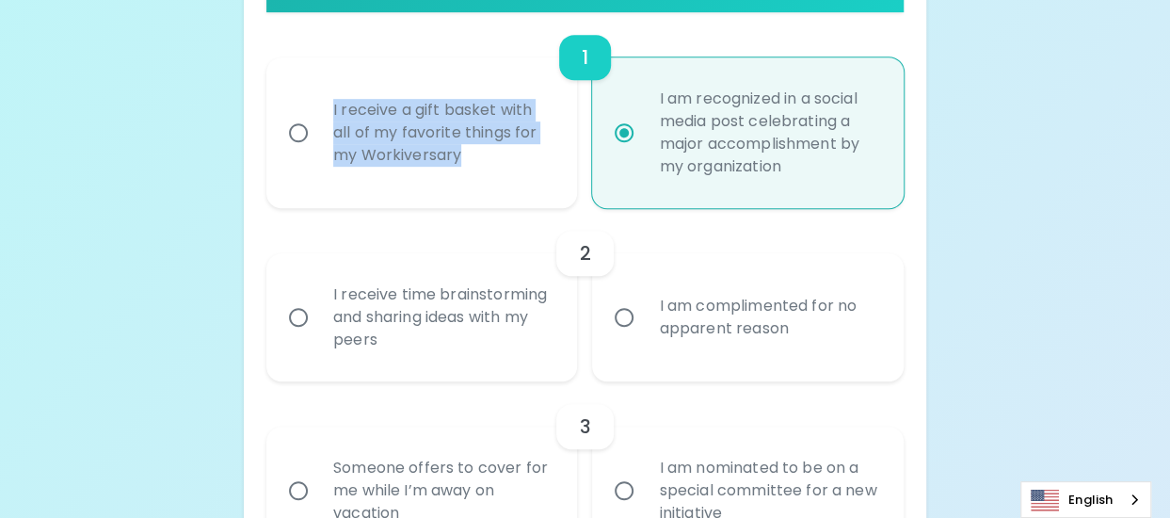
drag, startPoint x: 471, startPoint y: 157, endPoint x: 331, endPoint y: 106, distance: 148.3
click at [331, 106] on div "I receive a gift basket with all of my favorite things for my Workiversary" at bounding box center [443, 132] width 250 height 113
copy div "I receive a gift basket with all of my favorite things for my Workiversary"
